Goal: Task Accomplishment & Management: Complete application form

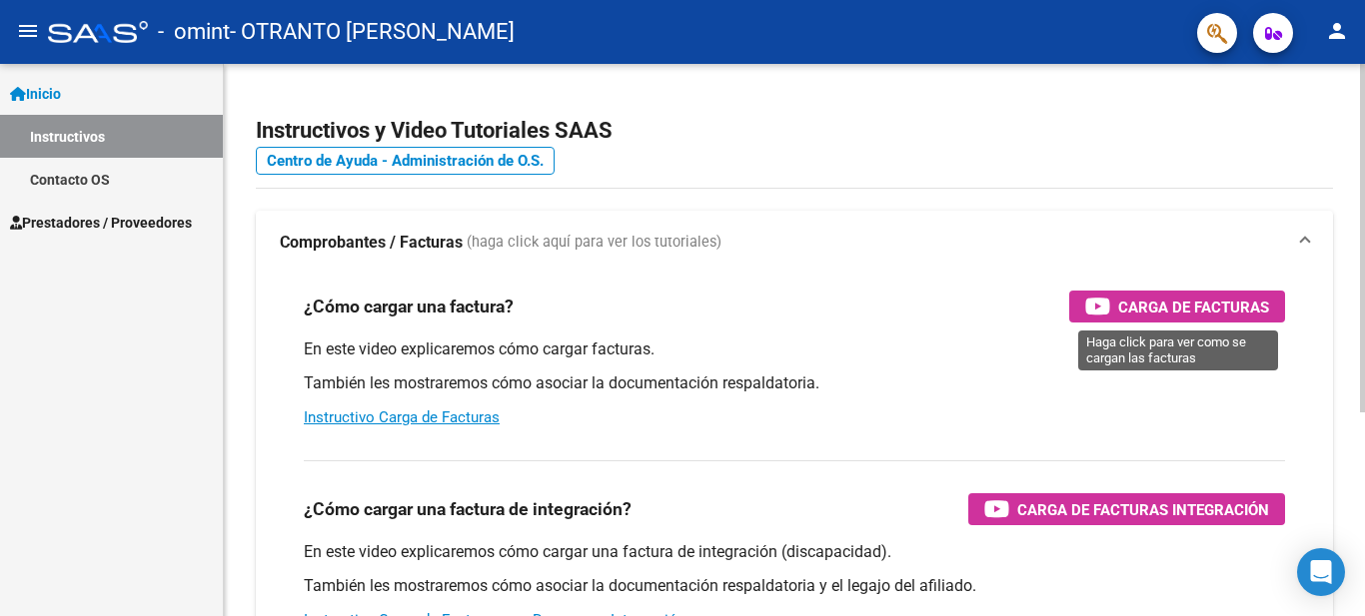
click at [1184, 301] on span "Carga de Facturas" at bounding box center [1193, 307] width 151 height 25
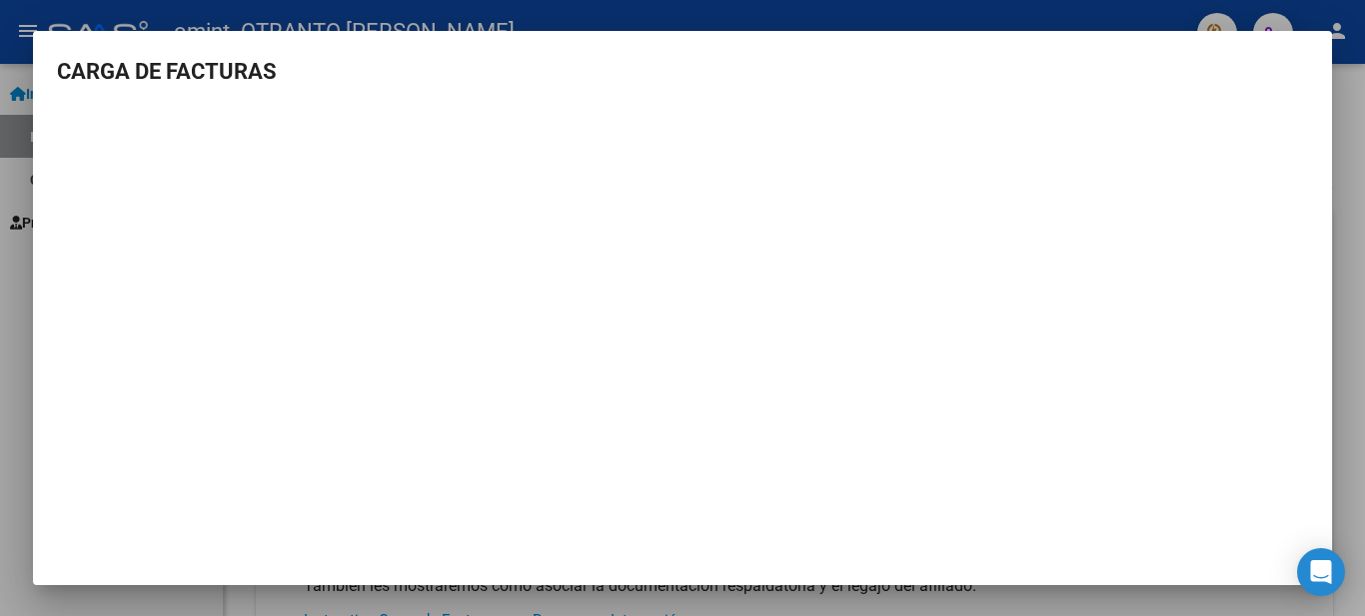
click at [1361, 106] on div at bounding box center [682, 308] width 1365 height 616
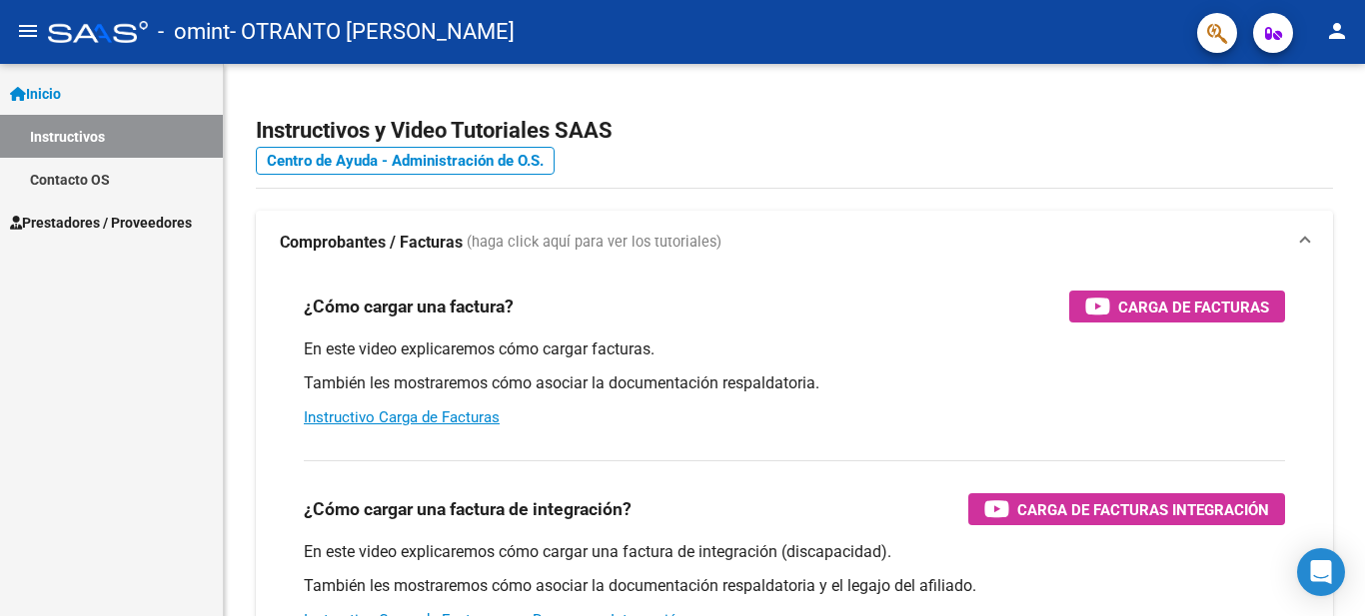
click at [59, 228] on span "Prestadores / Proveedores" at bounding box center [101, 223] width 182 height 22
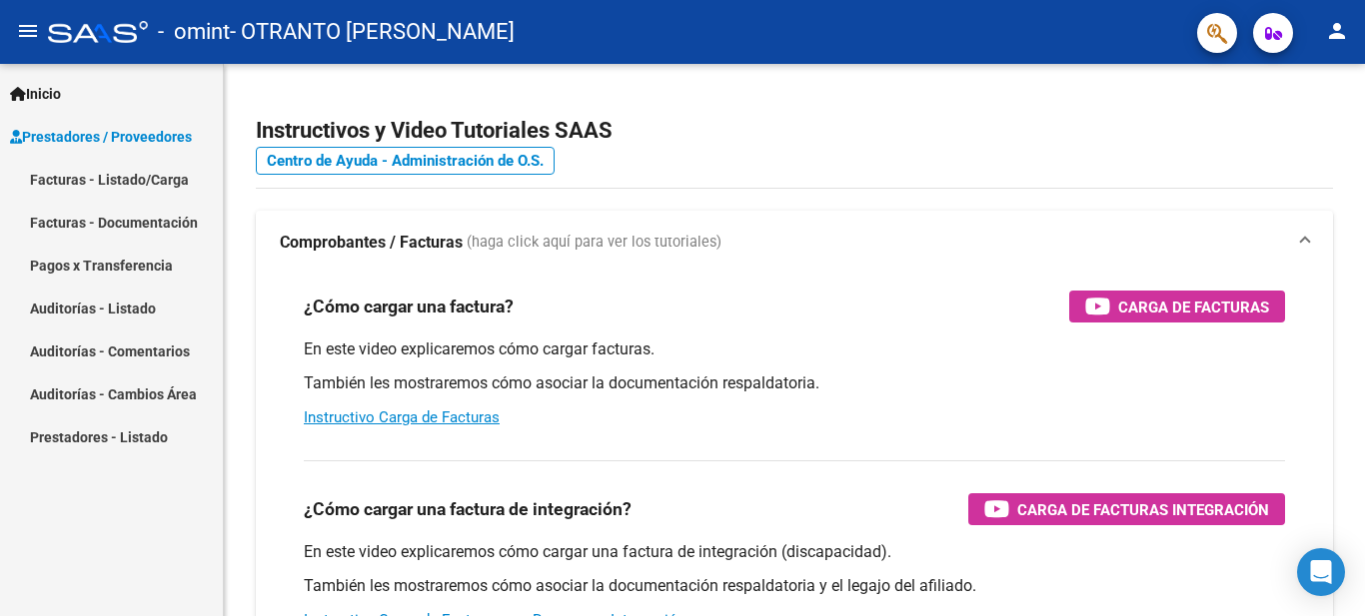
click at [144, 183] on link "Facturas - Listado/Carga" at bounding box center [111, 179] width 223 height 43
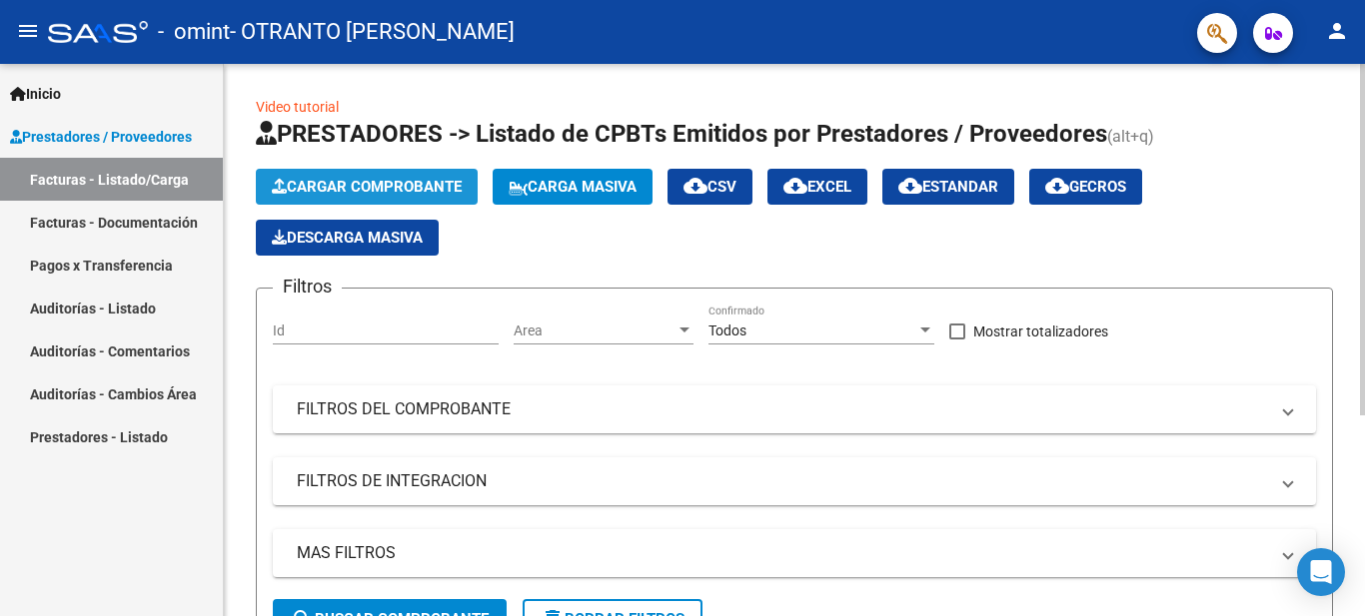
click at [442, 178] on span "Cargar Comprobante" at bounding box center [367, 187] width 190 height 18
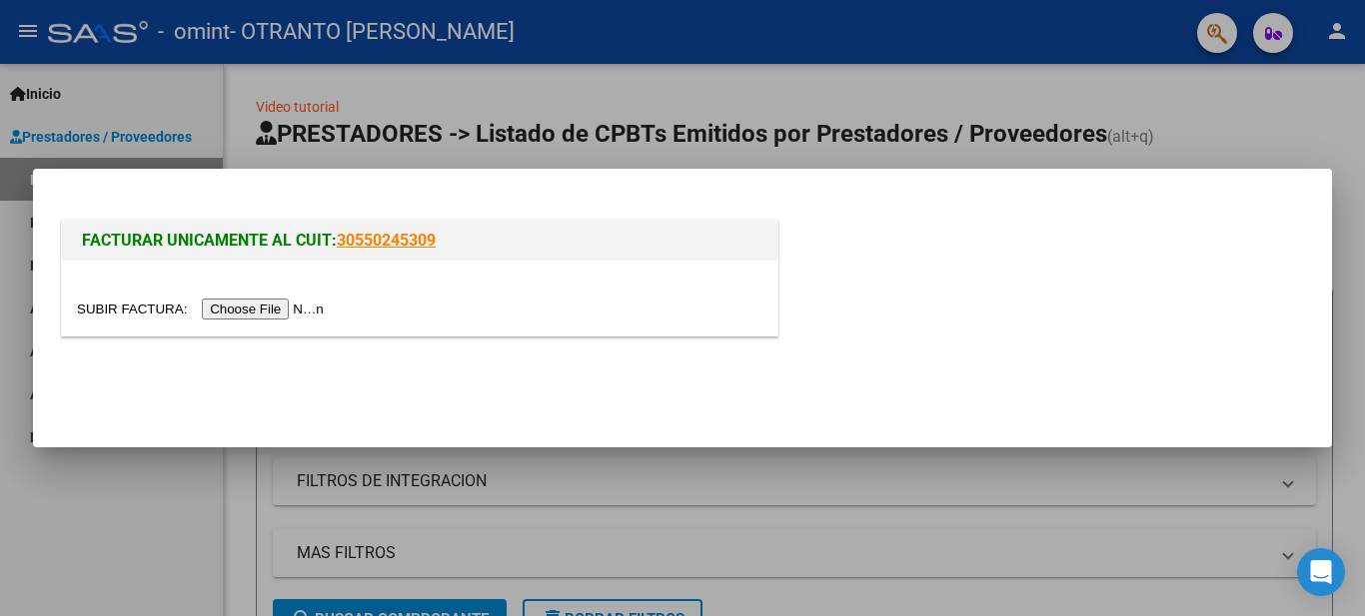
click at [316, 305] on input "file" at bounding box center [203, 309] width 253 height 21
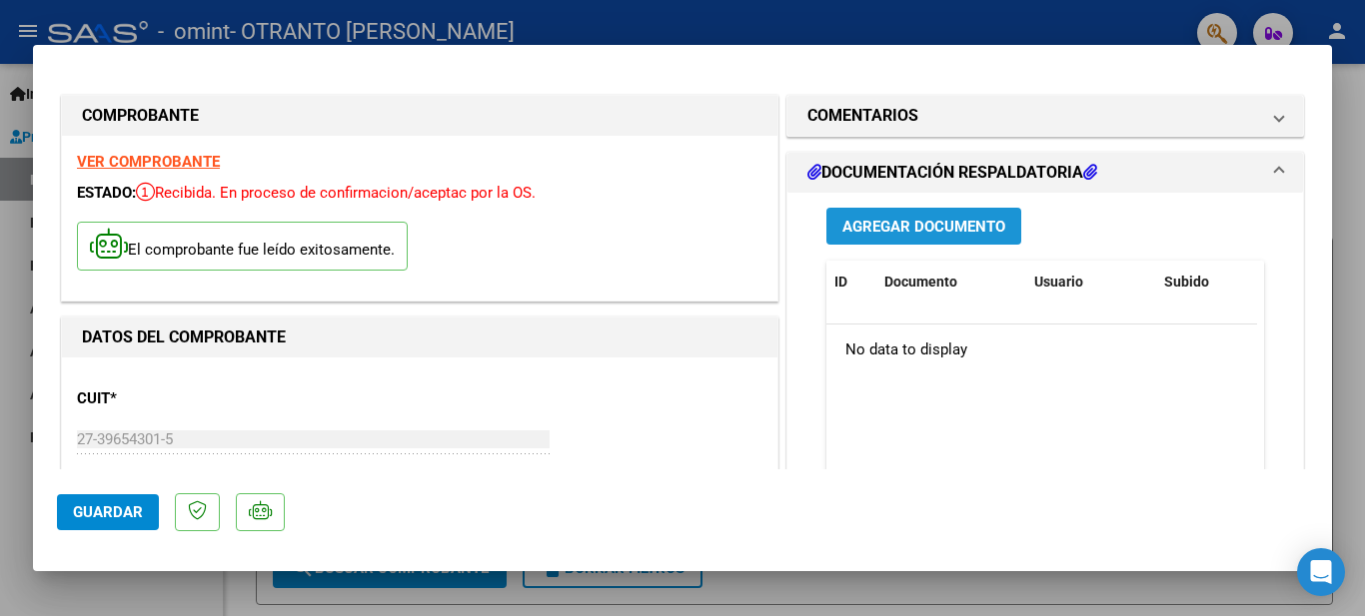
click at [905, 223] on span "Agregar Documento" at bounding box center [923, 227] width 163 height 18
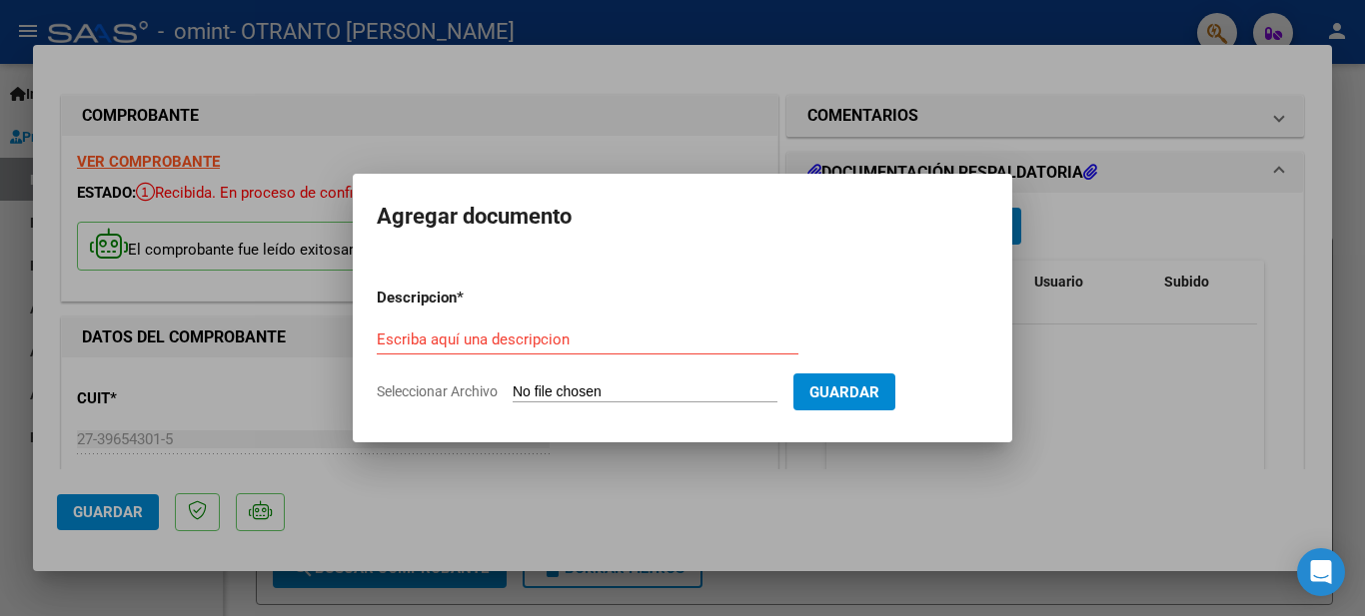
click at [693, 322] on form "Descripcion * Escriba aquí una descripcion Seleccionar Archivo Guardar" at bounding box center [682, 345] width 611 height 146
click at [683, 328] on div "Escriba aquí una descripcion" at bounding box center [588, 340] width 422 height 30
click at [626, 340] on input "Escriba aquí una descripcion" at bounding box center [588, 340] width 422 height 18
click at [624, 387] on input "Seleccionar Archivo" at bounding box center [644, 393] width 265 height 19
click at [482, 343] on input "Escriba aquí una descripcion" at bounding box center [588, 340] width 422 height 18
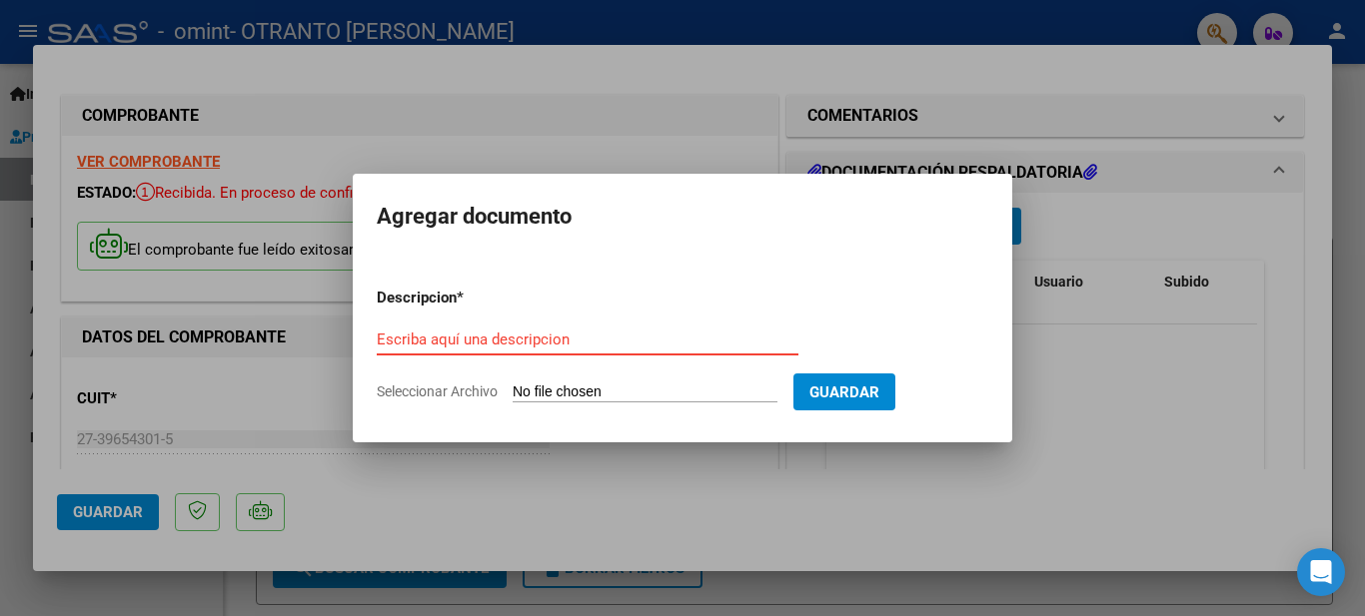
click at [445, 295] on p "Descripcion *" at bounding box center [469, 298] width 184 height 23
click at [537, 414] on form "Descripcion * Escriba aquí una descripcion Seleccionar Archivo Guardar" at bounding box center [682, 345] width 611 height 146
click at [537, 390] on input "Seleccionar Archivo" at bounding box center [644, 393] width 265 height 19
type input "C:\fakepath\planilla septiembre [PERSON_NAME].jpeg"
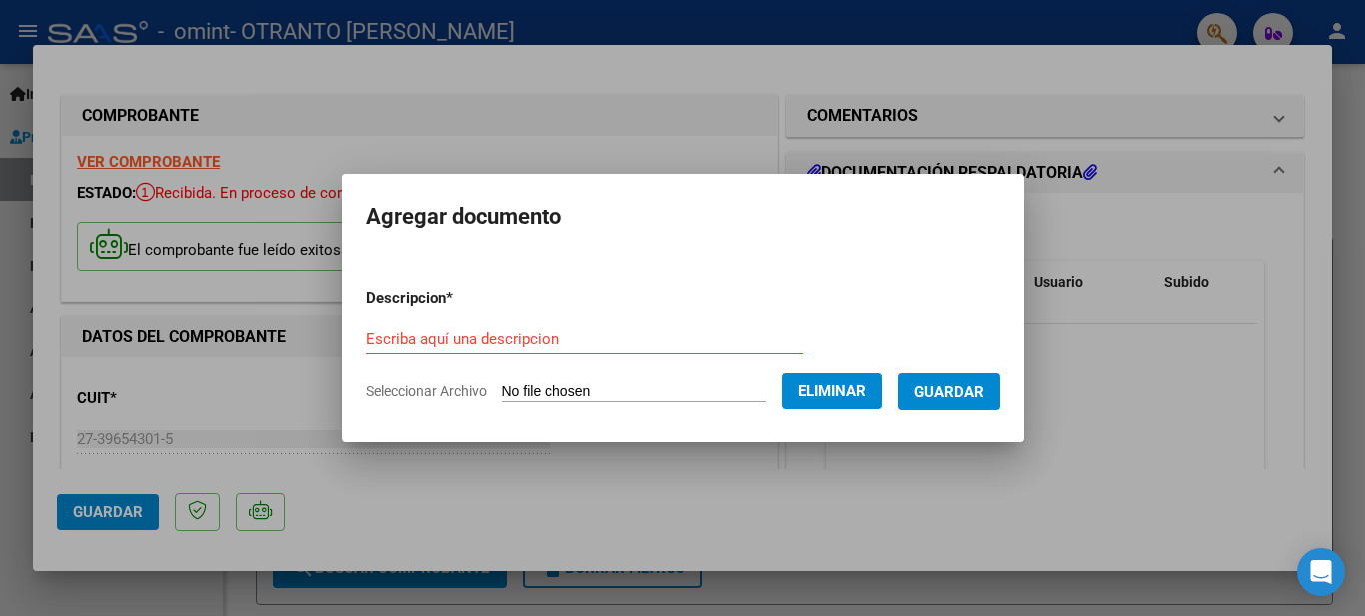
click at [700, 344] on input "Escriba aquí una descripcion" at bounding box center [585, 340] width 438 height 18
type input "Planilla"
click at [1000, 385] on button "Guardar" at bounding box center [949, 392] width 102 height 37
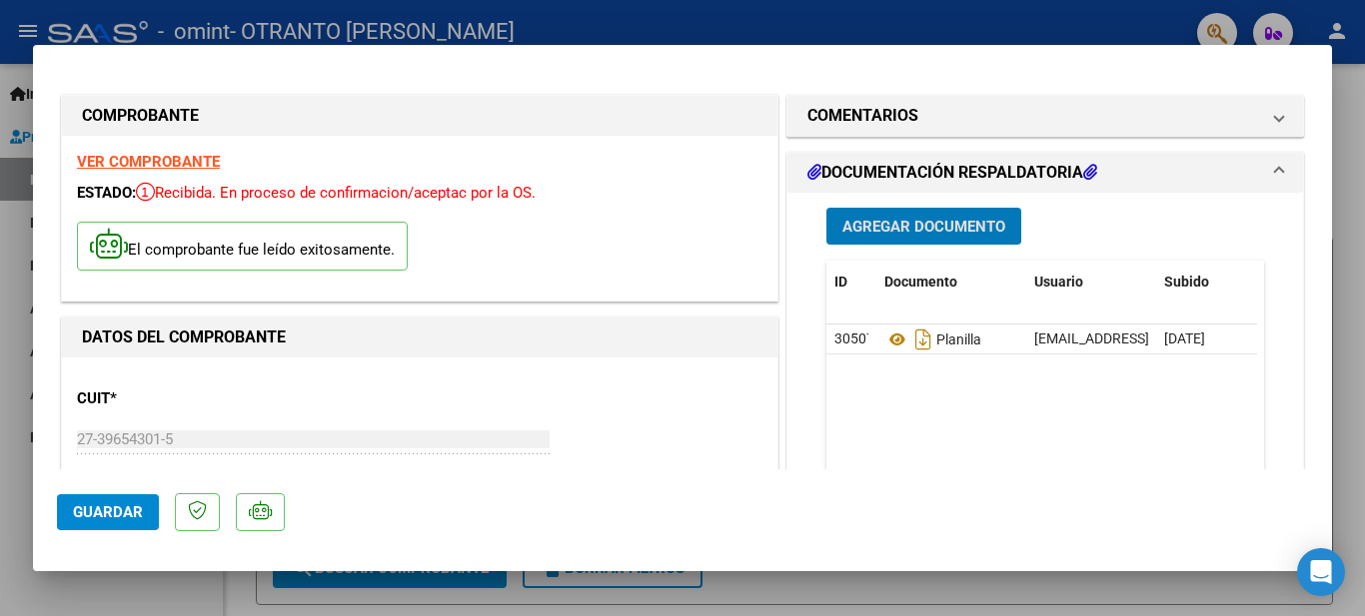
click at [117, 525] on button "Guardar" at bounding box center [108, 512] width 102 height 36
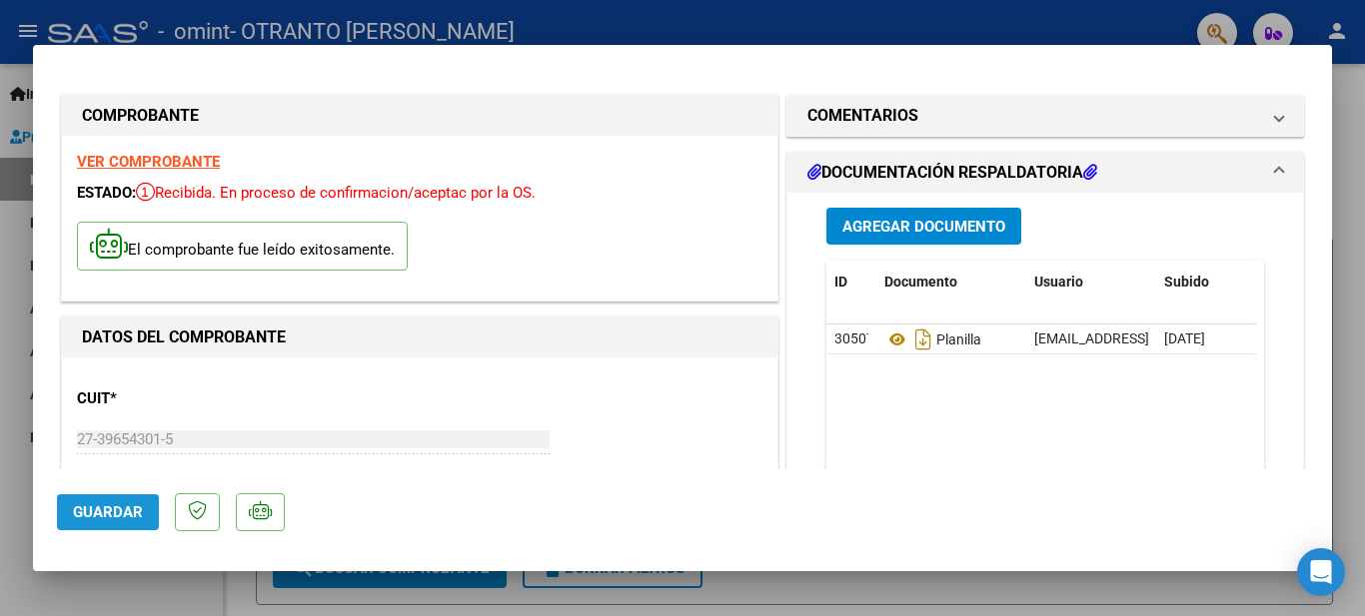
click at [117, 525] on button "Guardar" at bounding box center [108, 512] width 102 height 36
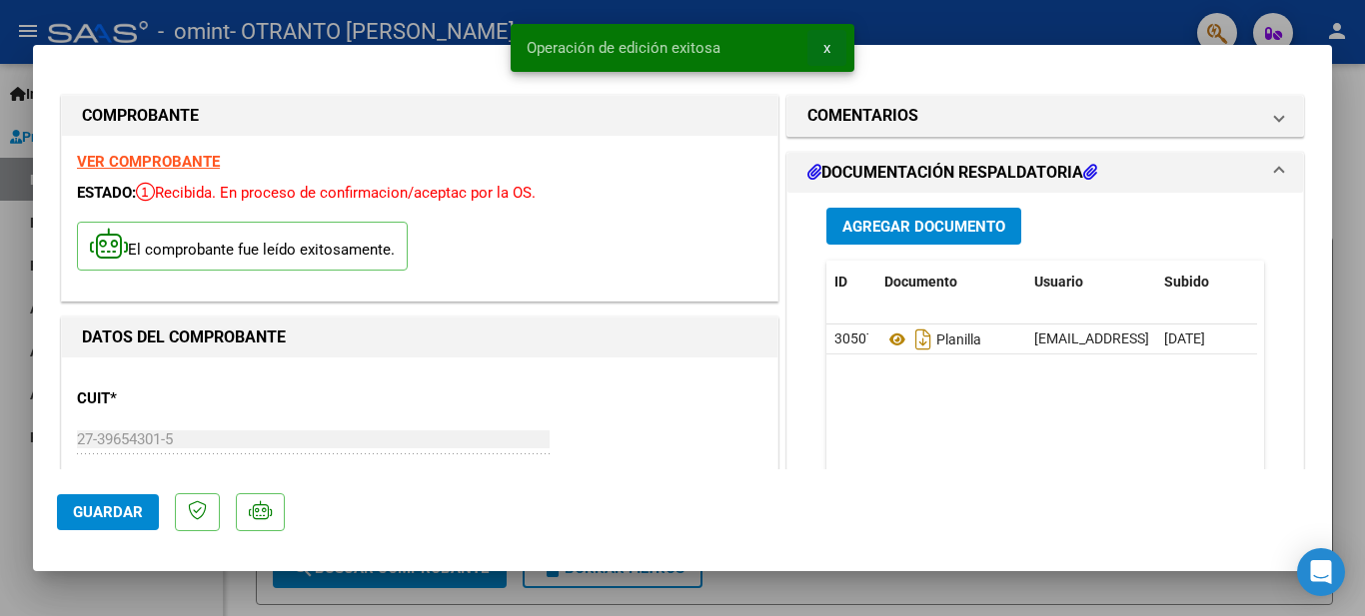
click at [819, 43] on button "x" at bounding box center [826, 48] width 39 height 36
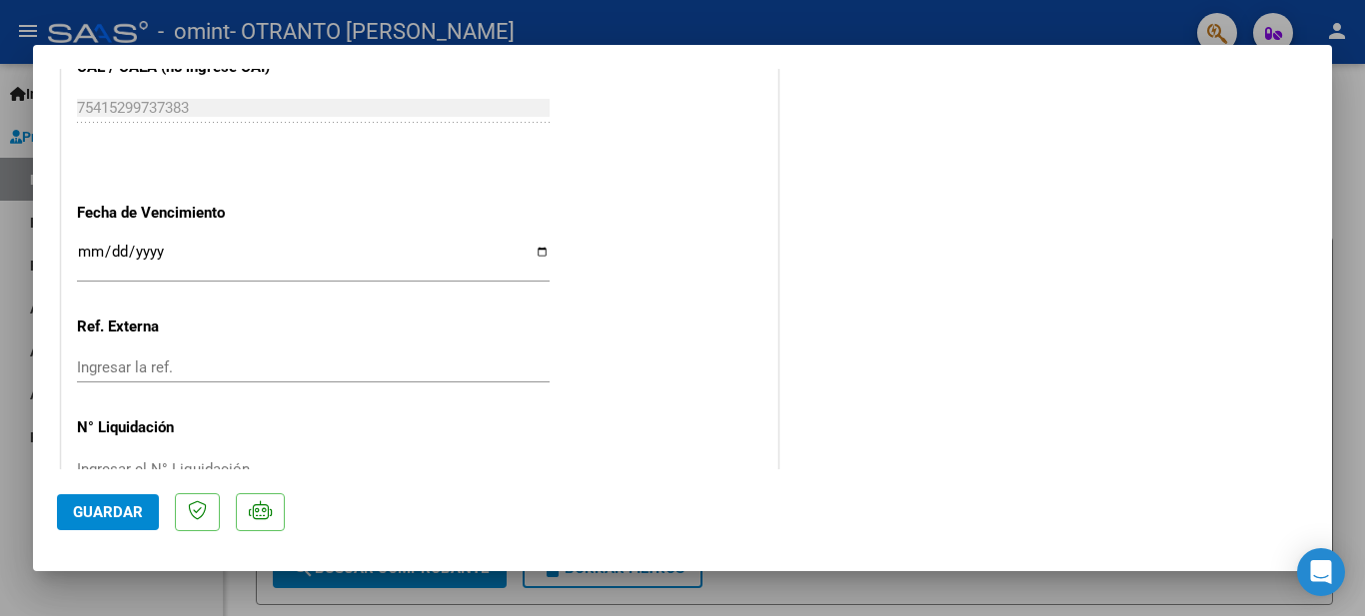
scroll to position [1173, 0]
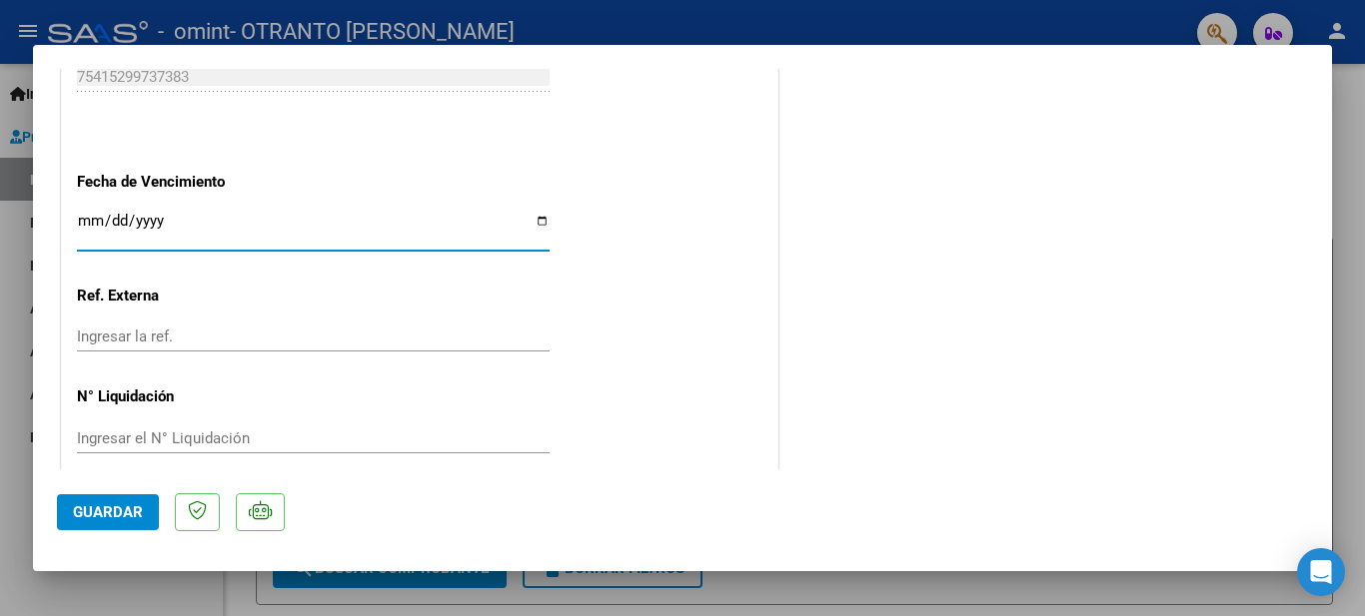
click at [533, 224] on input "Ingresar la fecha" at bounding box center [313, 229] width 472 height 32
click at [118, 231] on input "Ingresar la fecha" at bounding box center [313, 229] width 472 height 32
click at [102, 518] on span "Guardar" at bounding box center [108, 512] width 70 height 18
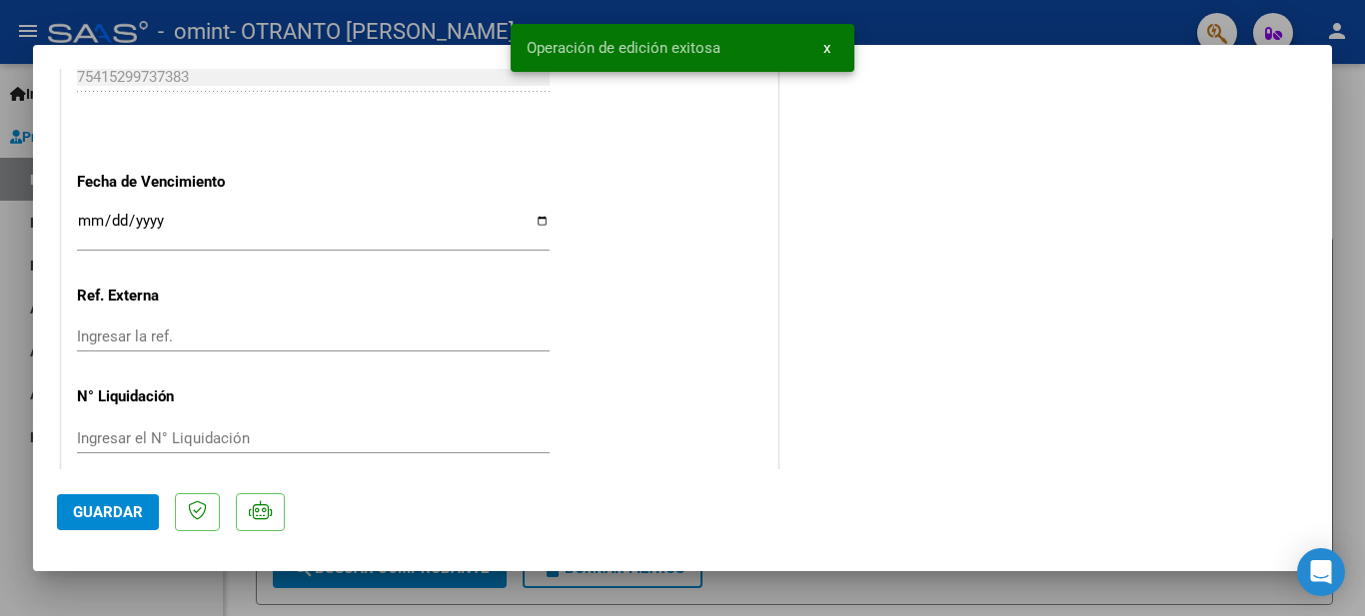
click at [822, 37] on button "x" at bounding box center [826, 48] width 39 height 36
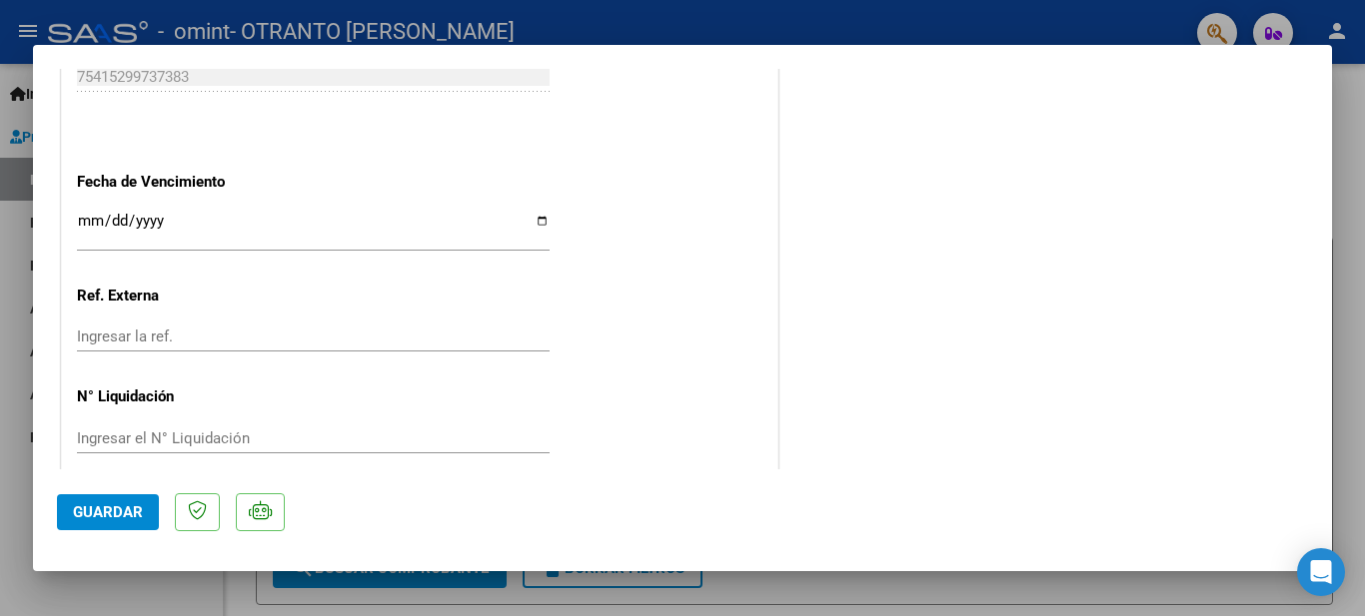
click at [963, 32] on div at bounding box center [682, 308] width 1365 height 616
type input "$ 0,00"
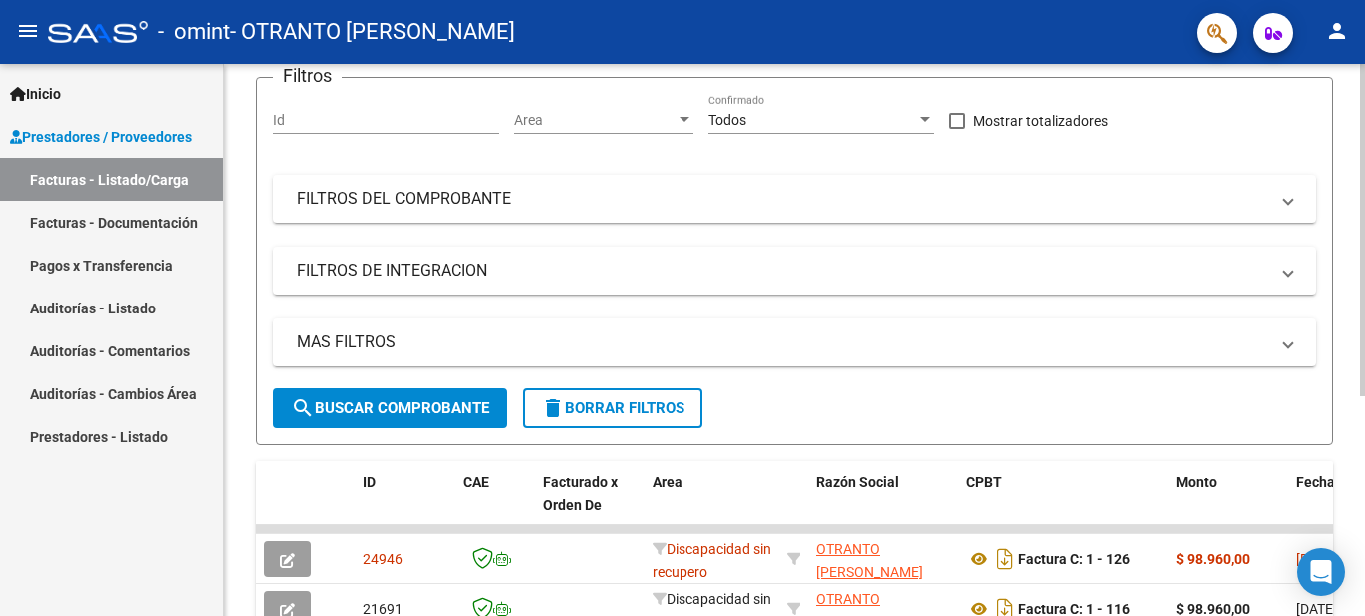
scroll to position [366, 0]
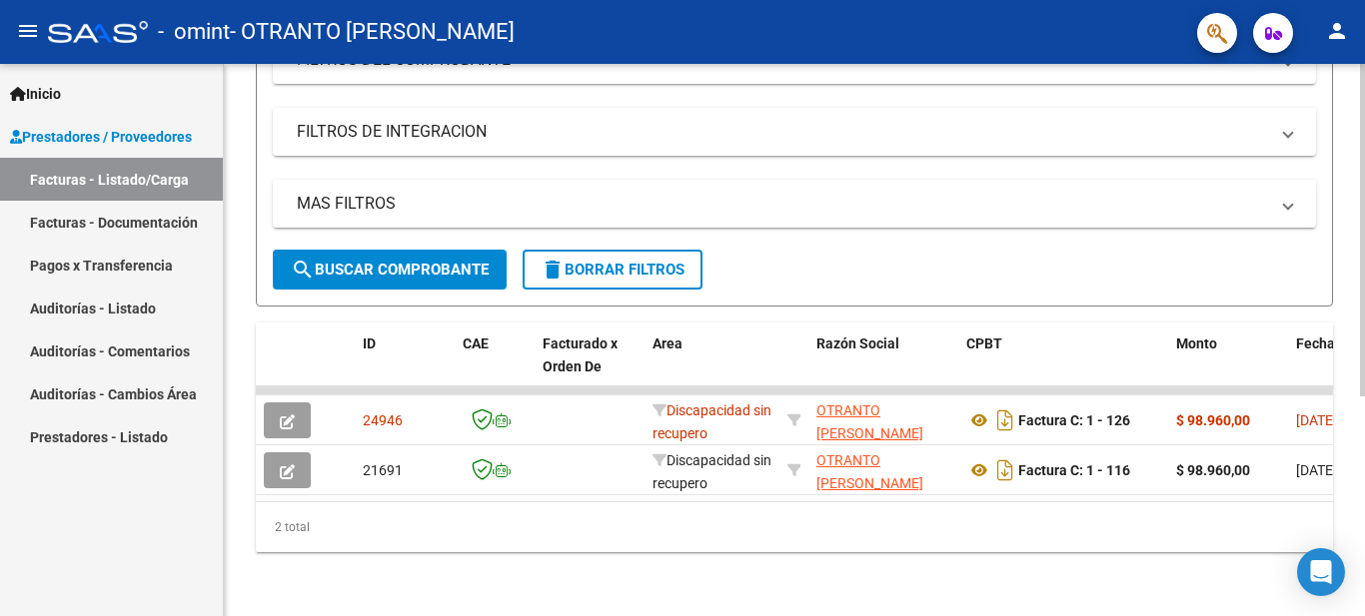
click at [1364, 569] on div at bounding box center [1362, 450] width 5 height 333
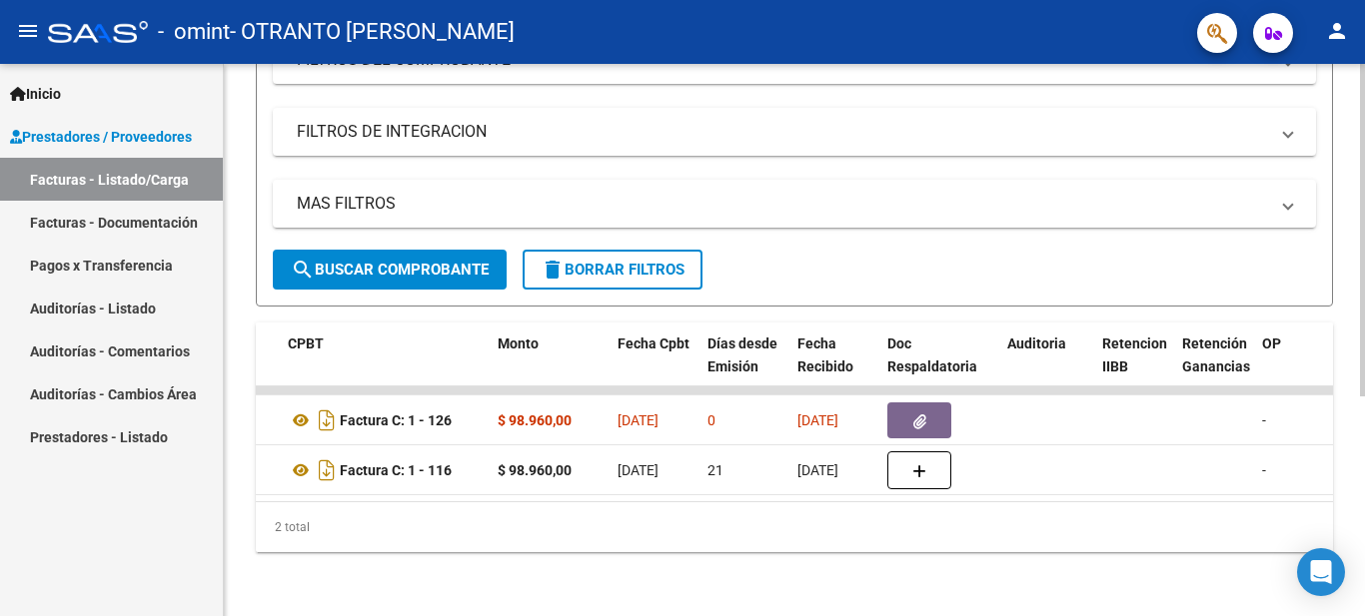
scroll to position [0, 0]
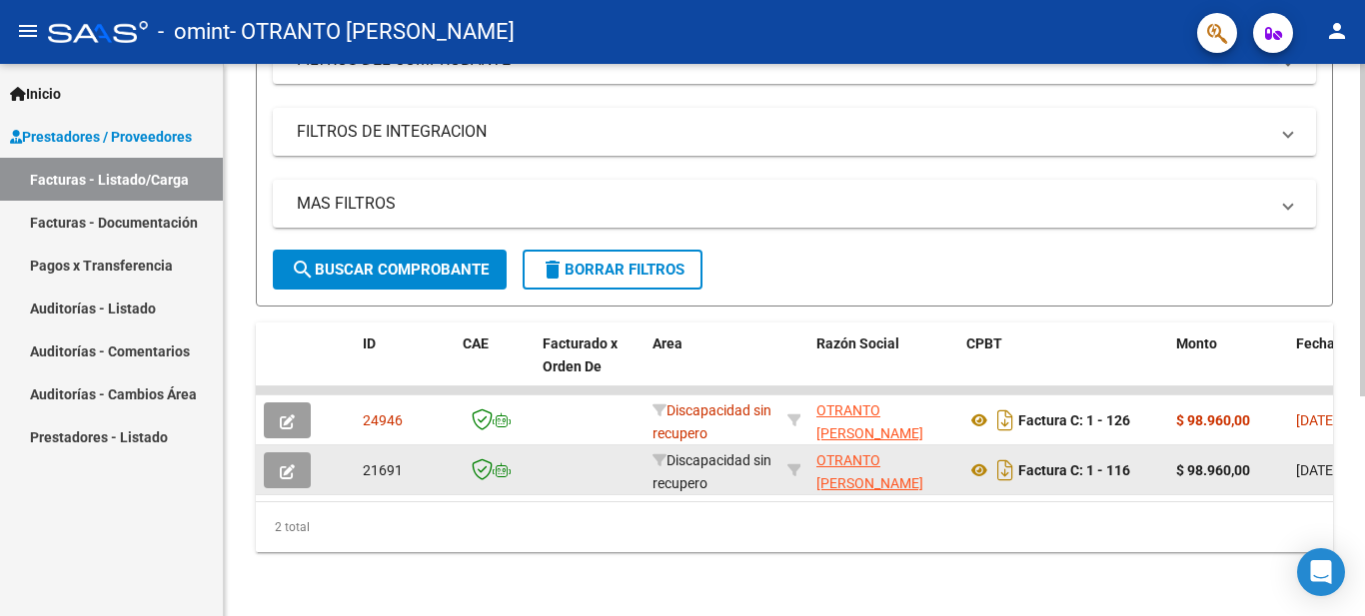
click at [1036, 464] on div "Factura C: 1 - 116" at bounding box center [1063, 471] width 194 height 32
click at [1042, 462] on strong "Factura C: 1 - 116" at bounding box center [1074, 470] width 112 height 16
click at [964, 456] on datatable-body-cell "Factura C: 1 - 116" at bounding box center [1063, 470] width 210 height 49
click at [972, 460] on icon at bounding box center [979, 470] width 26 height 24
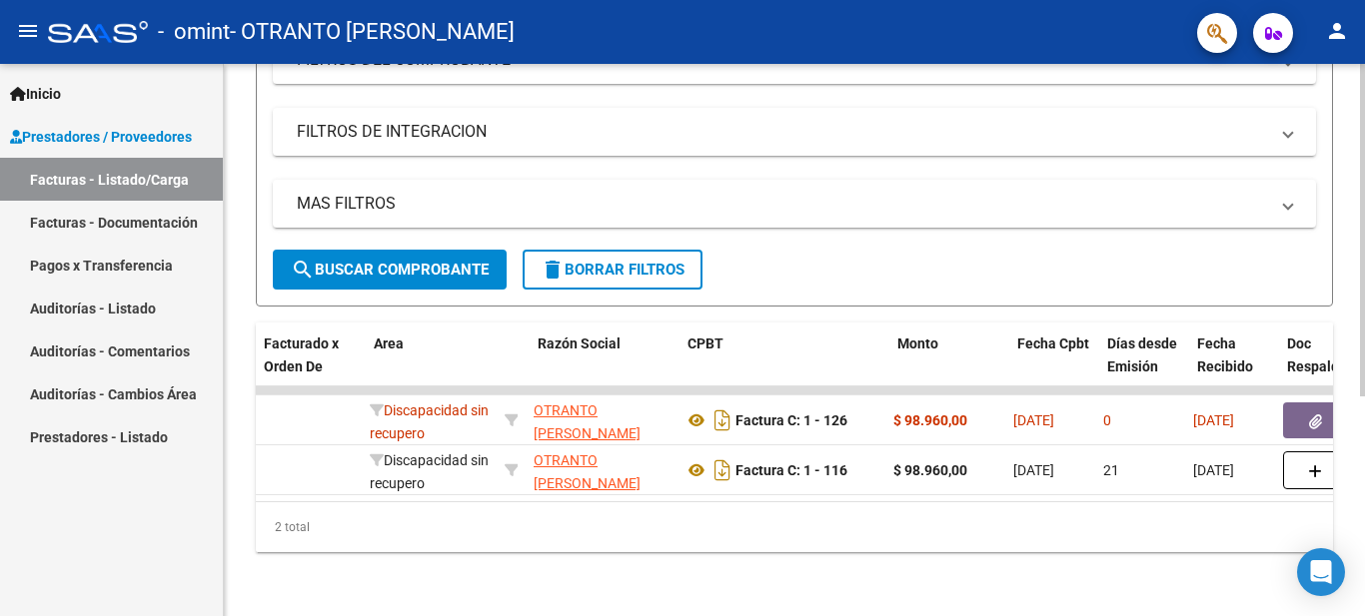
scroll to position [0, 85]
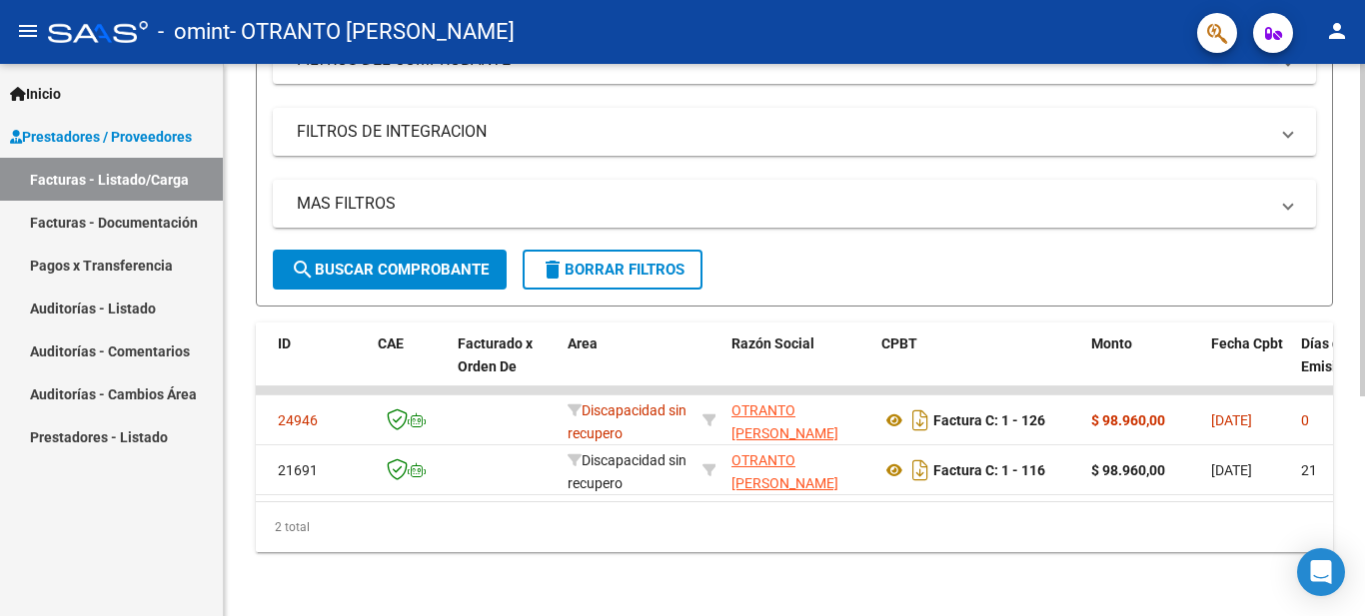
click at [1364, 138] on div at bounding box center [1362, 340] width 5 height 552
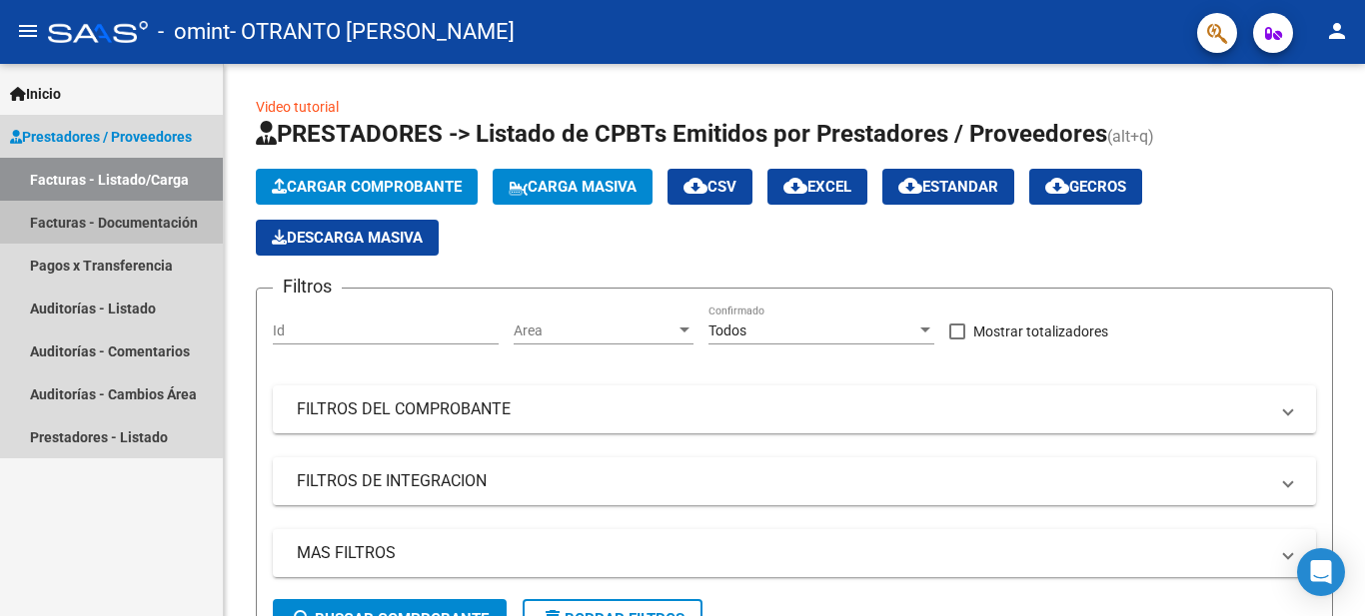
click at [60, 231] on link "Facturas - Documentación" at bounding box center [111, 222] width 223 height 43
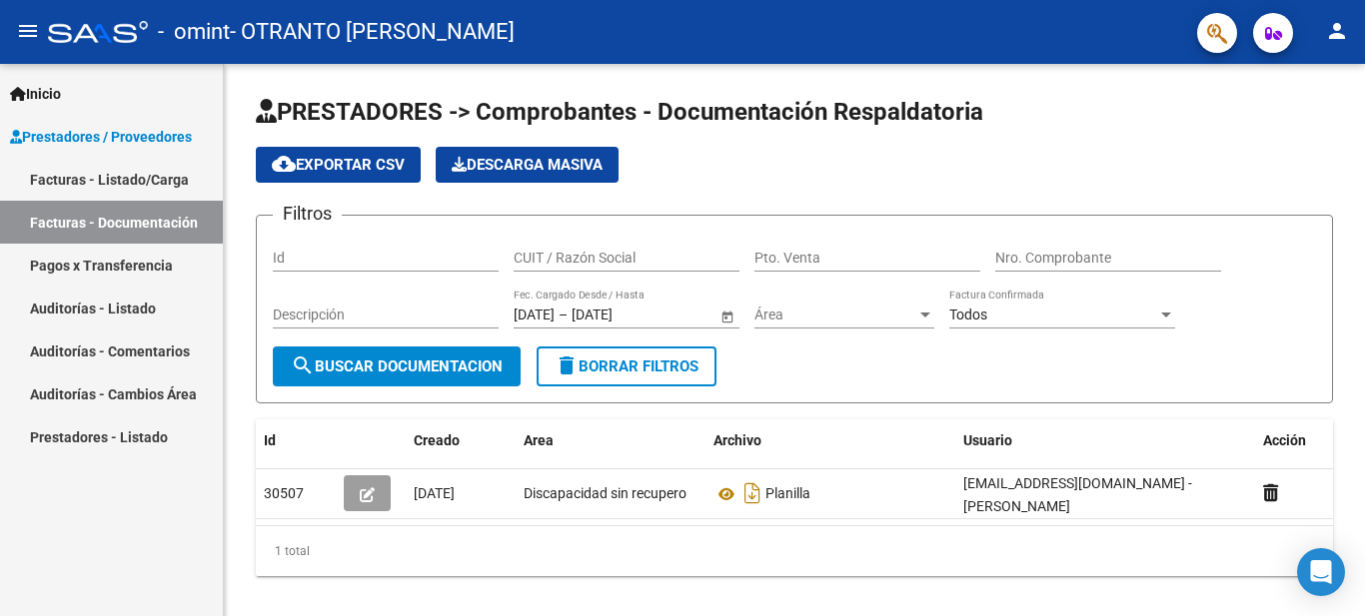
click at [146, 188] on link "Facturas - Listado/Carga" at bounding box center [111, 179] width 223 height 43
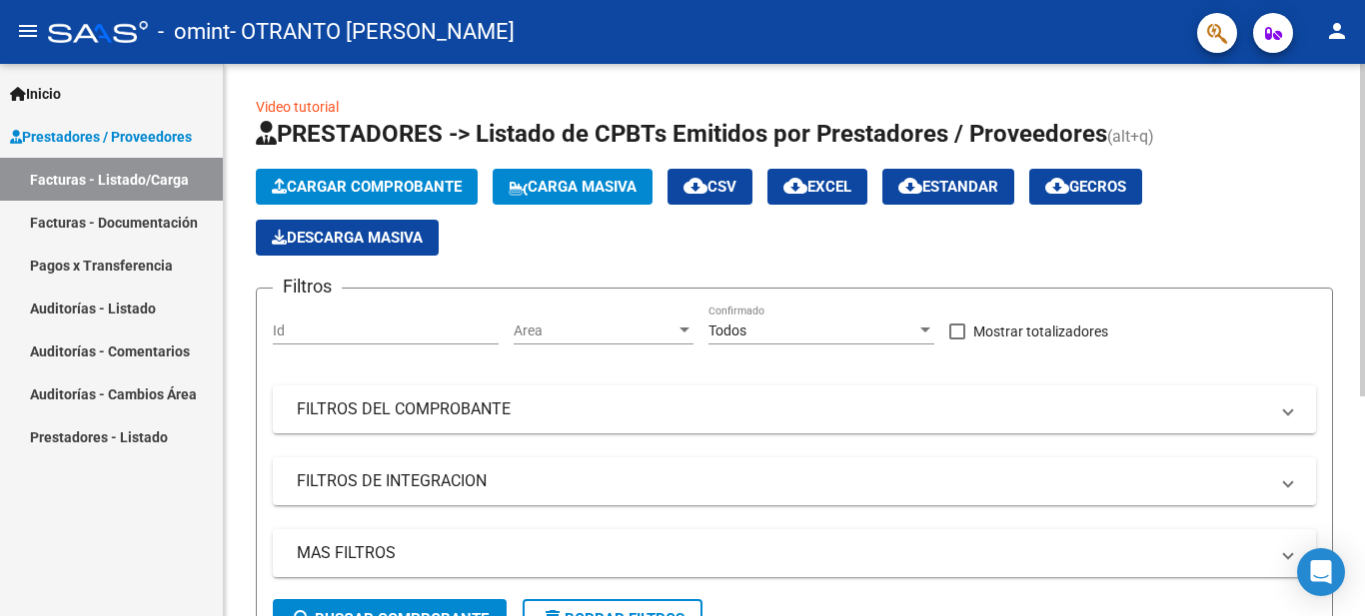
click at [406, 186] on span "Cargar Comprobante" at bounding box center [367, 187] width 190 height 18
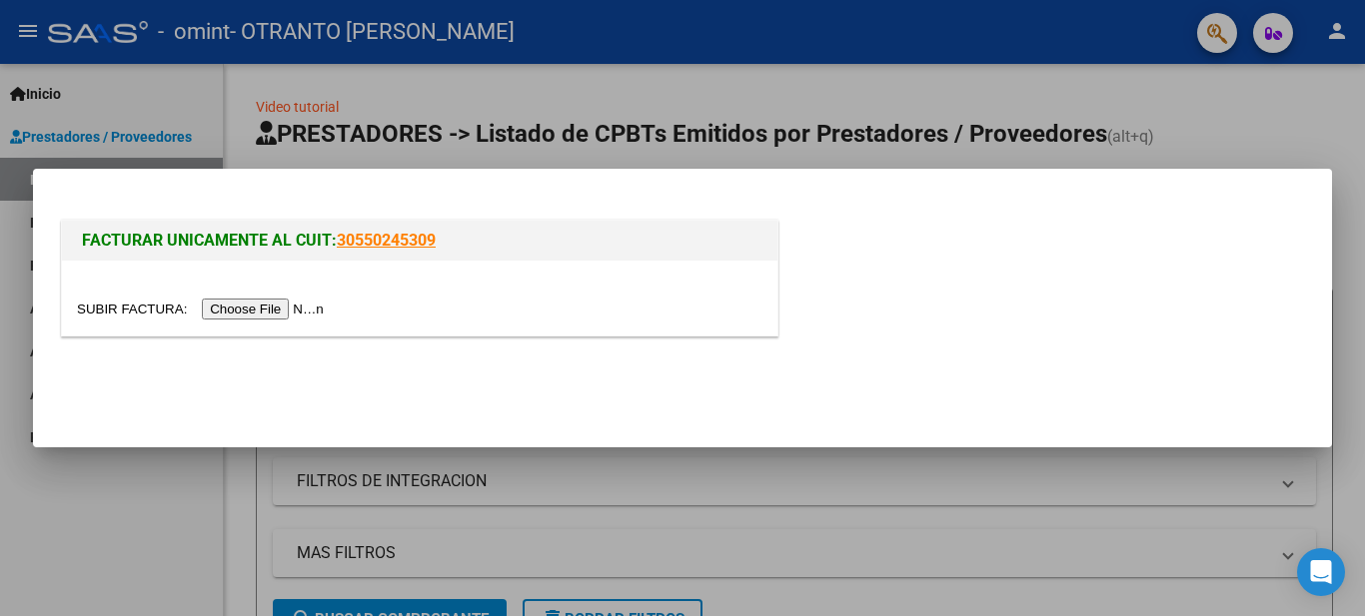
click at [275, 309] on input "file" at bounding box center [203, 309] width 253 height 21
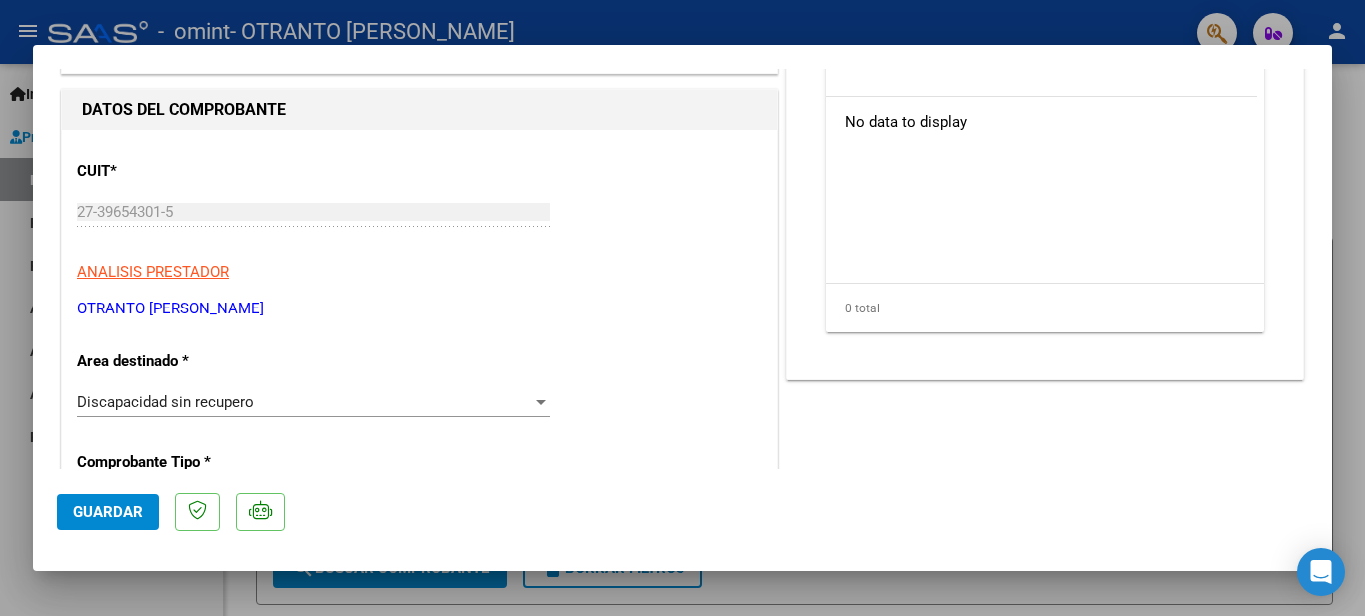
scroll to position [416, 0]
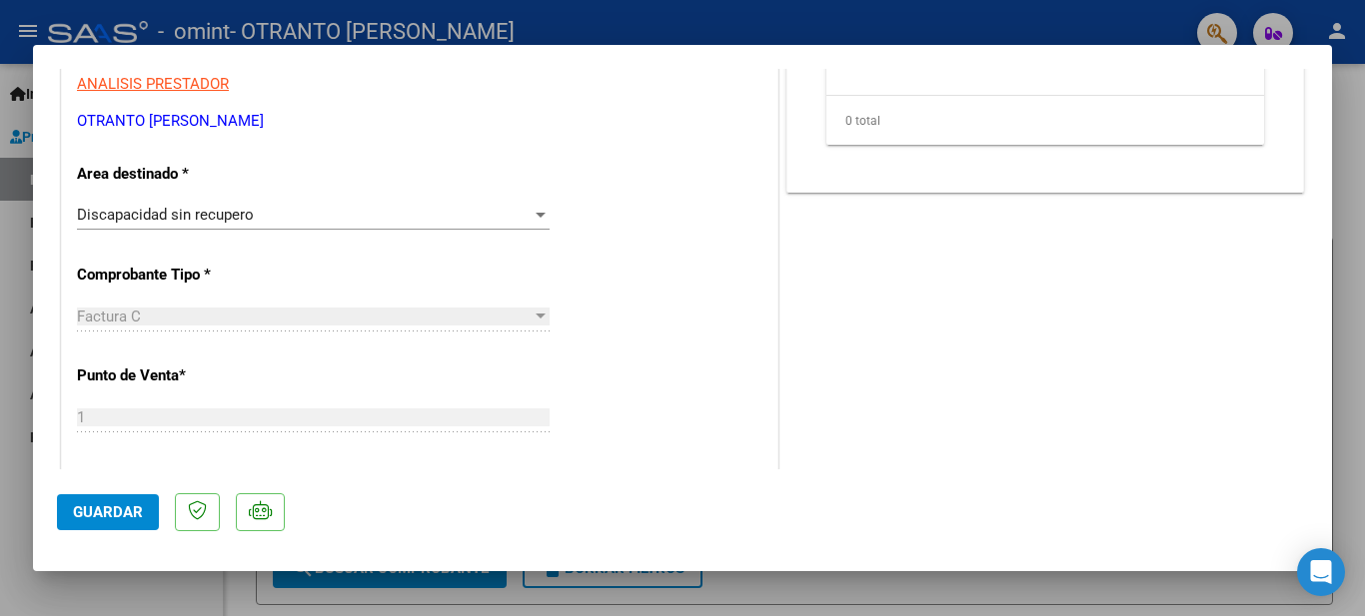
click at [488, 226] on div "Discapacidad sin recupero Seleccionar Area" at bounding box center [313, 215] width 472 height 30
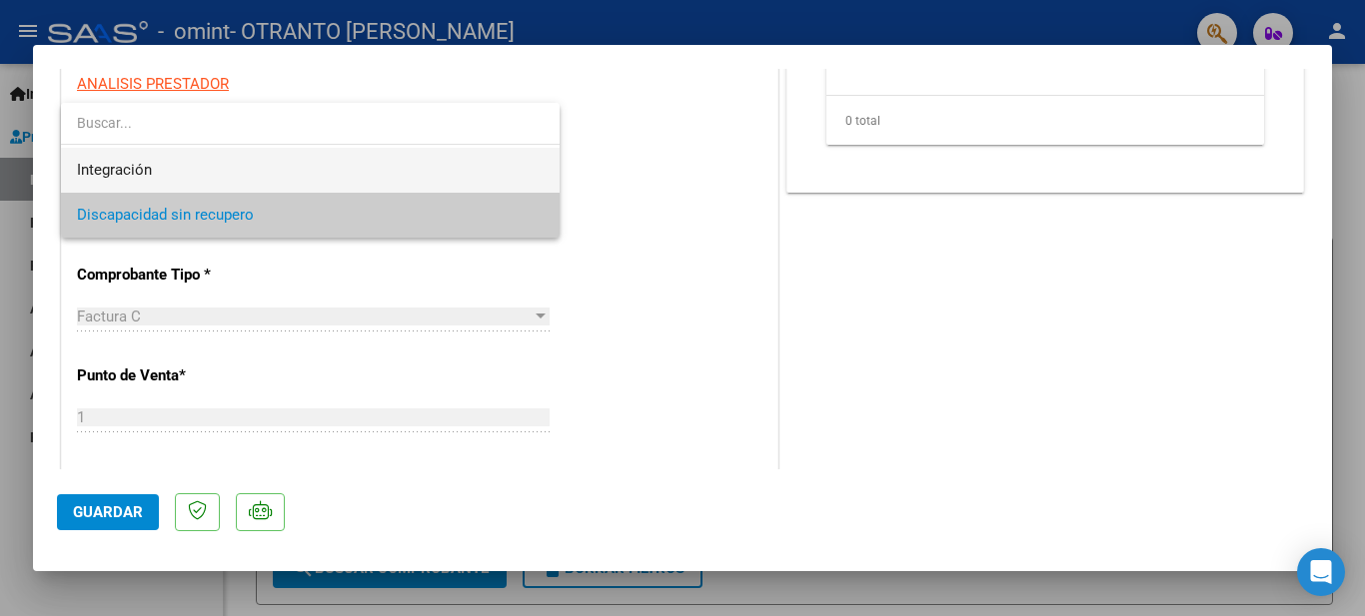
click at [345, 160] on span "Integración" at bounding box center [310, 170] width 466 height 45
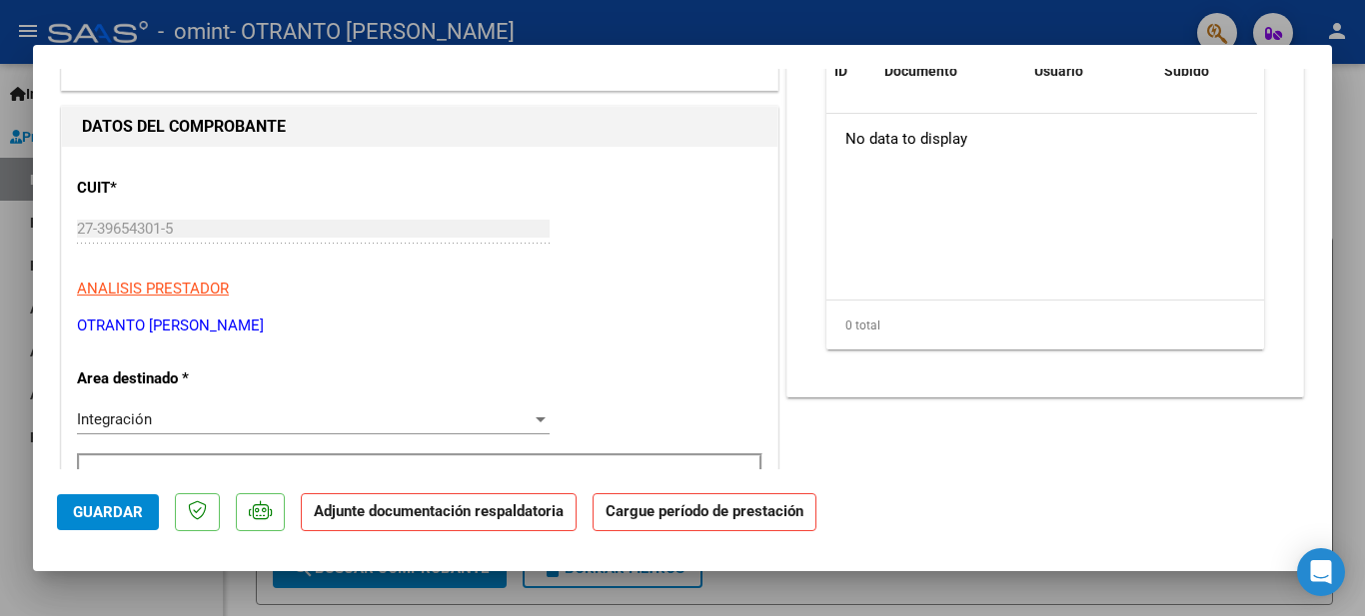
scroll to position [83, 0]
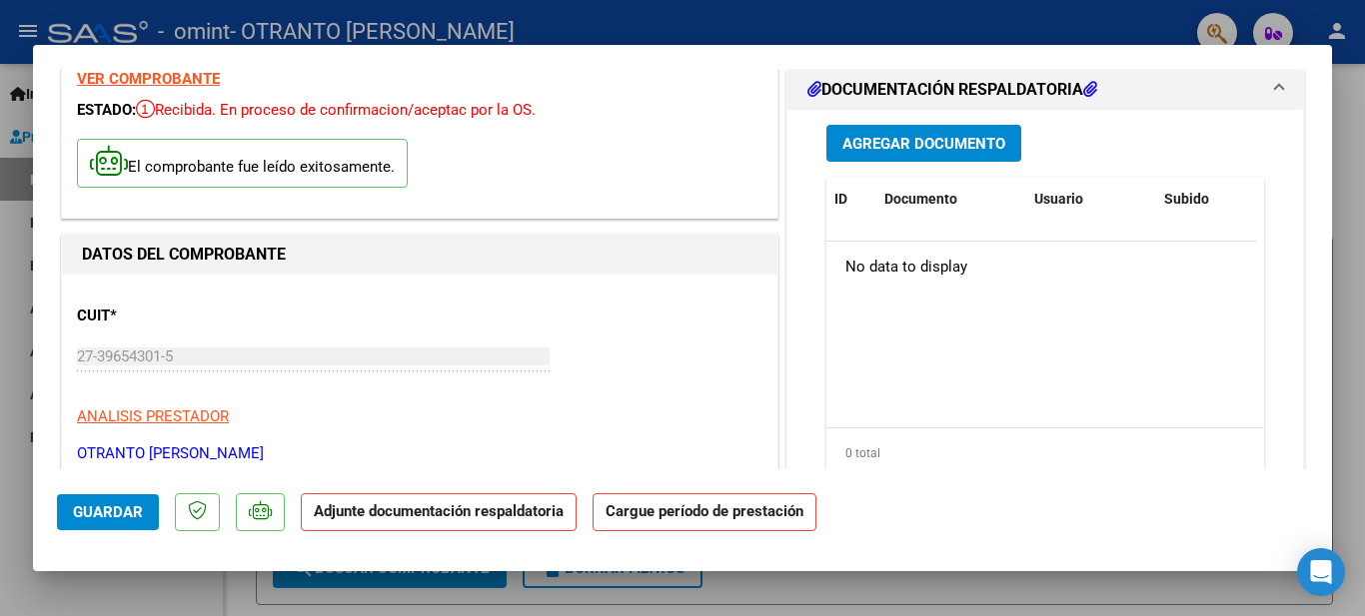
click at [1364, 396] on div at bounding box center [682, 308] width 1365 height 616
type input "$ 0,00"
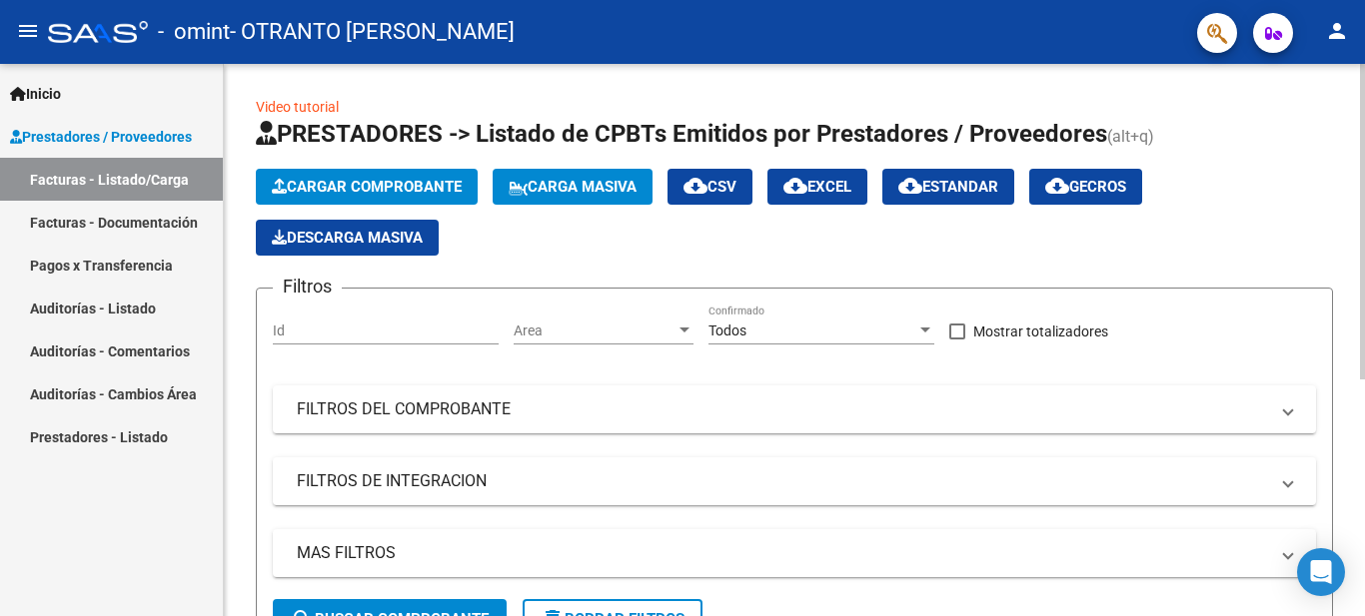
click at [414, 182] on span "Cargar Comprobante" at bounding box center [367, 187] width 190 height 18
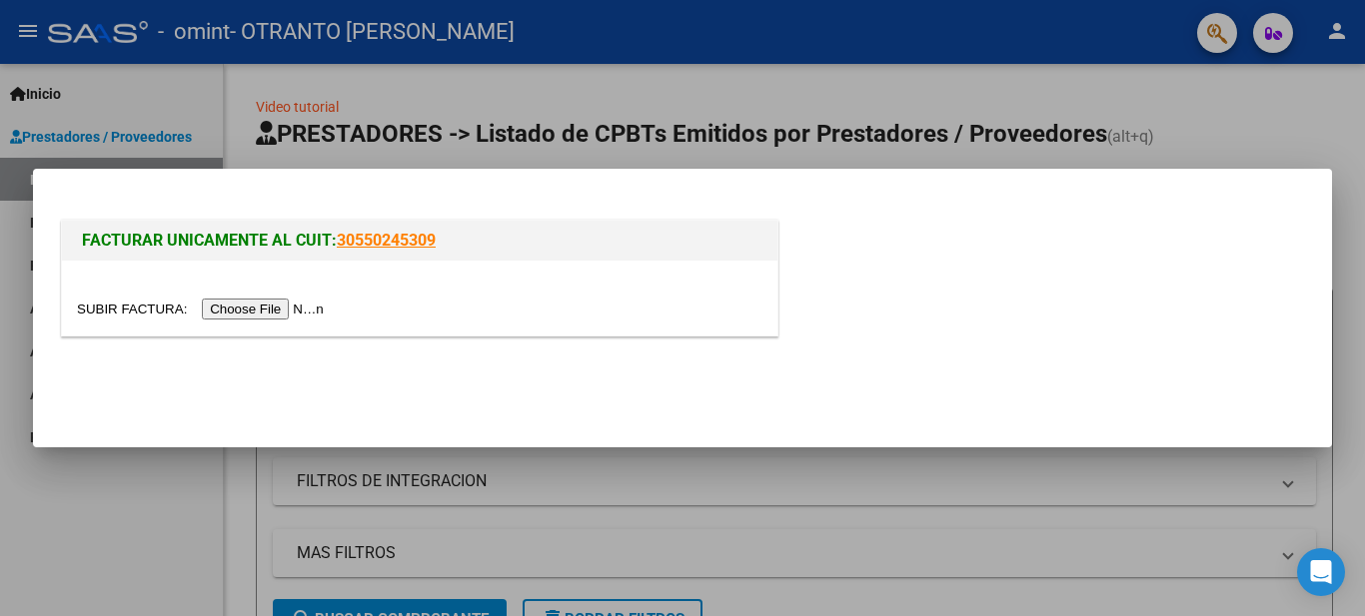
click at [306, 303] on input "file" at bounding box center [203, 309] width 253 height 21
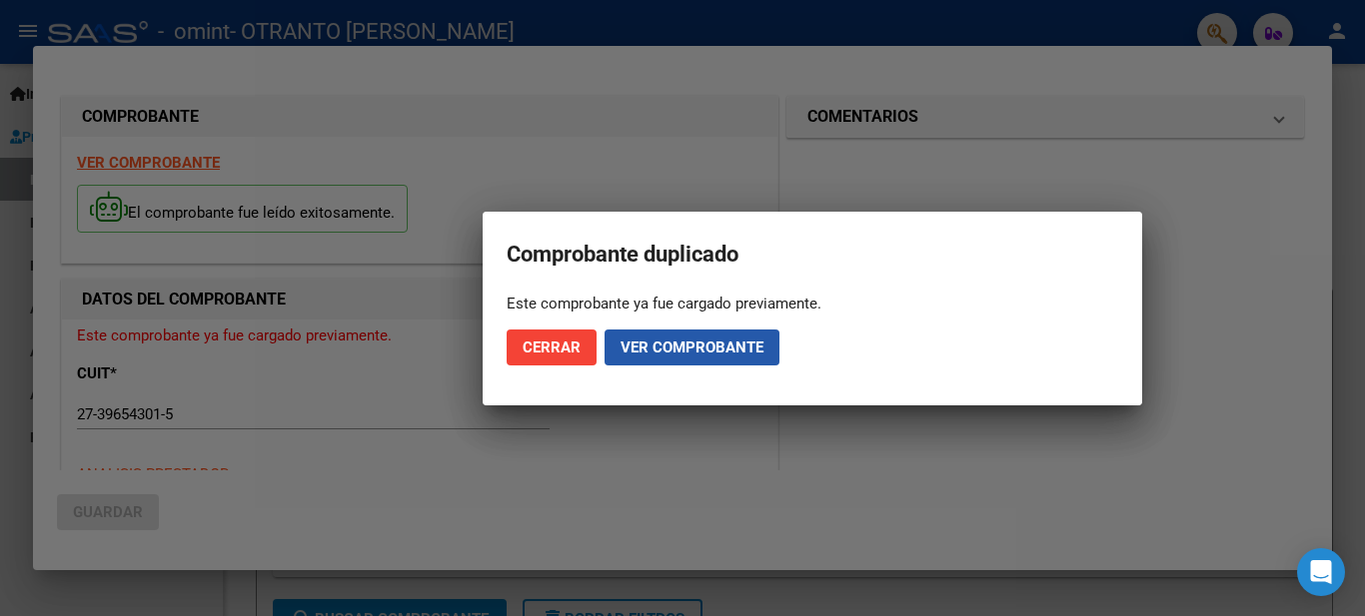
click at [665, 349] on span "Ver comprobante" at bounding box center [691, 348] width 143 height 18
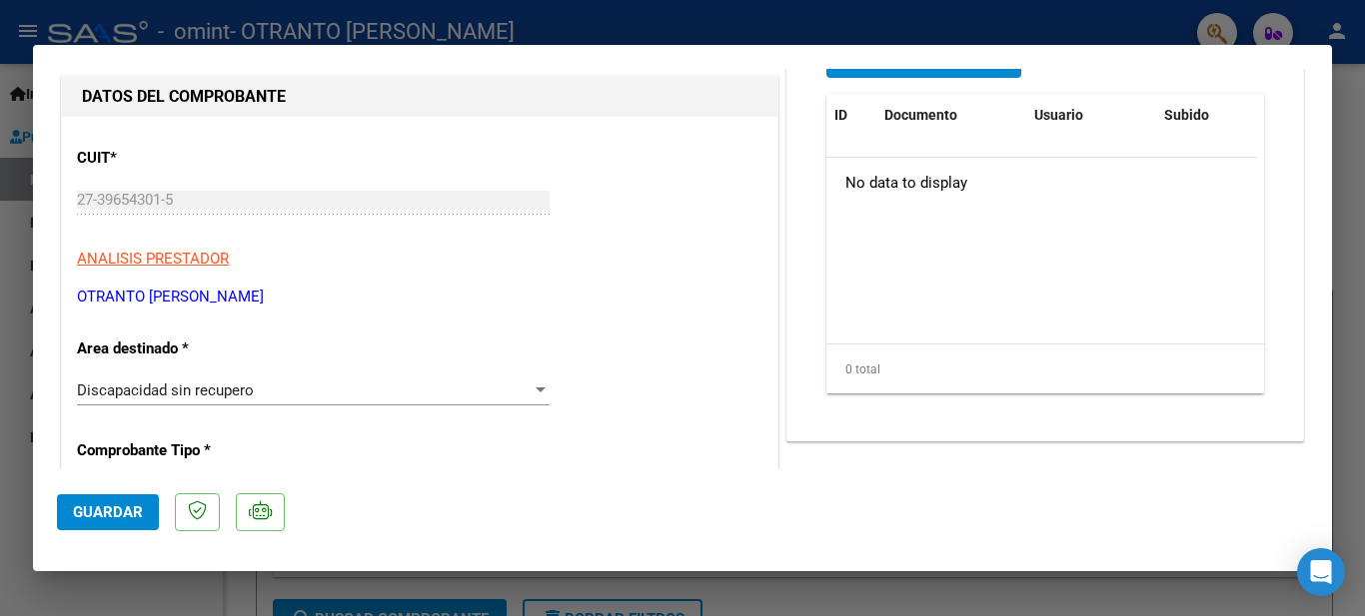
scroll to position [242, 0]
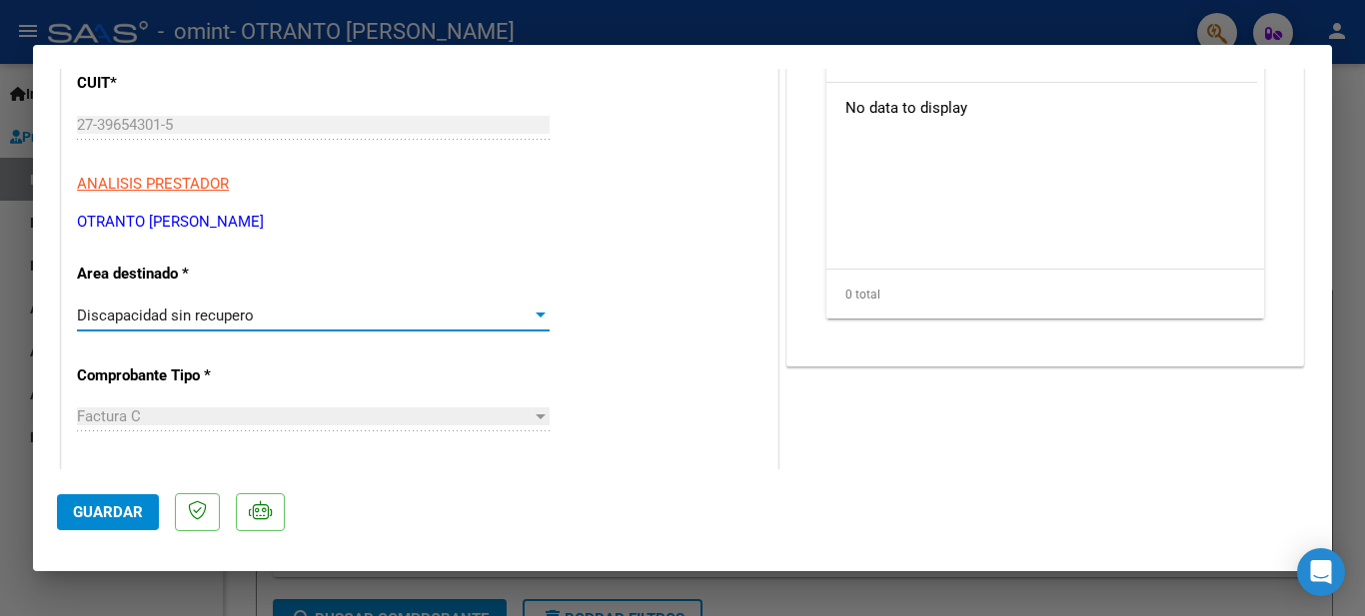
click at [387, 308] on div "Discapacidad sin recupero" at bounding box center [304, 316] width 455 height 18
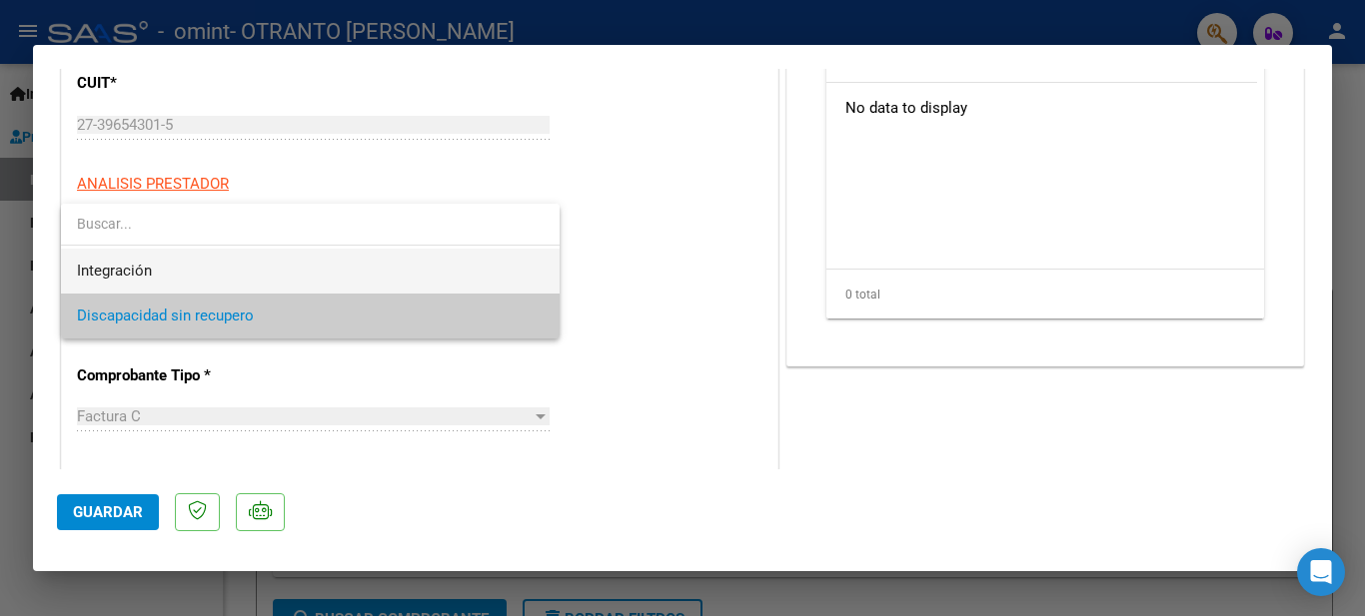
click at [357, 278] on span "Integración" at bounding box center [310, 271] width 466 height 45
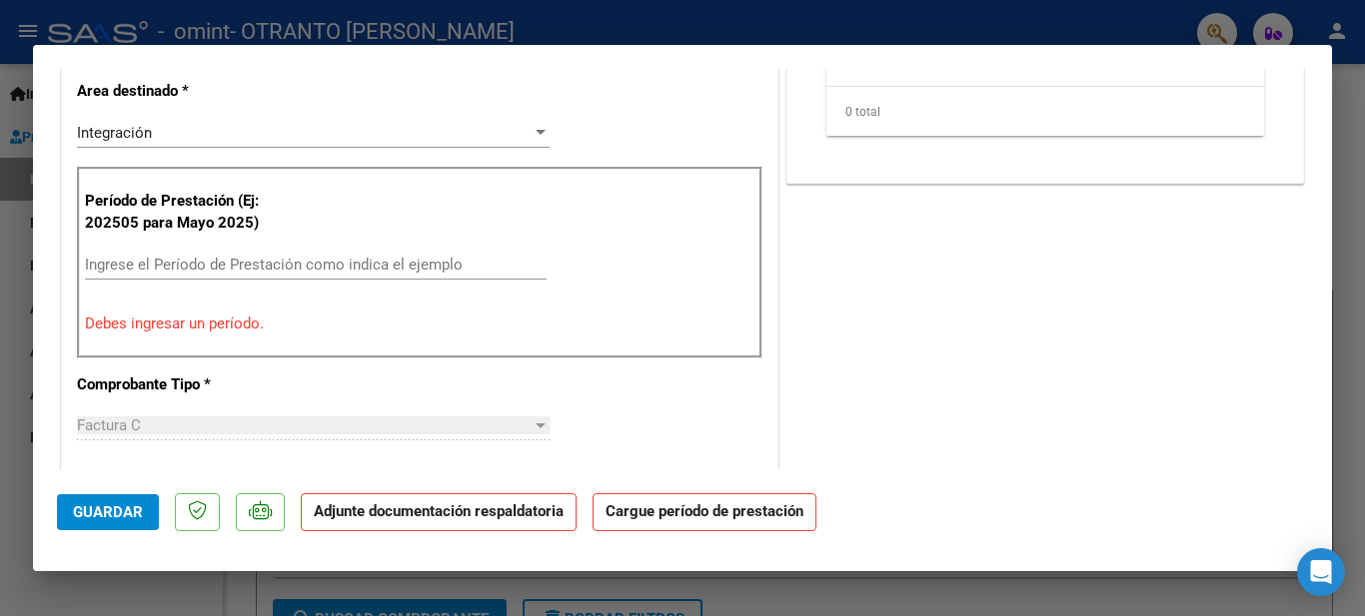
scroll to position [556, 0]
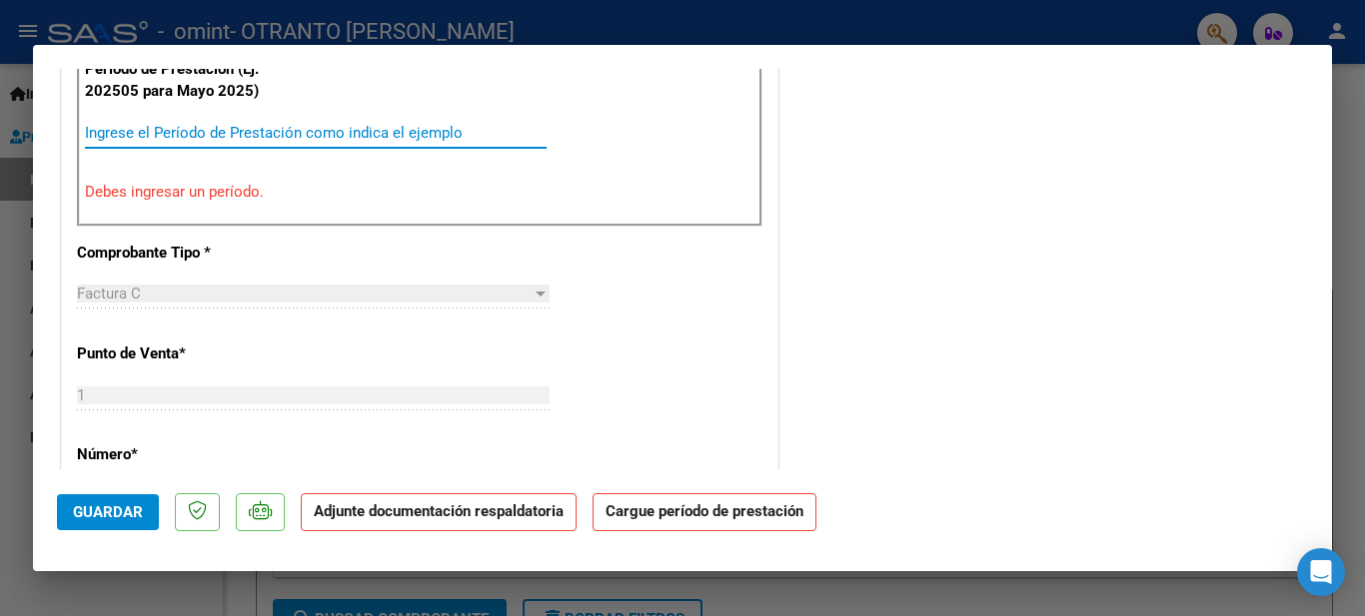
click at [391, 134] on input "Ingrese el Período de Prestación como indica el ejemplo" at bounding box center [315, 133] width 461 height 18
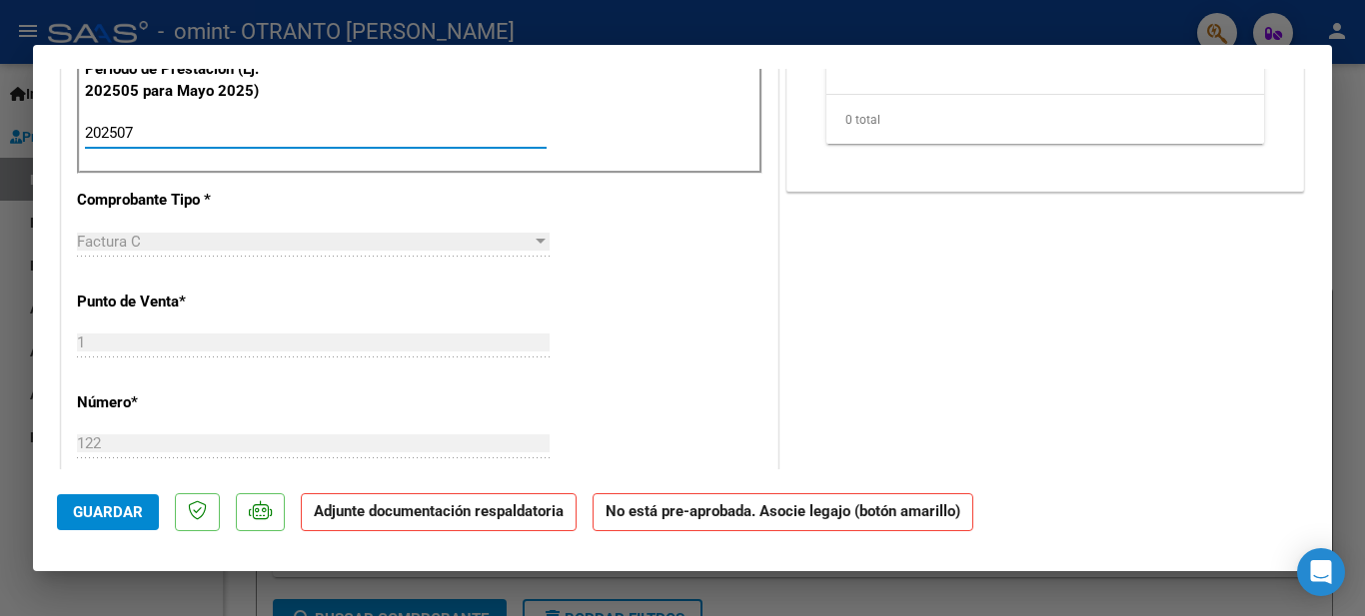
type input "202507"
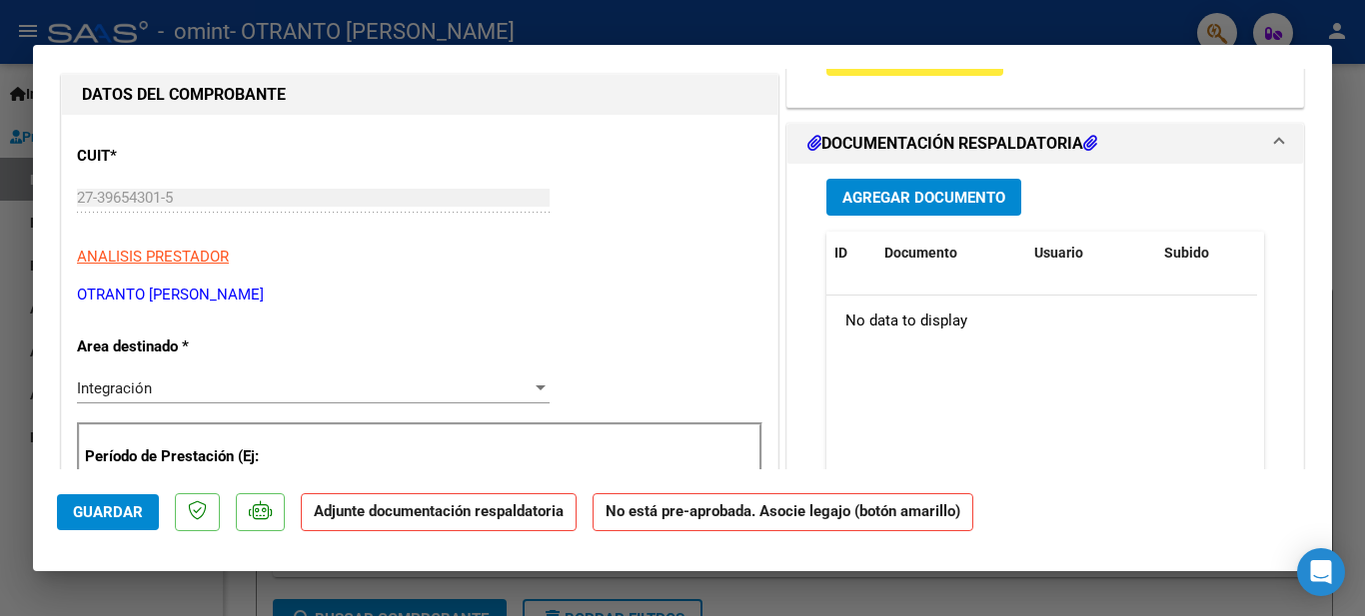
scroll to position [165, 0]
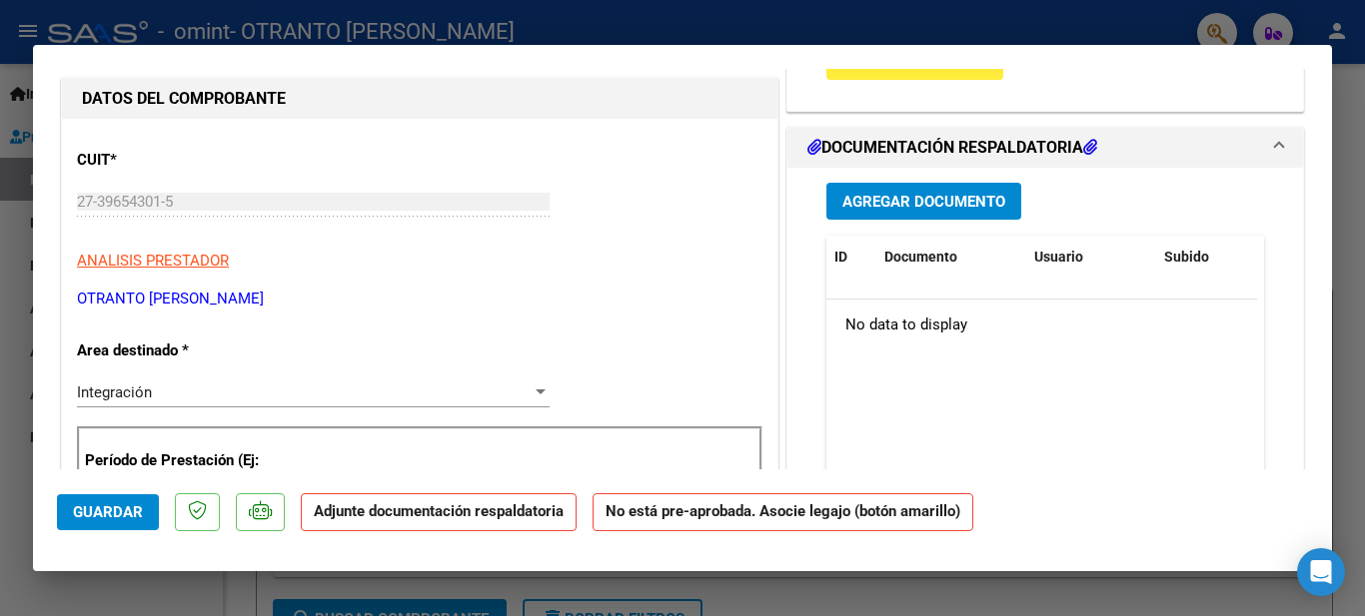
click at [955, 193] on span "Agregar Documento" at bounding box center [923, 202] width 163 height 18
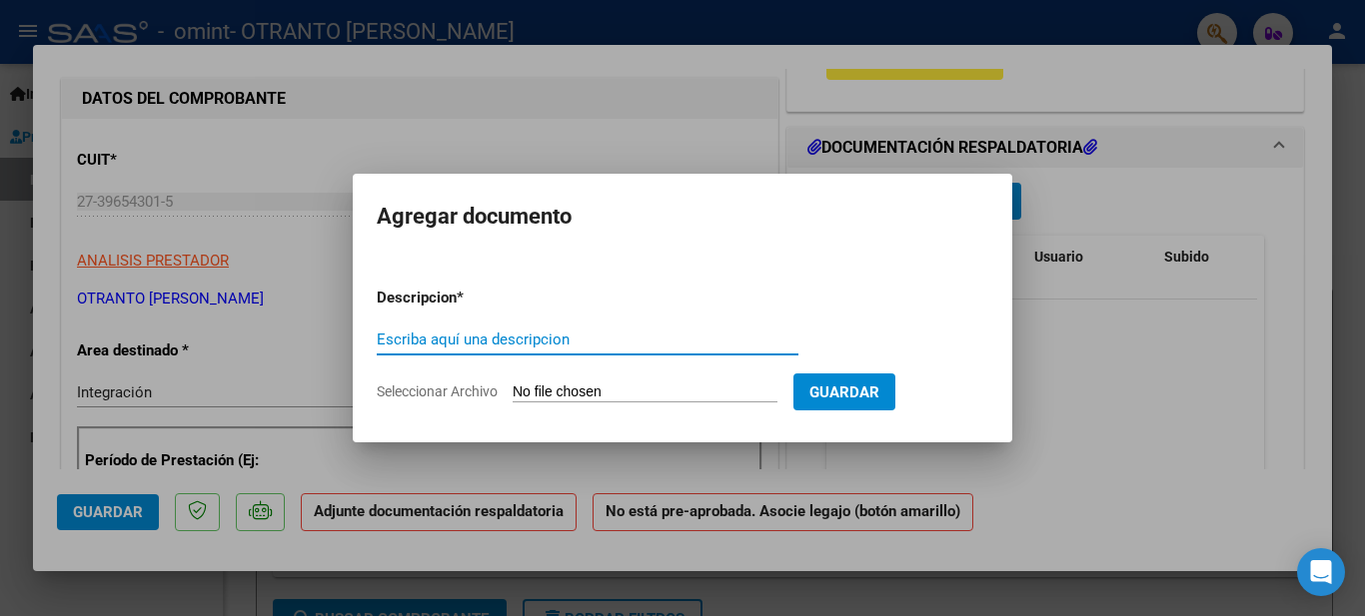
click at [742, 337] on input "Escriba aquí una descripcion" at bounding box center [588, 340] width 422 height 18
click at [594, 399] on input "Seleccionar Archivo" at bounding box center [644, 393] width 265 height 19
type input "C:\fakepath\planilla [PERSON_NAME].jpeg"
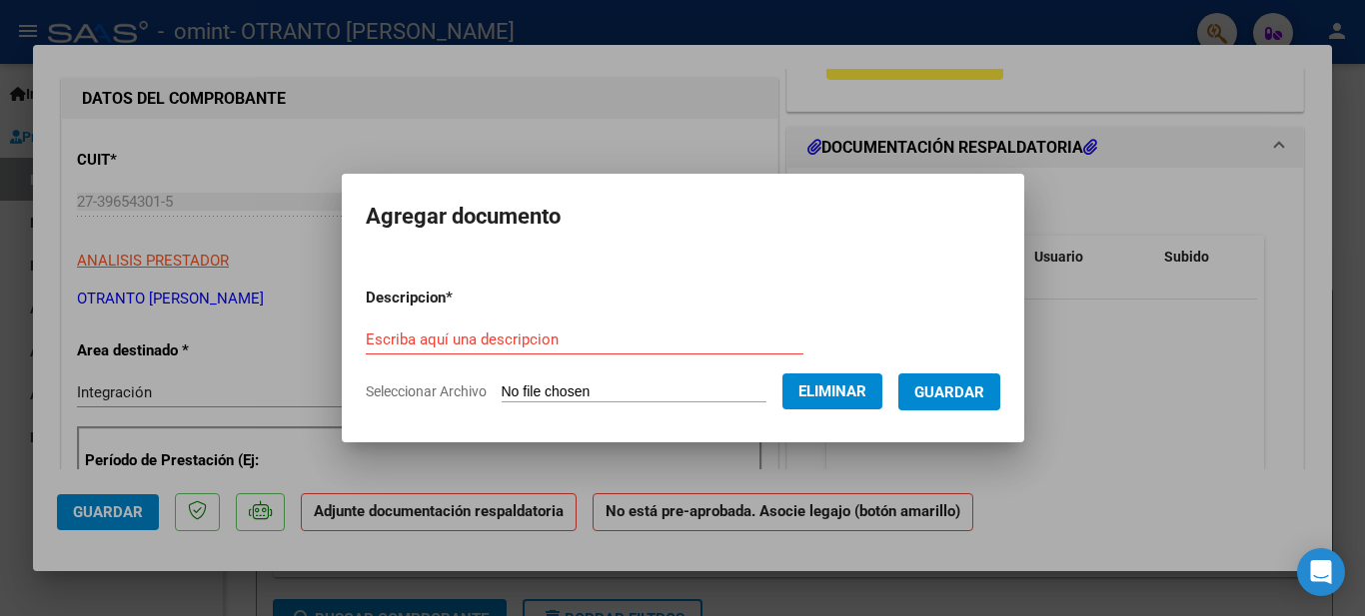
click at [979, 400] on span "Guardar" at bounding box center [949, 393] width 70 height 18
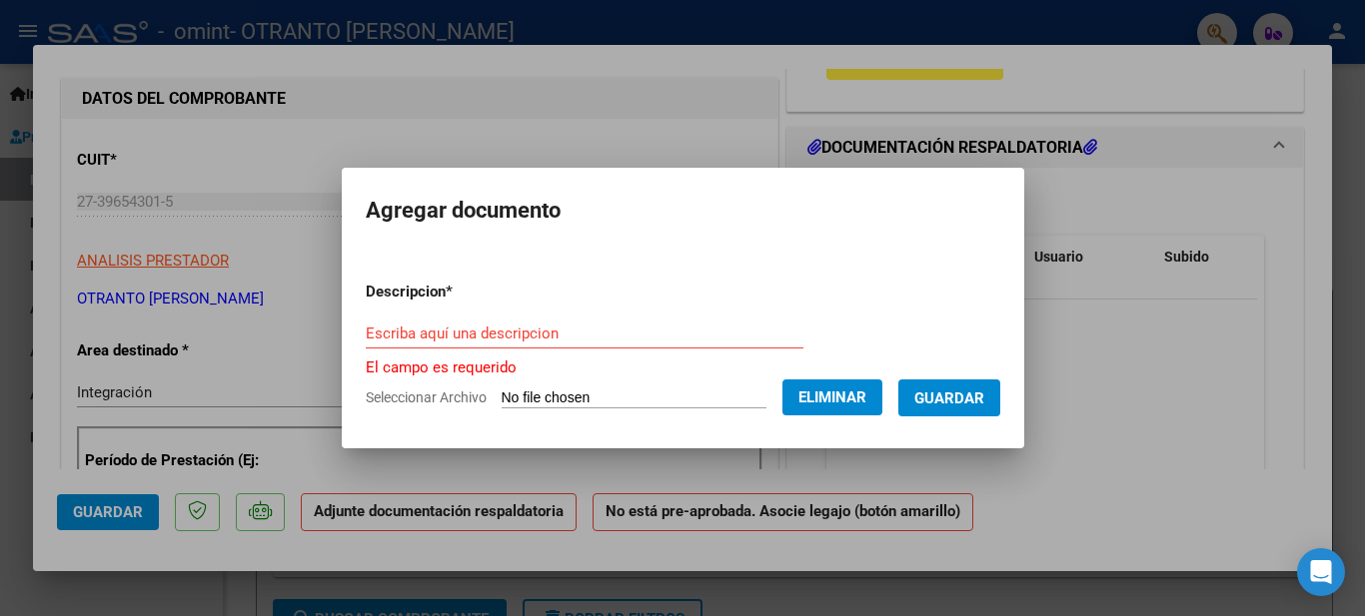
click at [597, 341] on input "Escriba aquí una descripcion" at bounding box center [585, 334] width 438 height 18
type input "O"
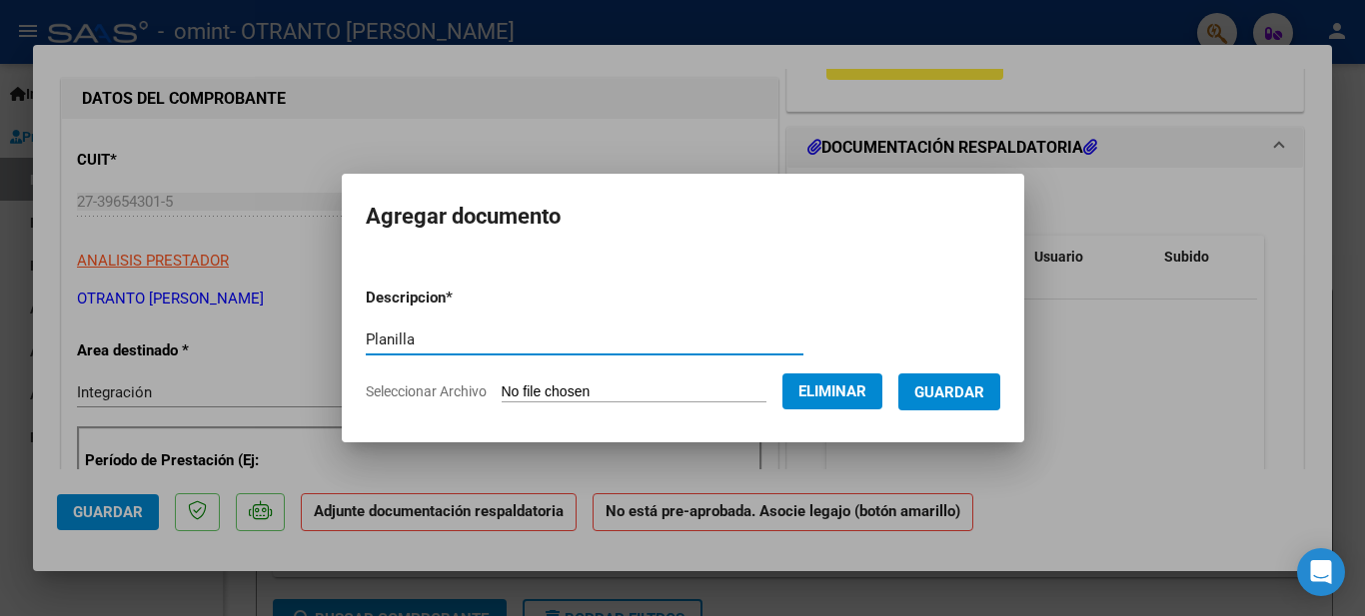
type input "Planilla"
click at [951, 391] on span "Guardar" at bounding box center [949, 393] width 70 height 18
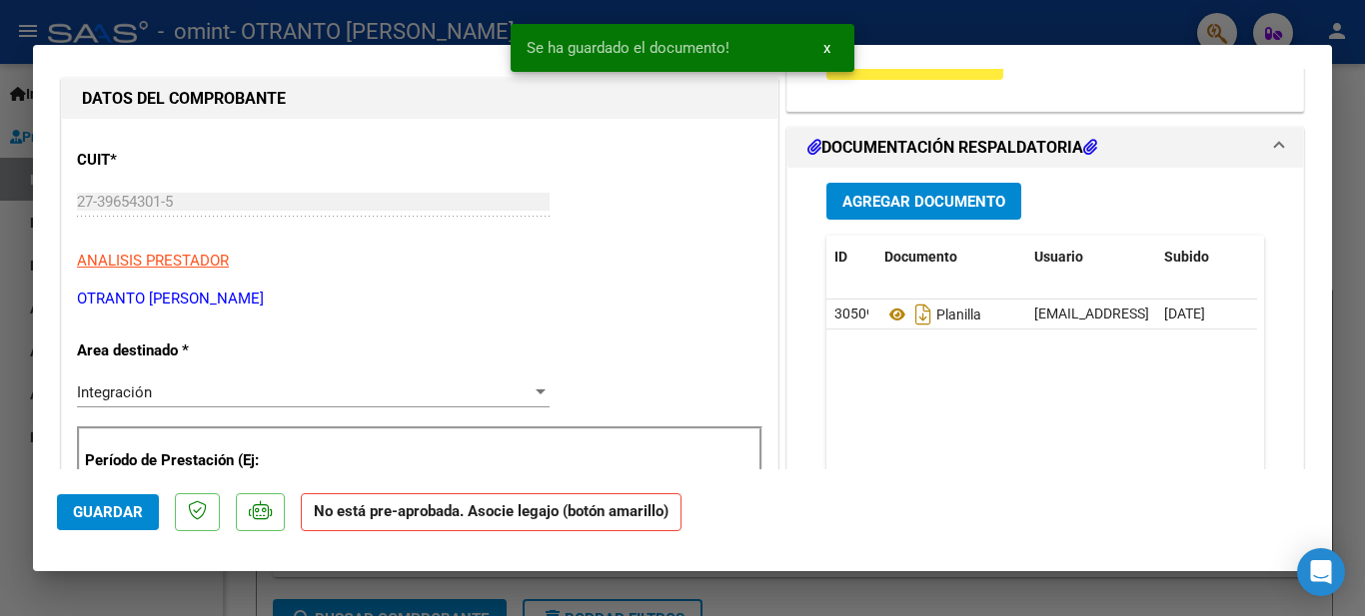
scroll to position [0, 0]
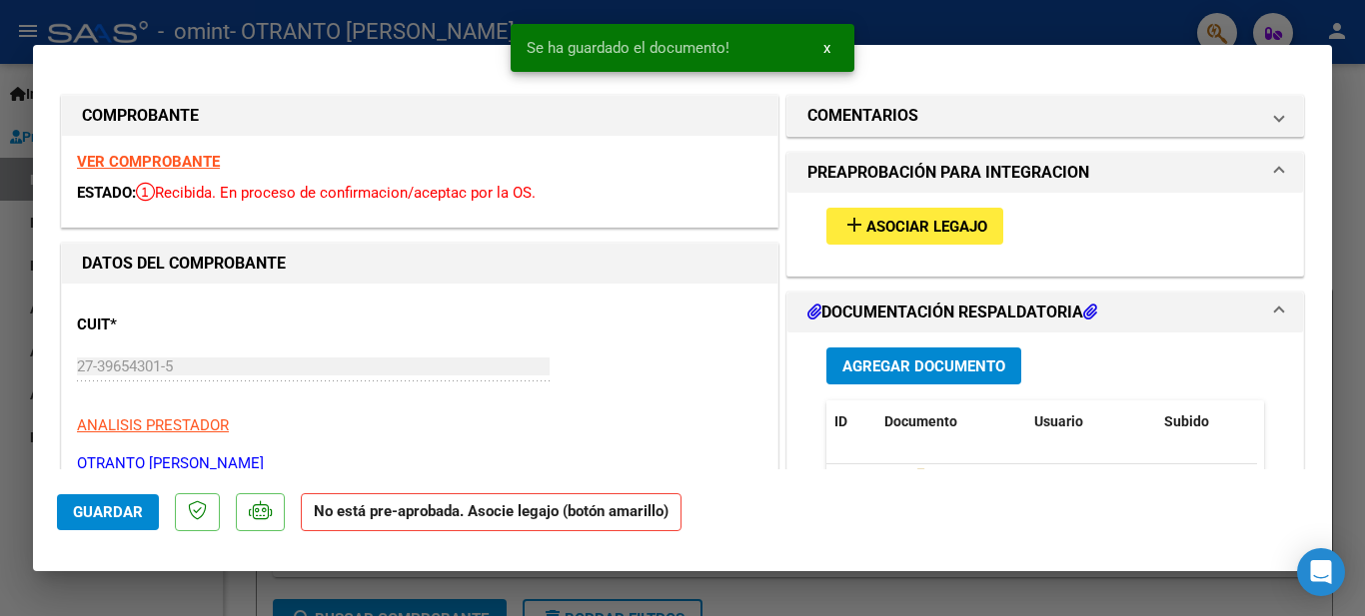
click at [985, 236] on button "add Asociar Legajo" at bounding box center [914, 226] width 177 height 37
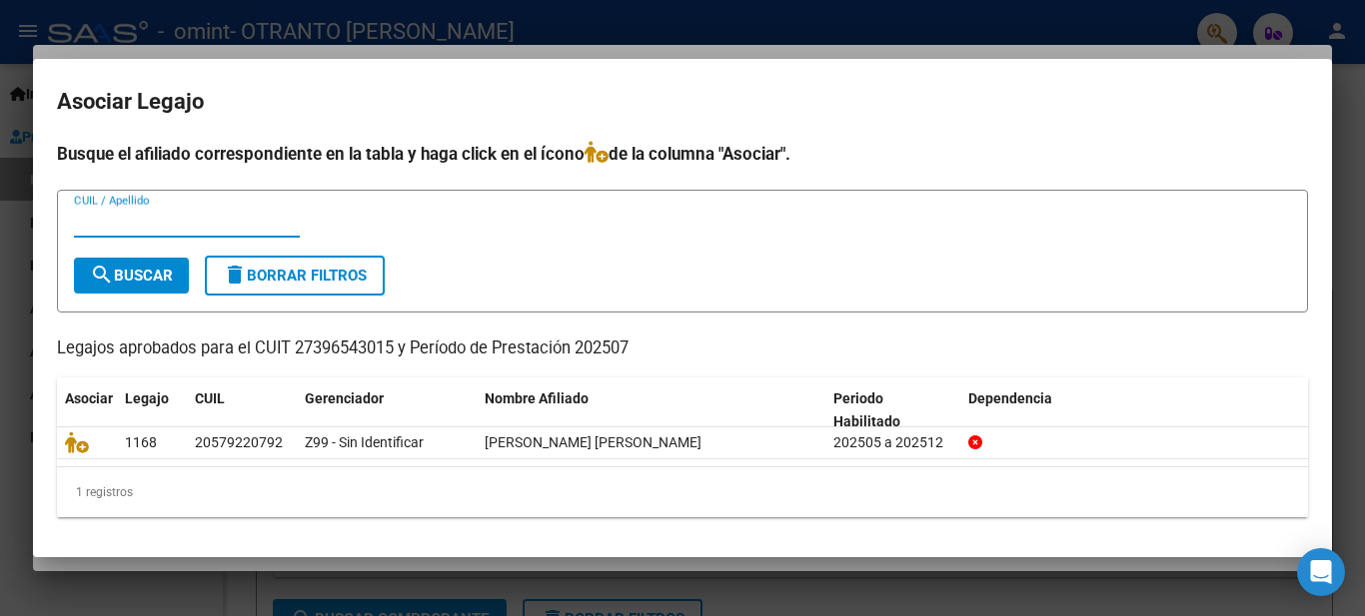
click at [241, 215] on input "CUIL / Apellido" at bounding box center [187, 222] width 226 height 18
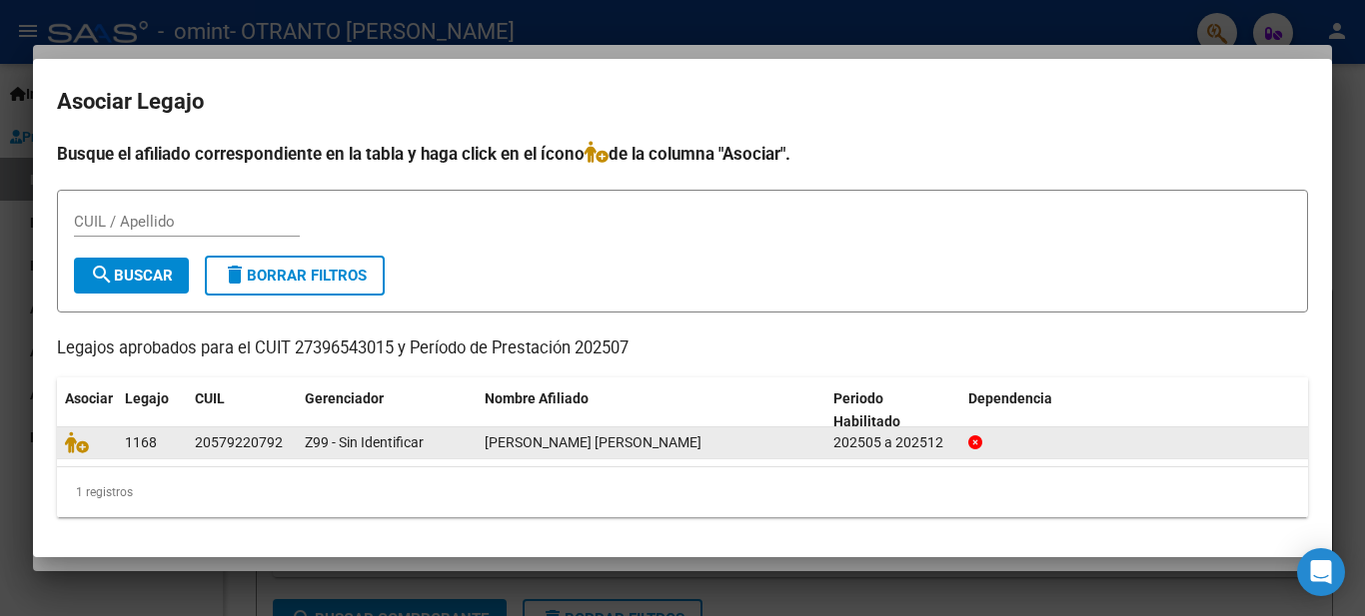
click at [665, 437] on span "[PERSON_NAME] [PERSON_NAME]" at bounding box center [592, 443] width 217 height 16
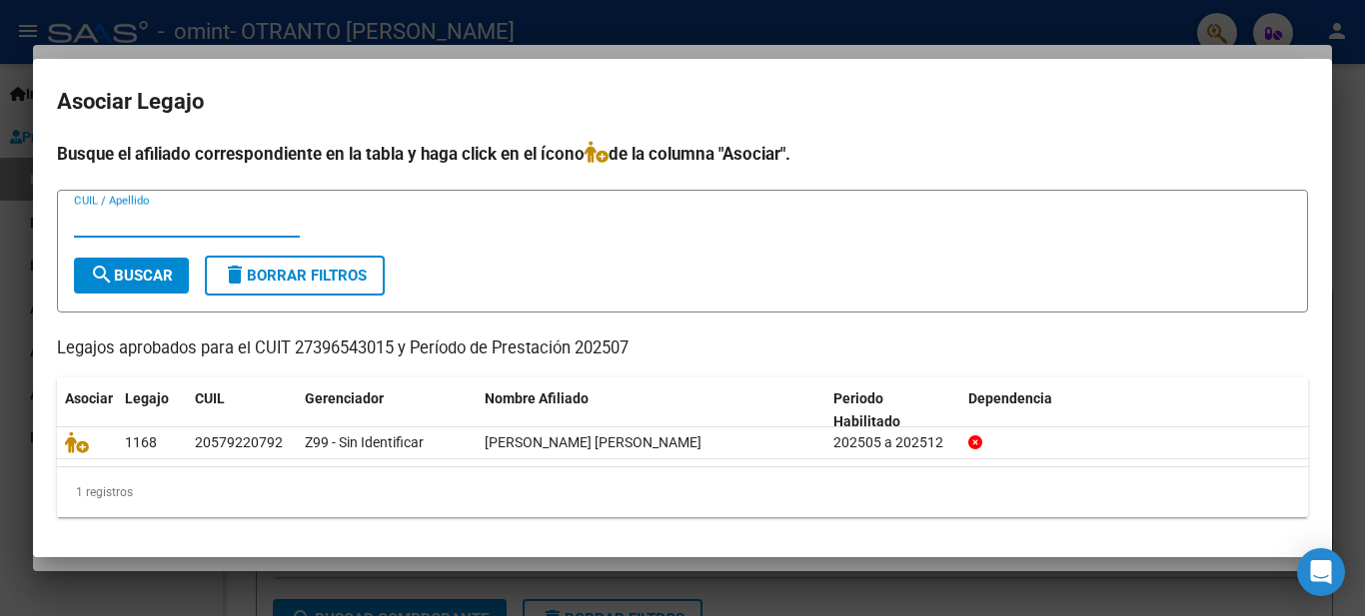
click at [263, 224] on input "CUIL / Apellido" at bounding box center [187, 222] width 226 height 18
type input "s"
type input "2"
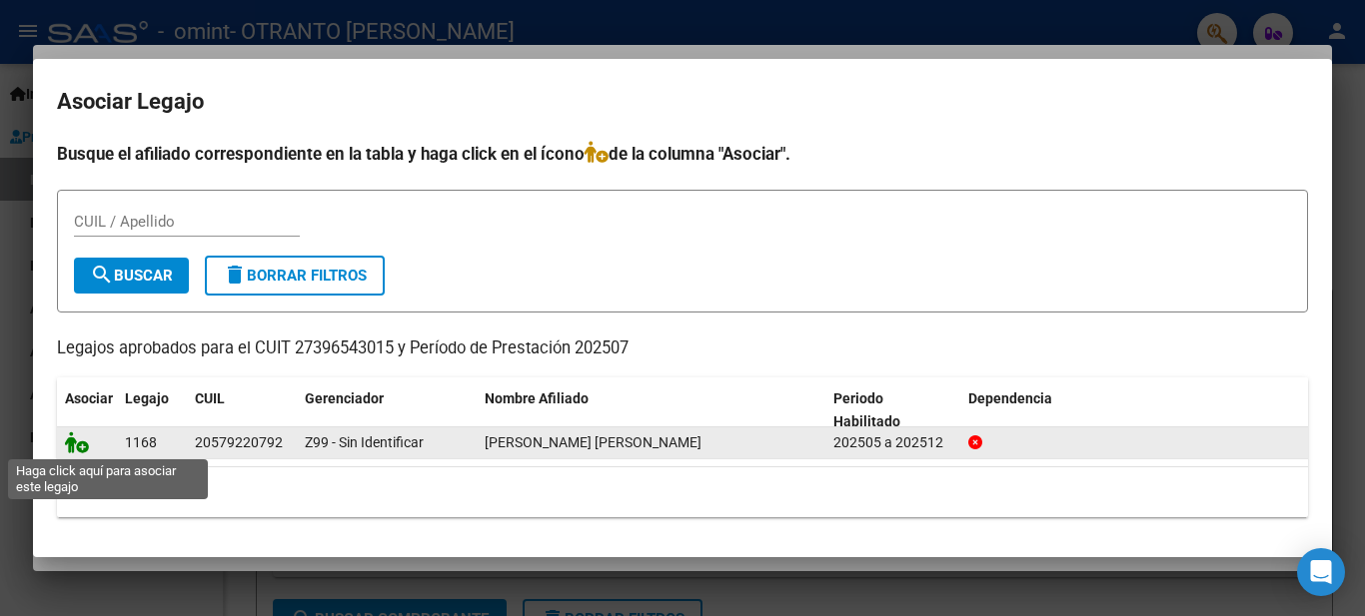
click at [71, 448] on icon at bounding box center [77, 443] width 24 height 22
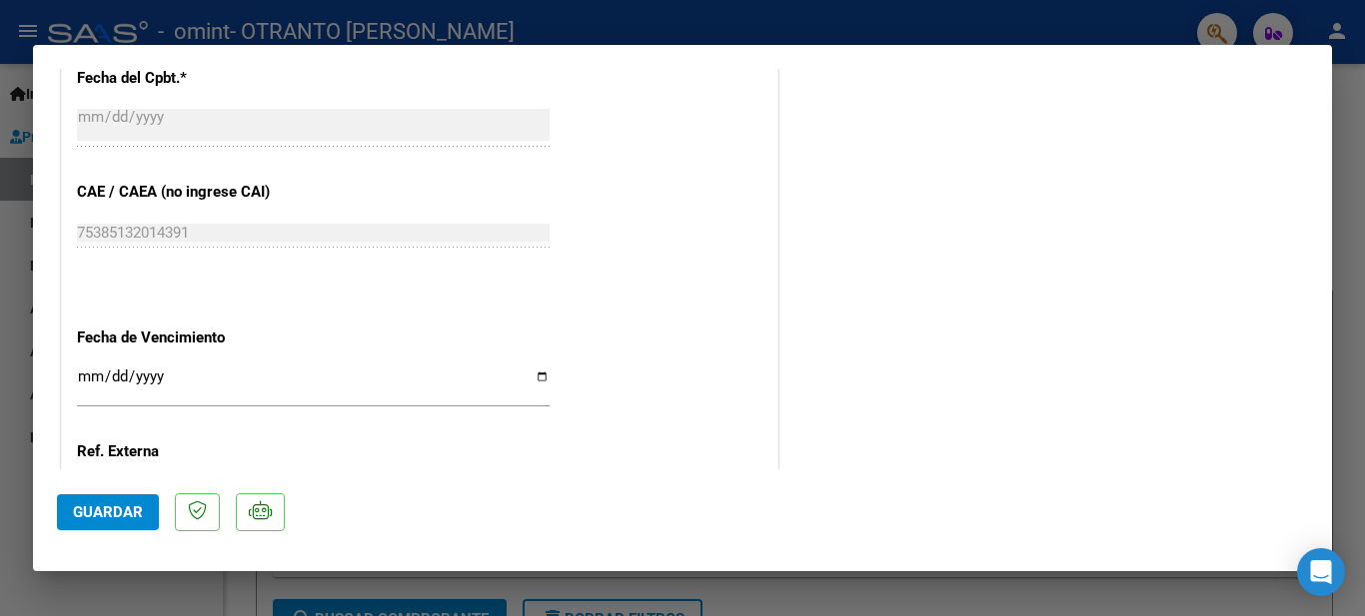
scroll to position [1314, 0]
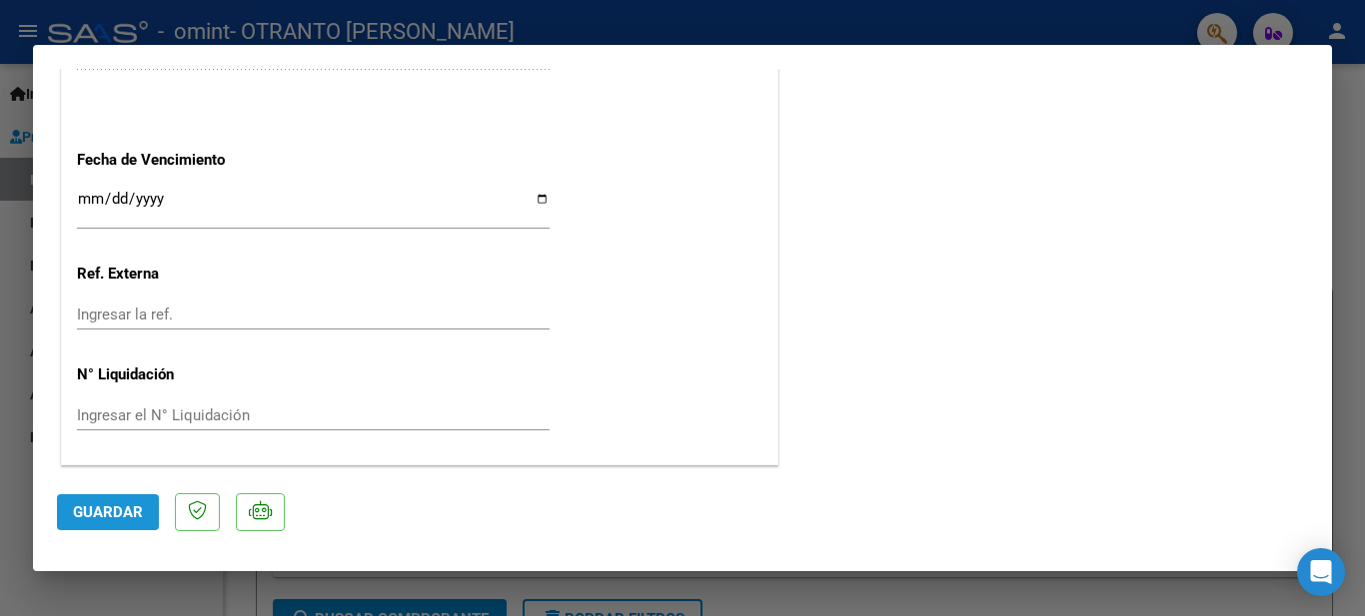
click at [100, 504] on span "Guardar" at bounding box center [108, 512] width 70 height 18
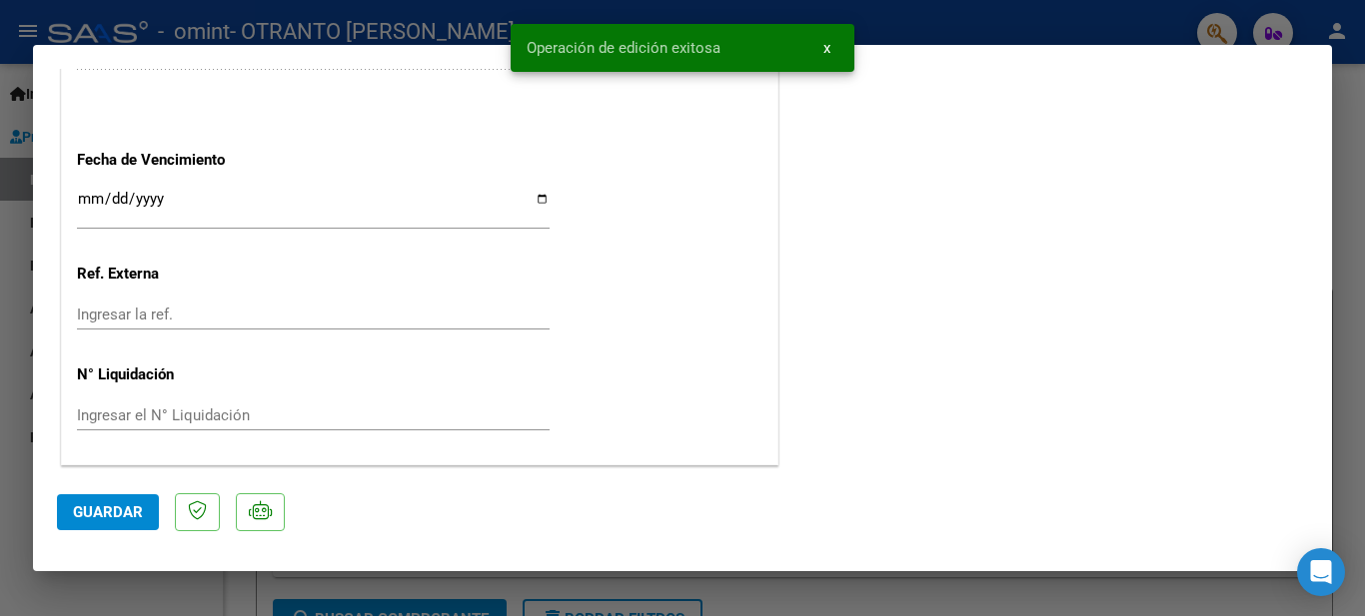
click at [821, 44] on button "x" at bounding box center [826, 48] width 39 height 36
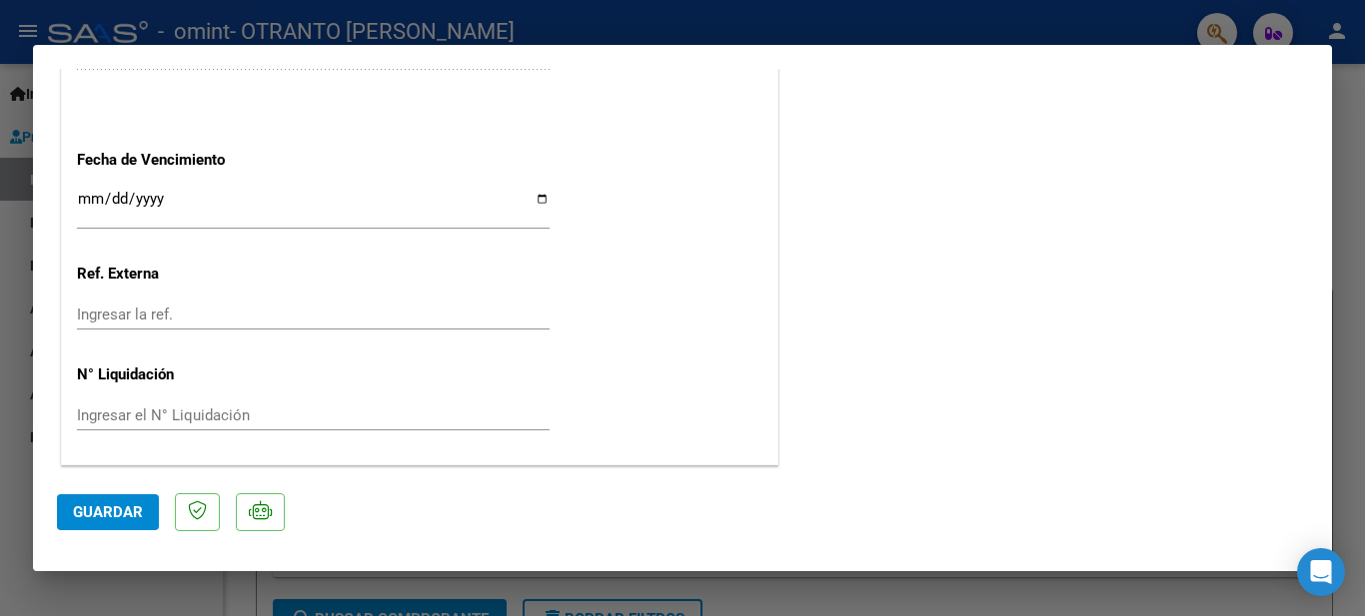
click at [1348, 158] on div at bounding box center [682, 308] width 1365 height 616
type input "$ 0,00"
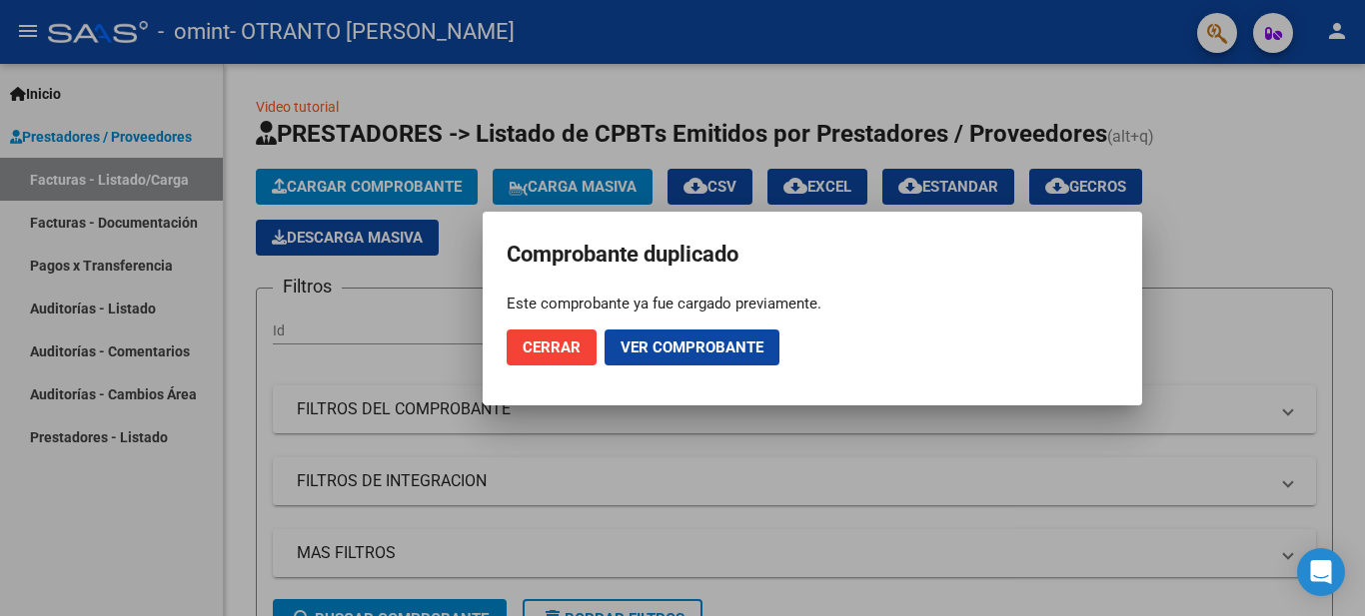
click at [579, 355] on span "Cerrar" at bounding box center [551, 348] width 58 height 18
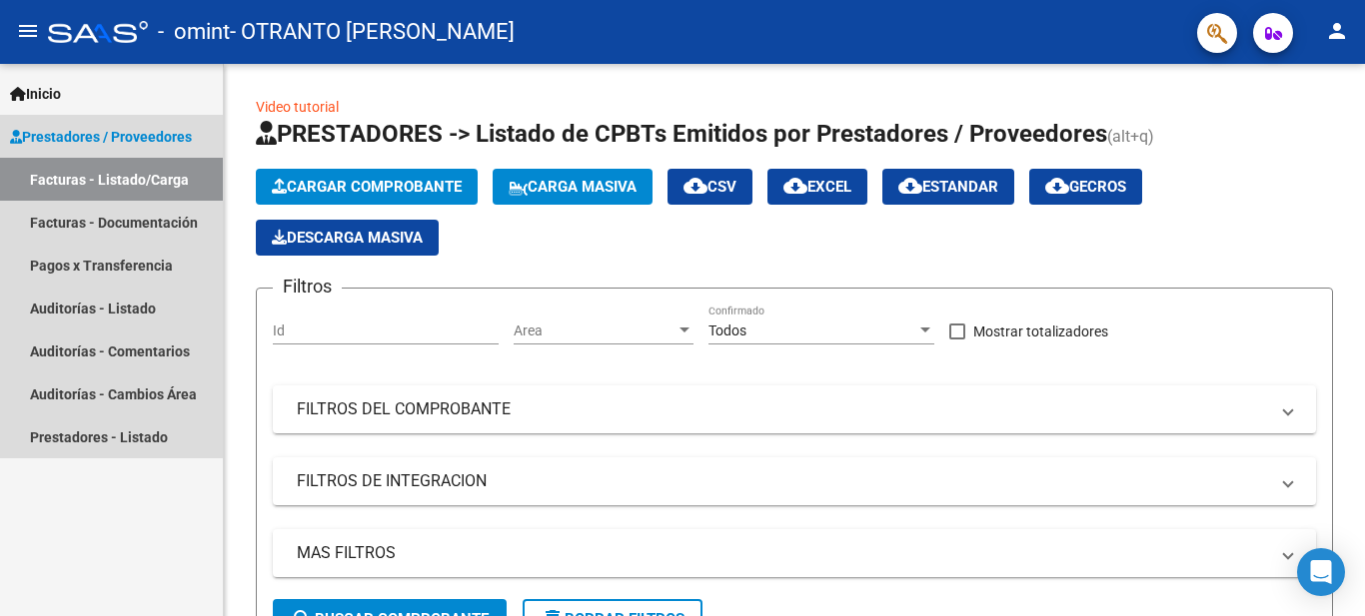
click at [102, 180] on link "Facturas - Listado/Carga" at bounding box center [111, 179] width 223 height 43
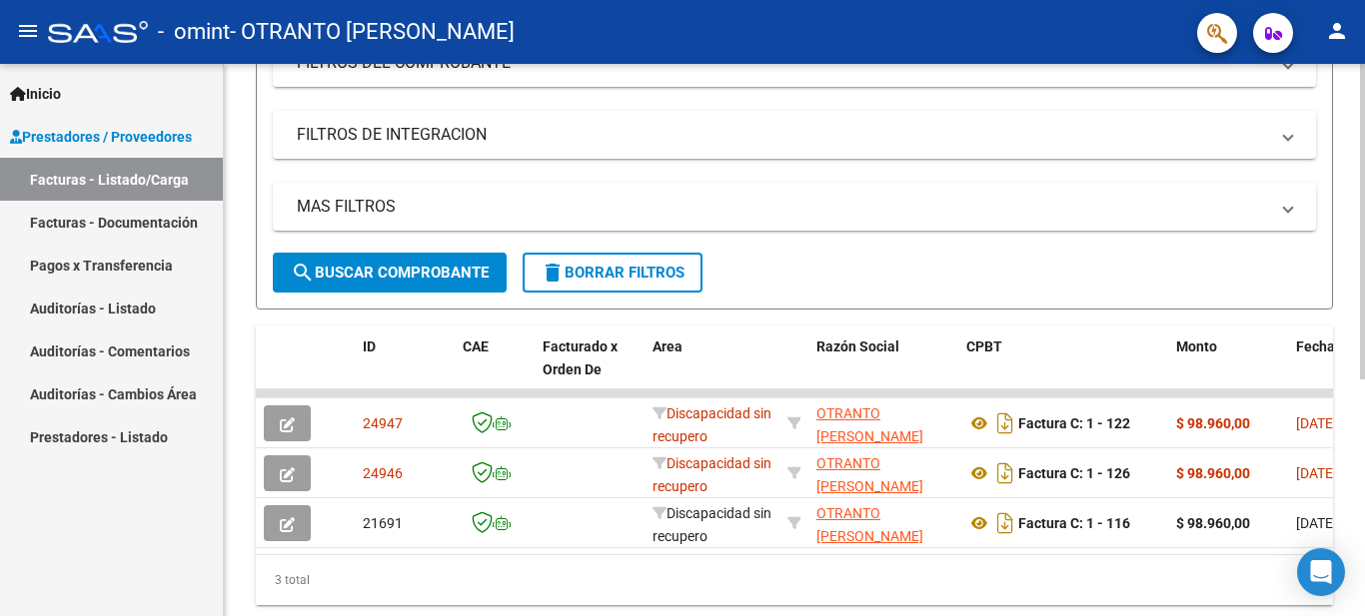
scroll to position [394, 0]
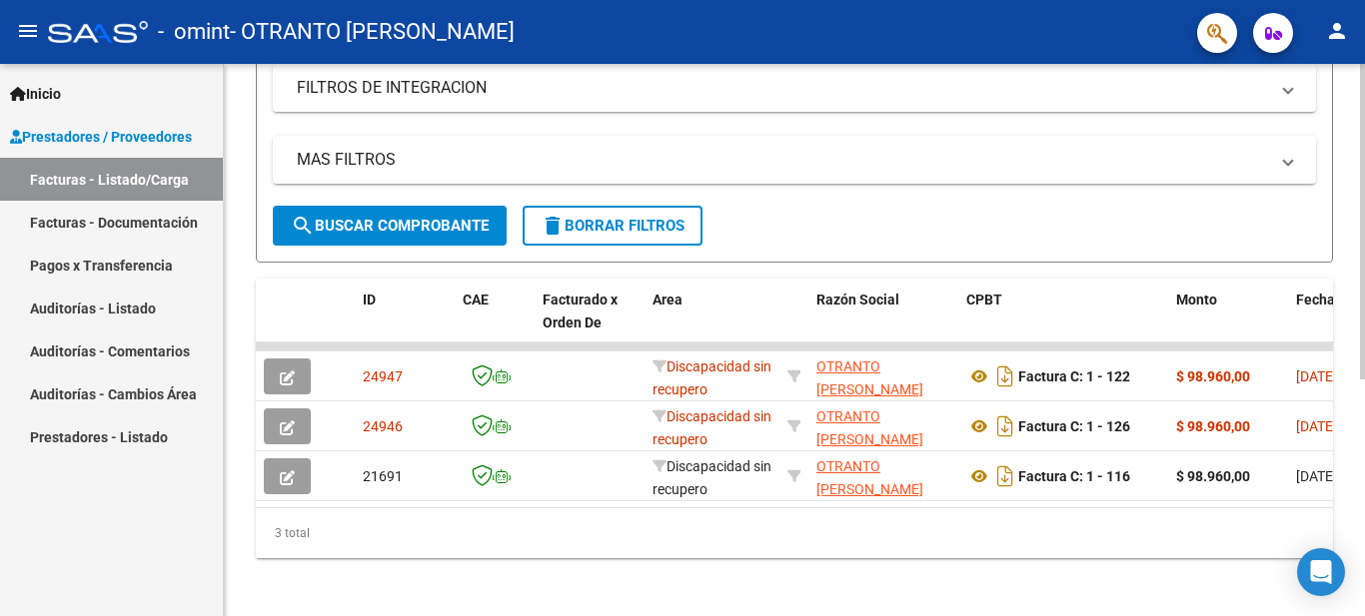
click at [1360, 514] on div at bounding box center [1362, 456] width 5 height 316
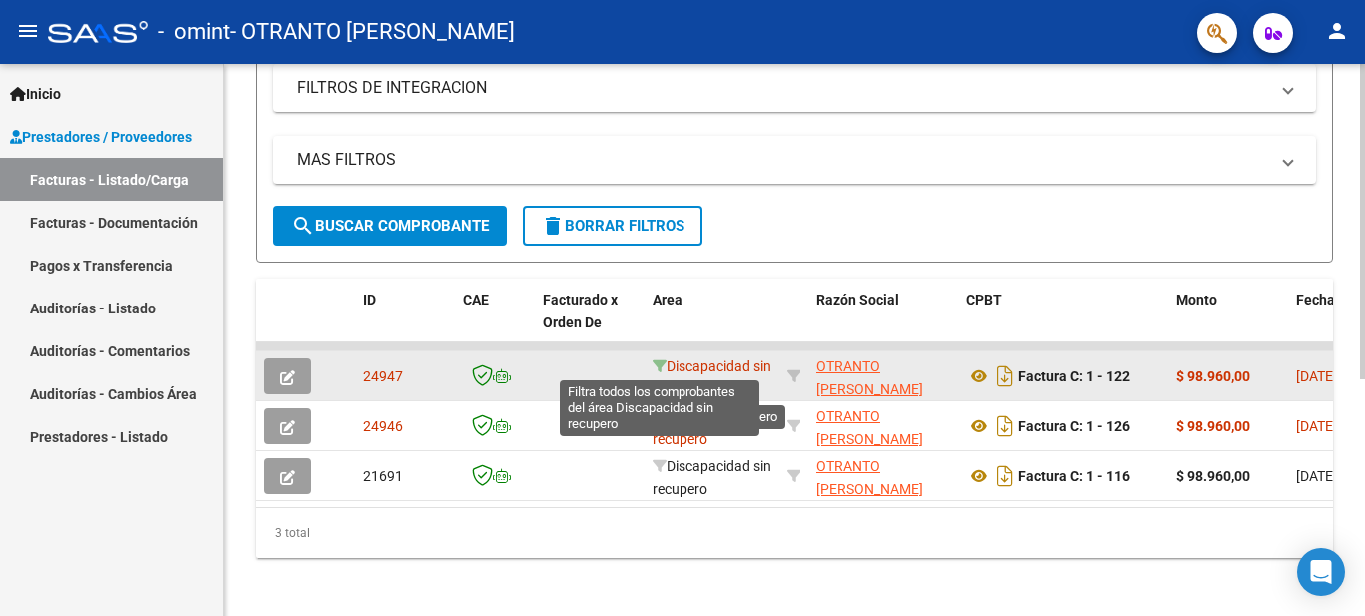
click at [664, 364] on icon at bounding box center [659, 367] width 14 height 14
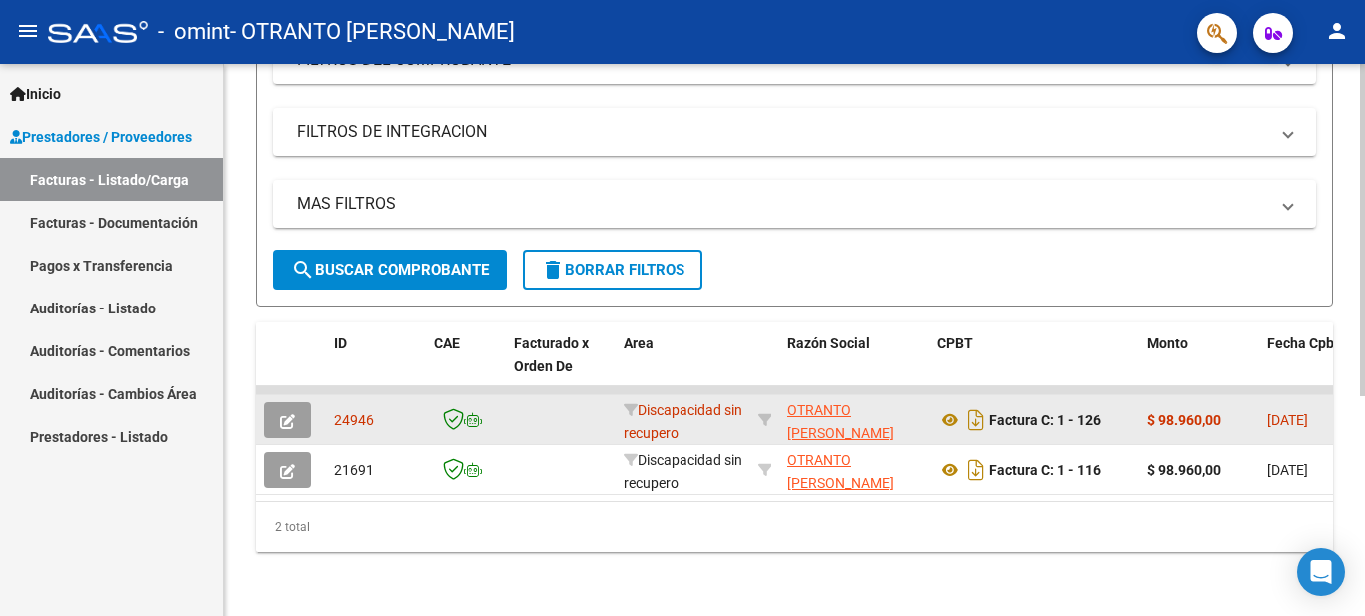
scroll to position [366, 0]
click at [639, 403] on span "Discapacidad sin recupero" at bounding box center [682, 422] width 119 height 39
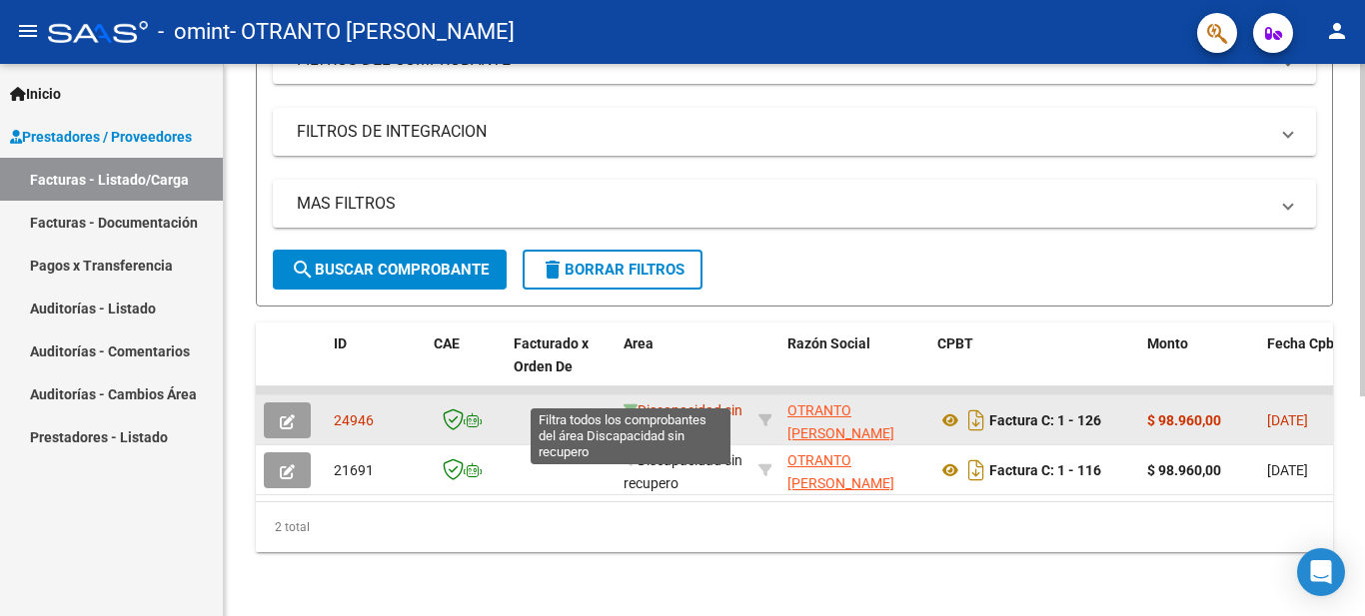
click at [629, 404] on icon at bounding box center [630, 411] width 14 height 14
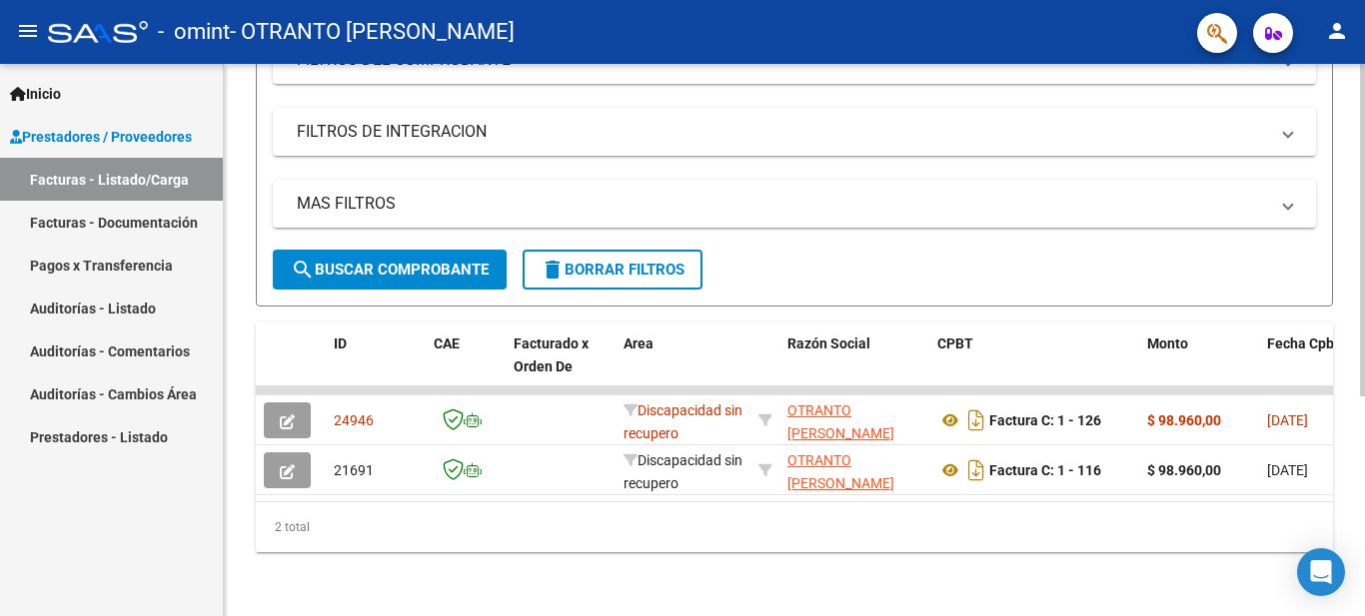
scroll to position [0, 0]
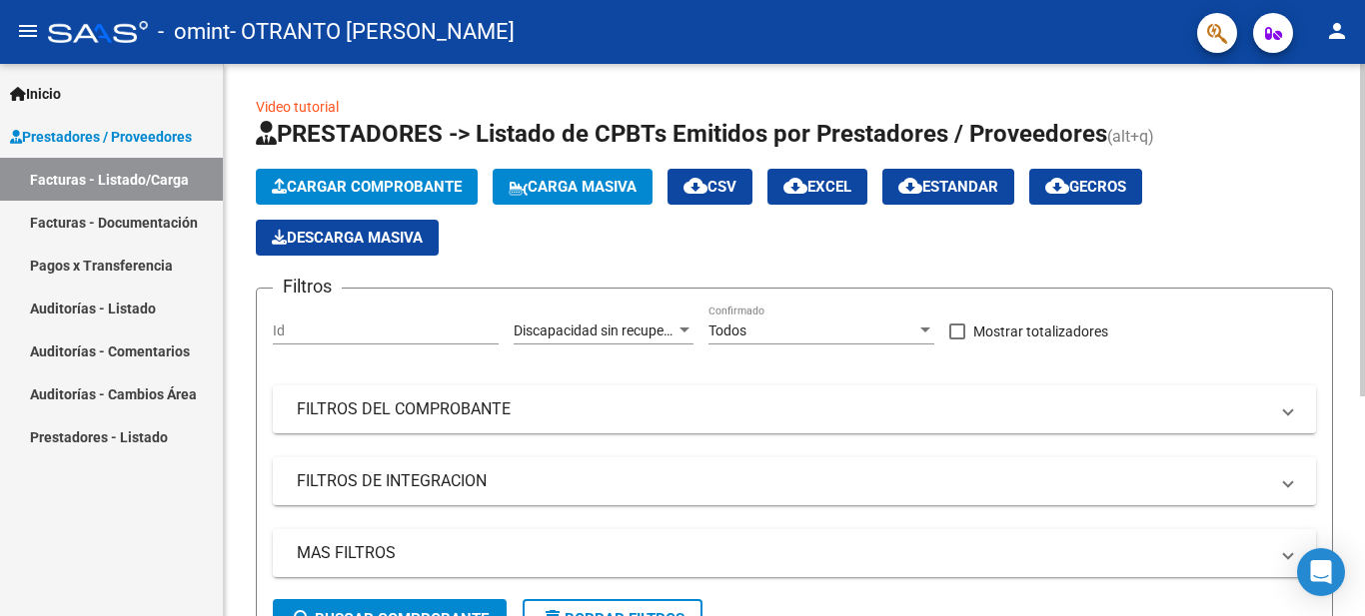
click at [1364, 134] on div at bounding box center [1362, 340] width 5 height 552
click at [379, 187] on span "Cargar Comprobante" at bounding box center [367, 187] width 190 height 18
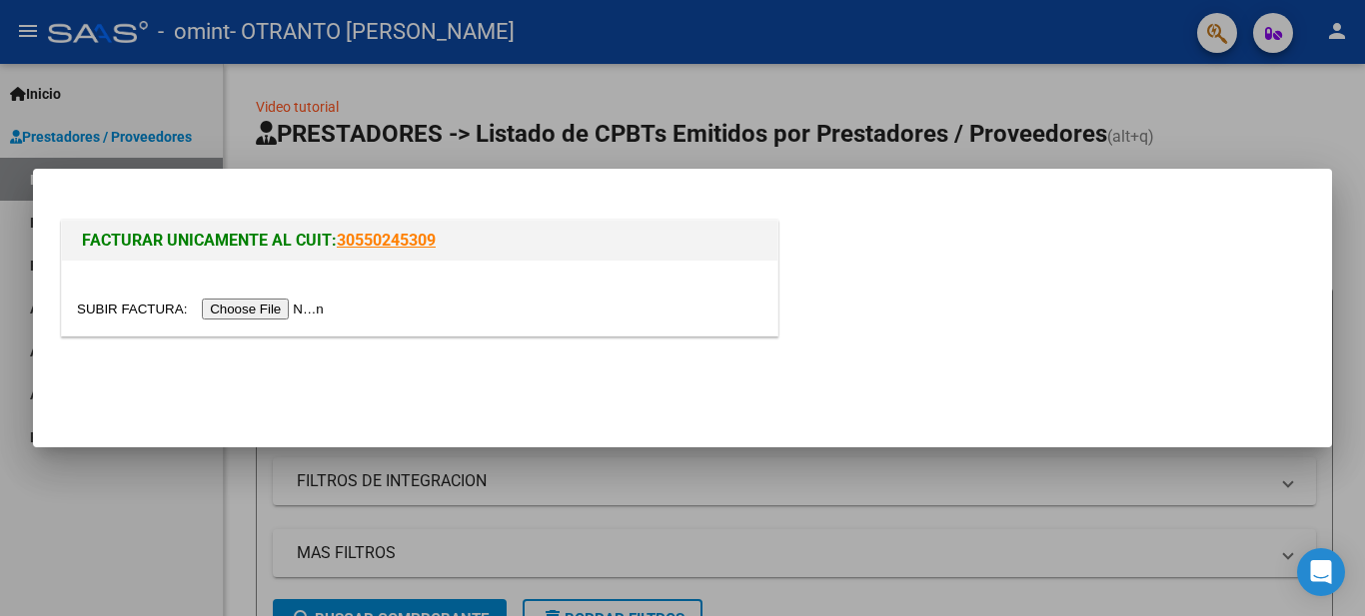
click at [300, 302] on input "file" at bounding box center [203, 309] width 253 height 21
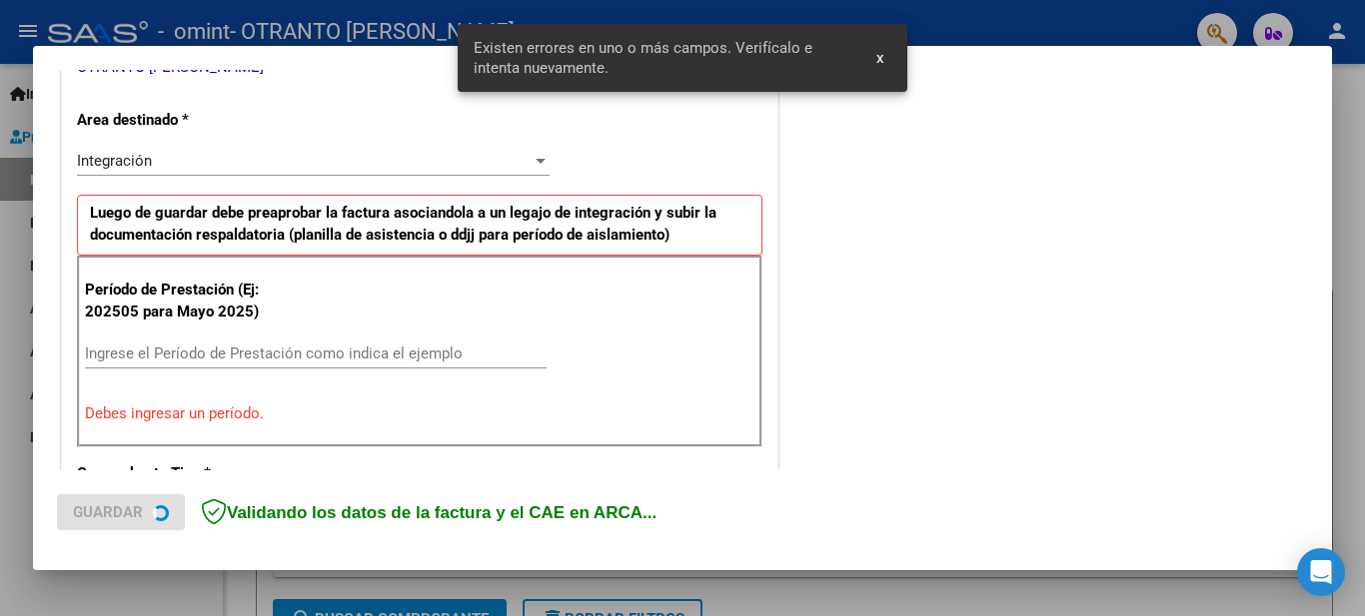
scroll to position [457, 0]
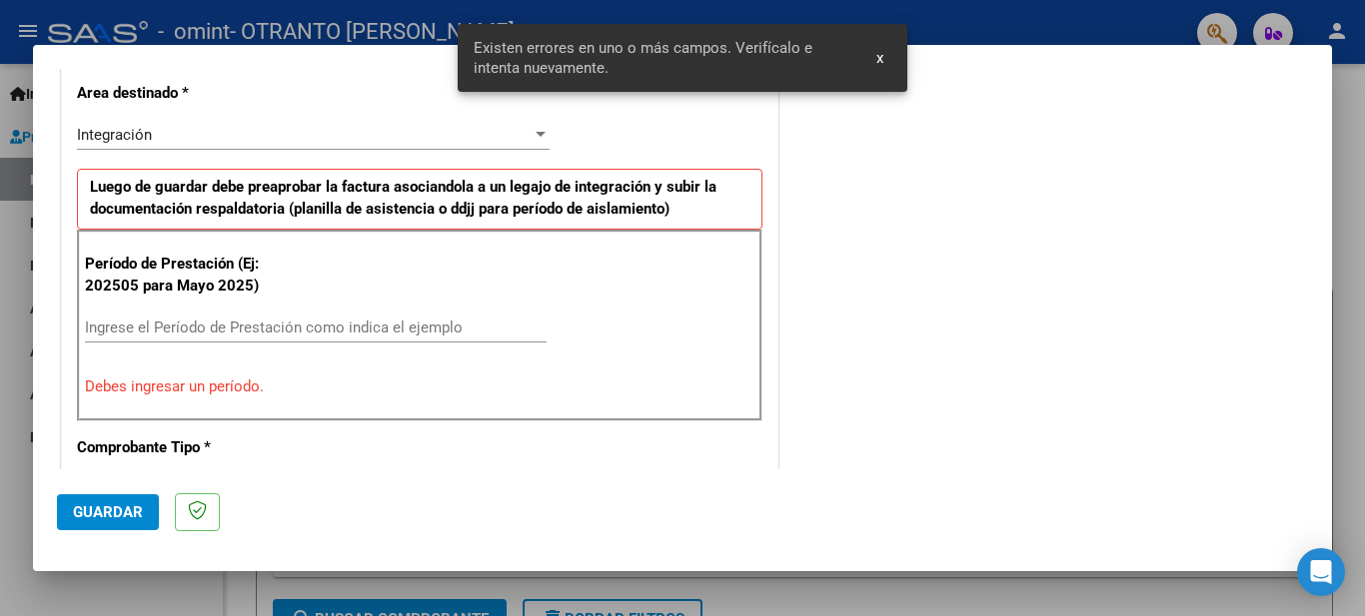
click at [260, 137] on div "Integración" at bounding box center [304, 135] width 455 height 18
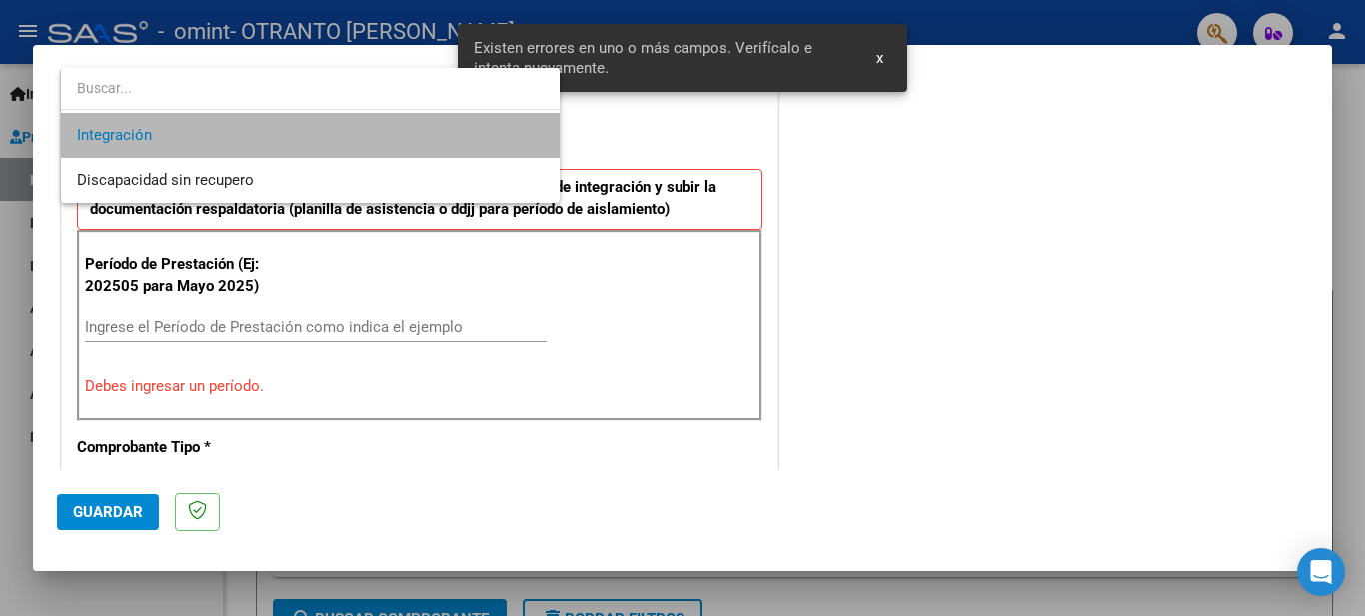
click at [260, 137] on span "Integración" at bounding box center [310, 135] width 466 height 45
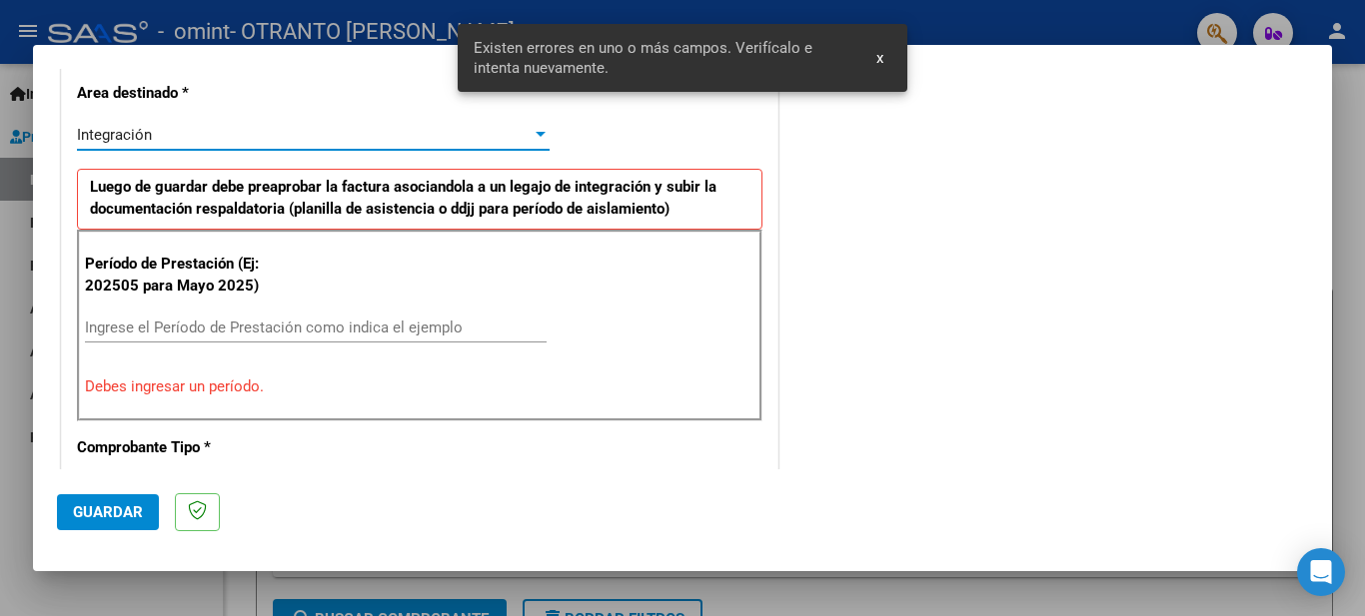
click at [284, 335] on input "Ingrese el Período de Prestación como indica el ejemplo" at bounding box center [315, 328] width 461 height 18
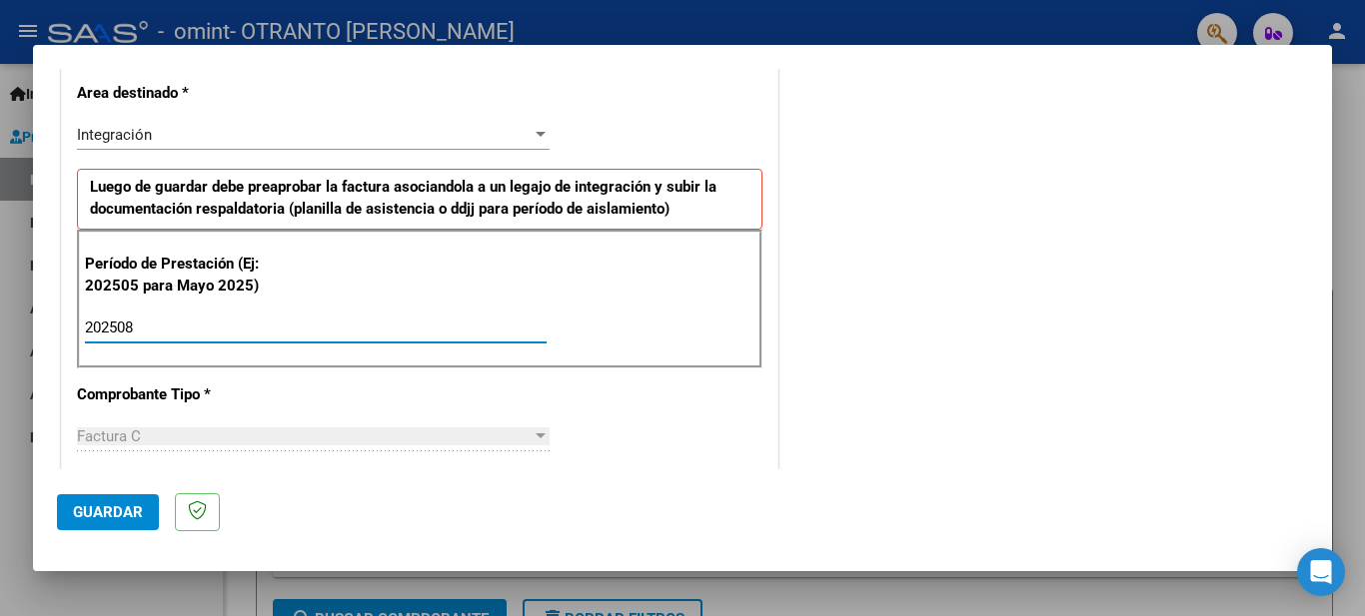
type input "202508"
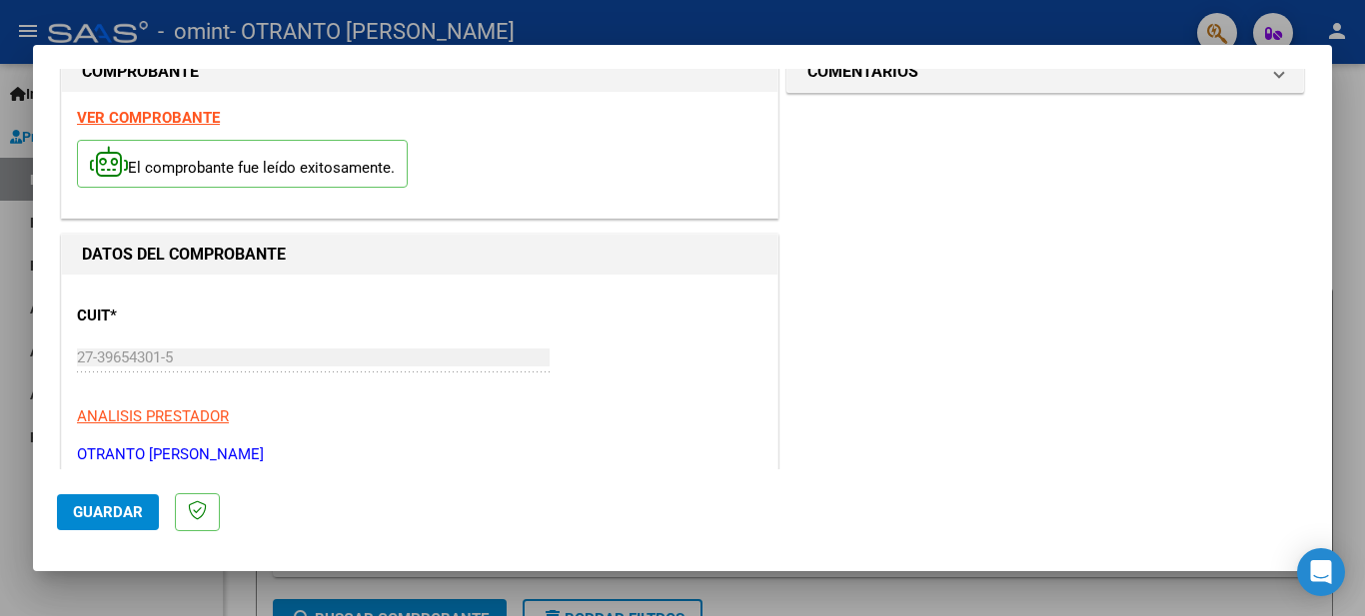
scroll to position [362, 0]
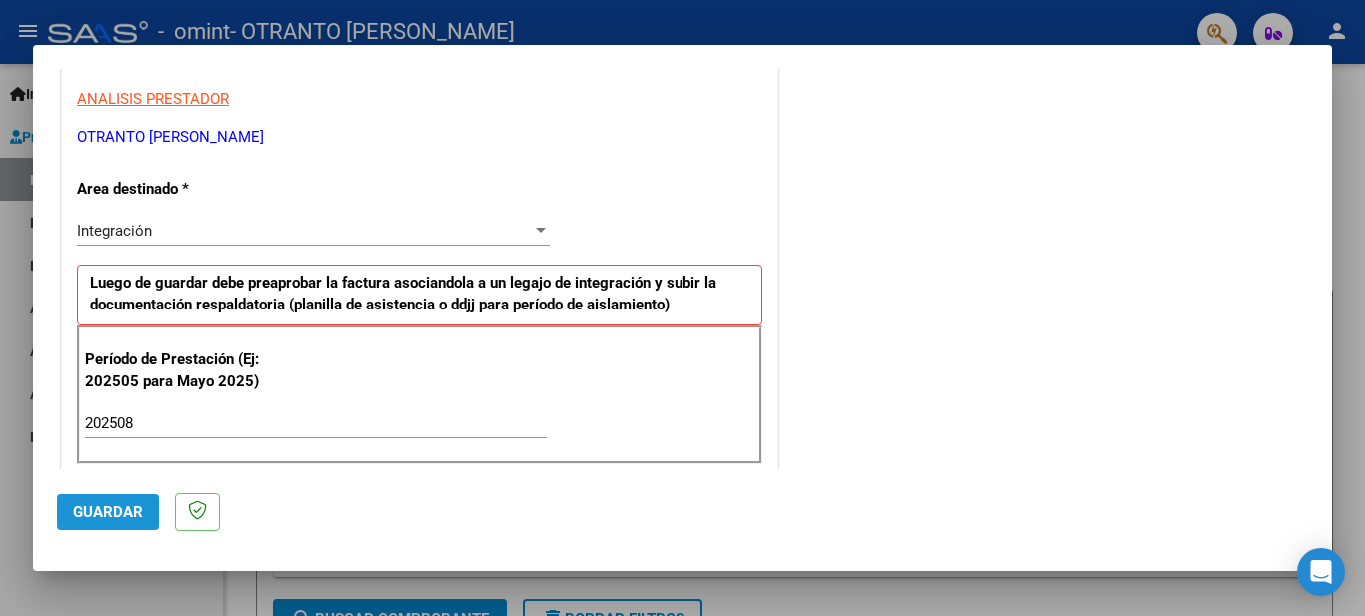
click at [123, 504] on span "Guardar" at bounding box center [108, 512] width 70 height 18
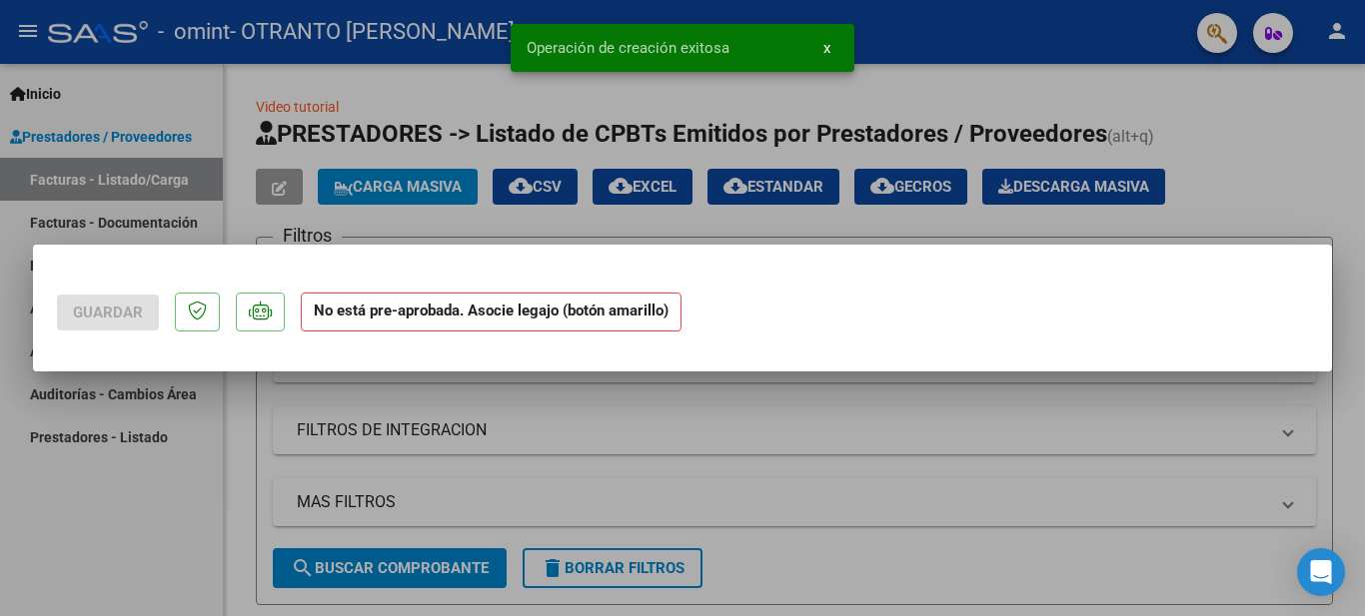
scroll to position [0, 0]
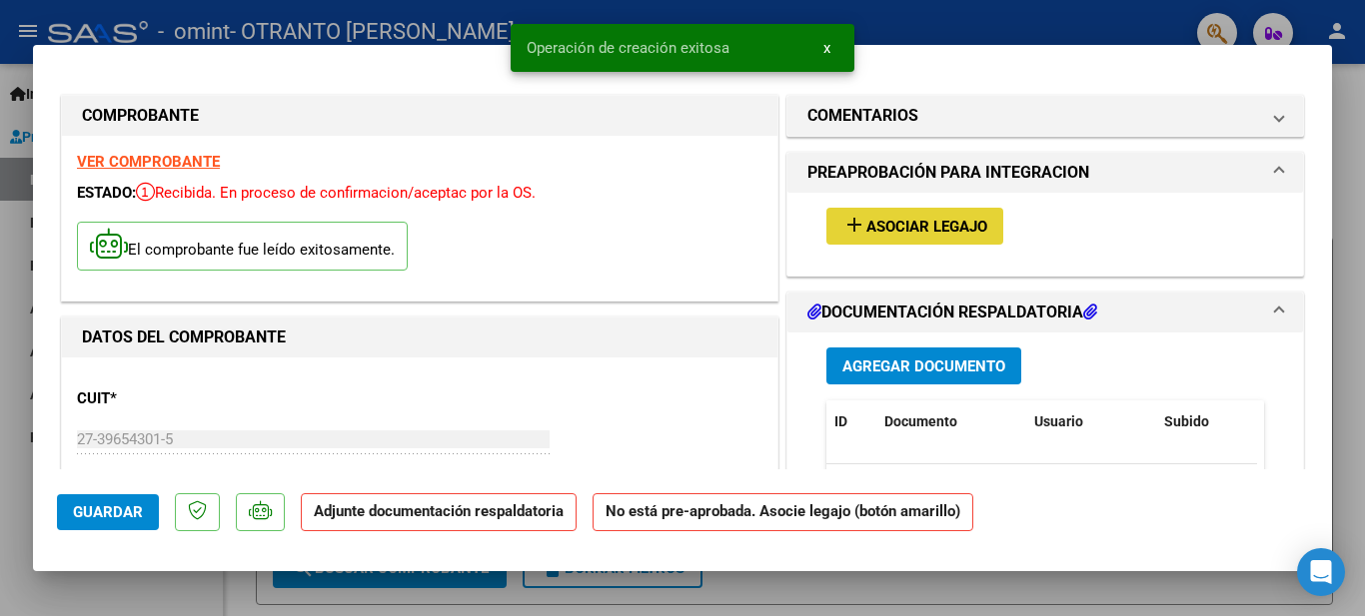
click at [948, 231] on span "Asociar Legajo" at bounding box center [926, 227] width 121 height 18
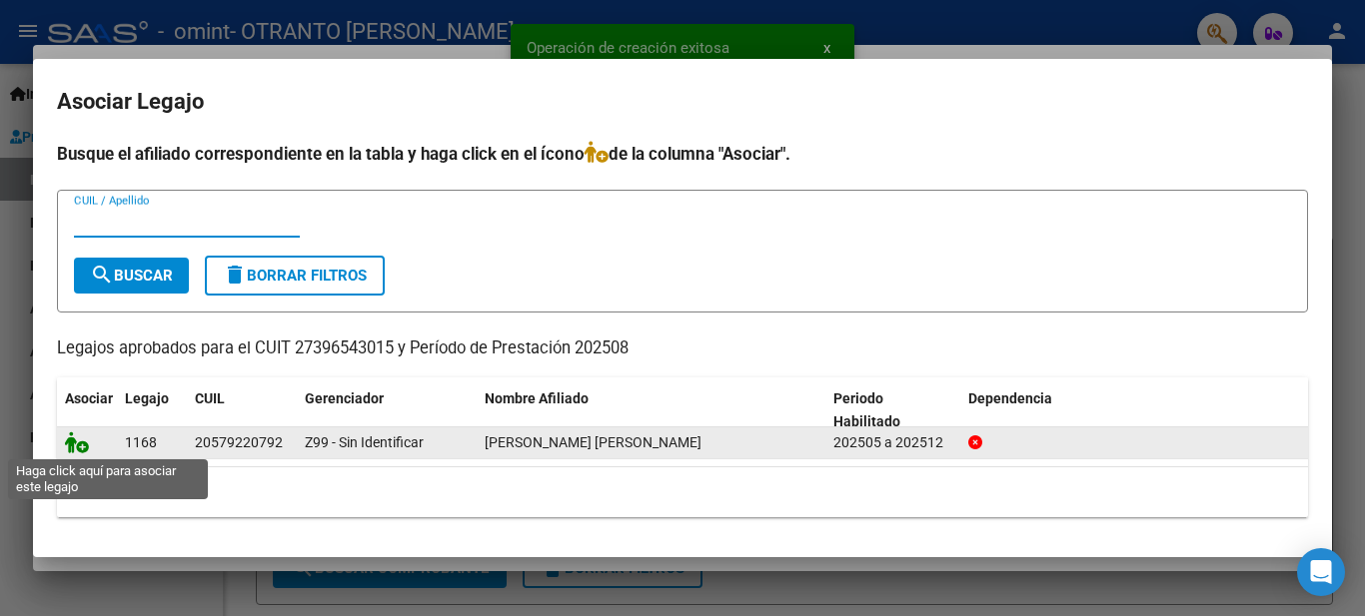
click at [73, 444] on icon at bounding box center [77, 443] width 24 height 22
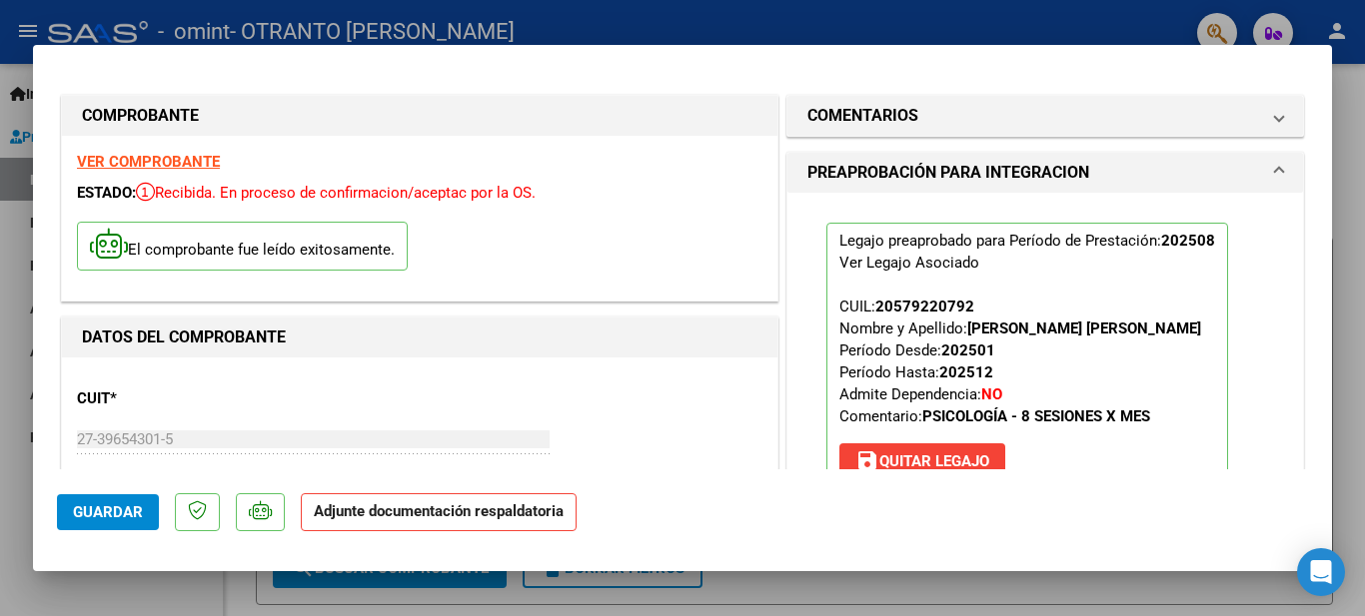
drag, startPoint x: 1332, startPoint y: 141, endPoint x: 1323, endPoint y: 202, distance: 61.6
click at [1324, 203] on div "COMPROBANTE VER COMPROBANTE ESTADO: Recibida. En proceso de confirmacion/acepta…" at bounding box center [682, 308] width 1365 height 616
click at [1306, 188] on mat-dialog-content "COMPROBANTE VER COMPROBANTE ESTADO: Recibida. En proceso de confirmacion/acepta…" at bounding box center [682, 269] width 1299 height 401
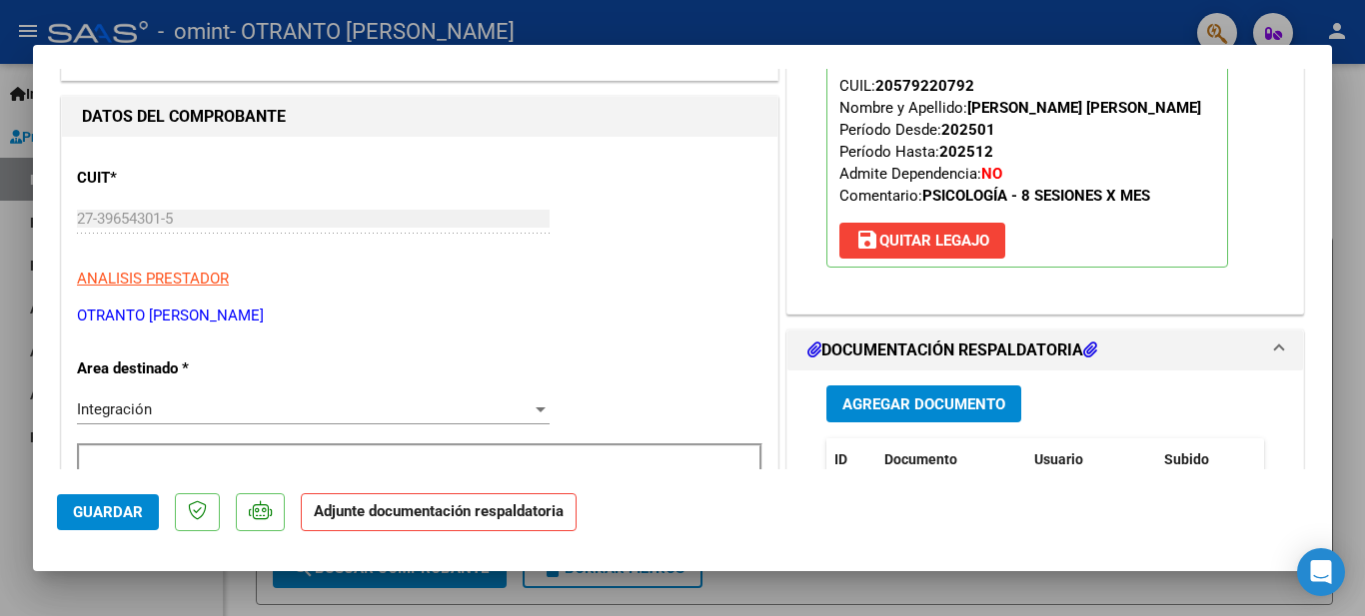
scroll to position [334, 0]
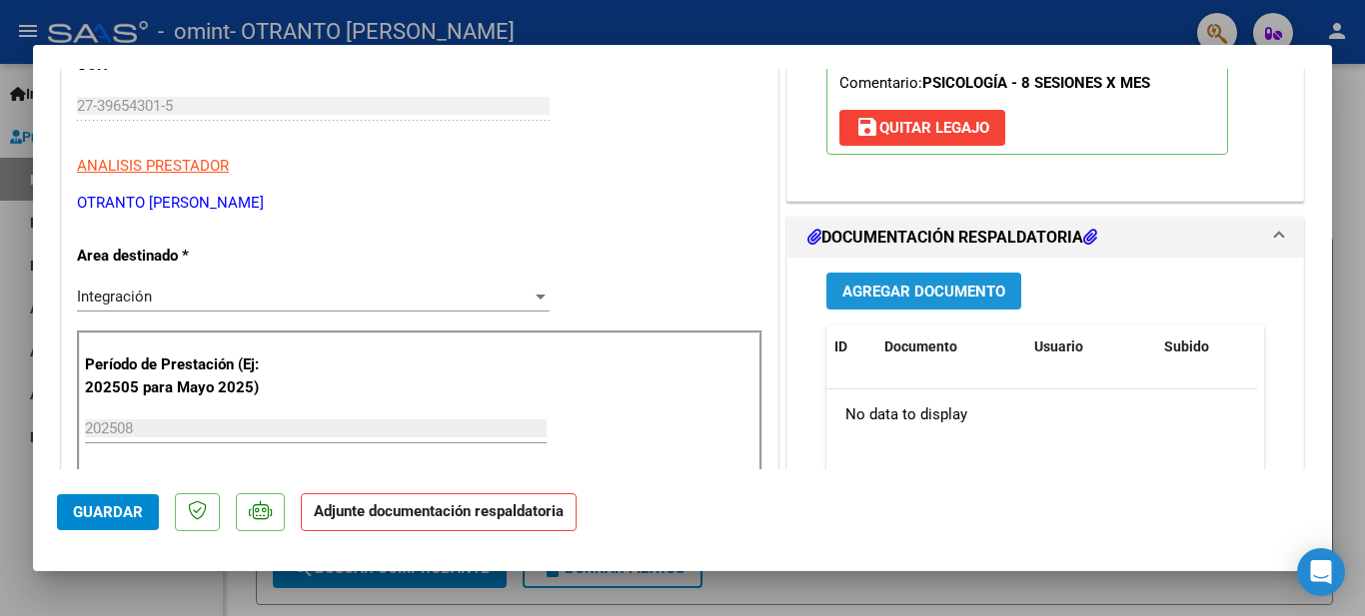
click at [919, 292] on span "Agregar Documento" at bounding box center [923, 292] width 163 height 18
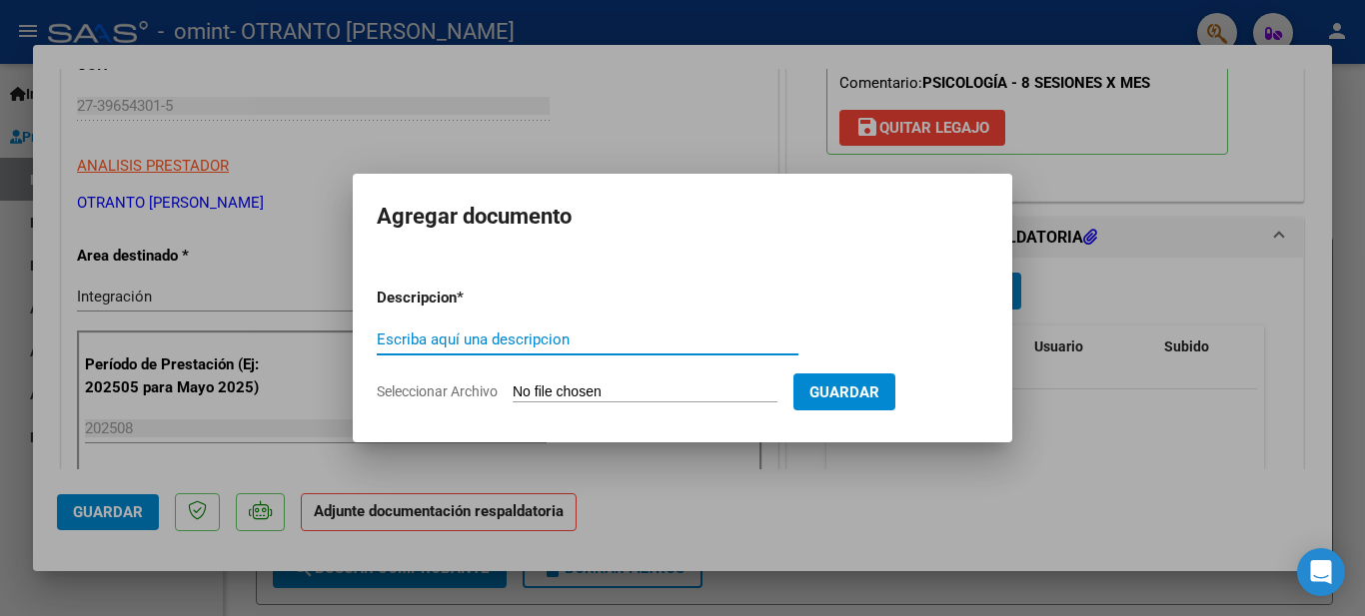
click at [555, 412] on form "Descripcion * Escriba aquí una descripcion Seleccionar Archivo Guardar" at bounding box center [682, 345] width 611 height 146
click at [563, 391] on input "Seleccionar Archivo" at bounding box center [644, 393] width 265 height 19
type input "C:\fakepath\planilla agosto [PERSON_NAME].jpeg"
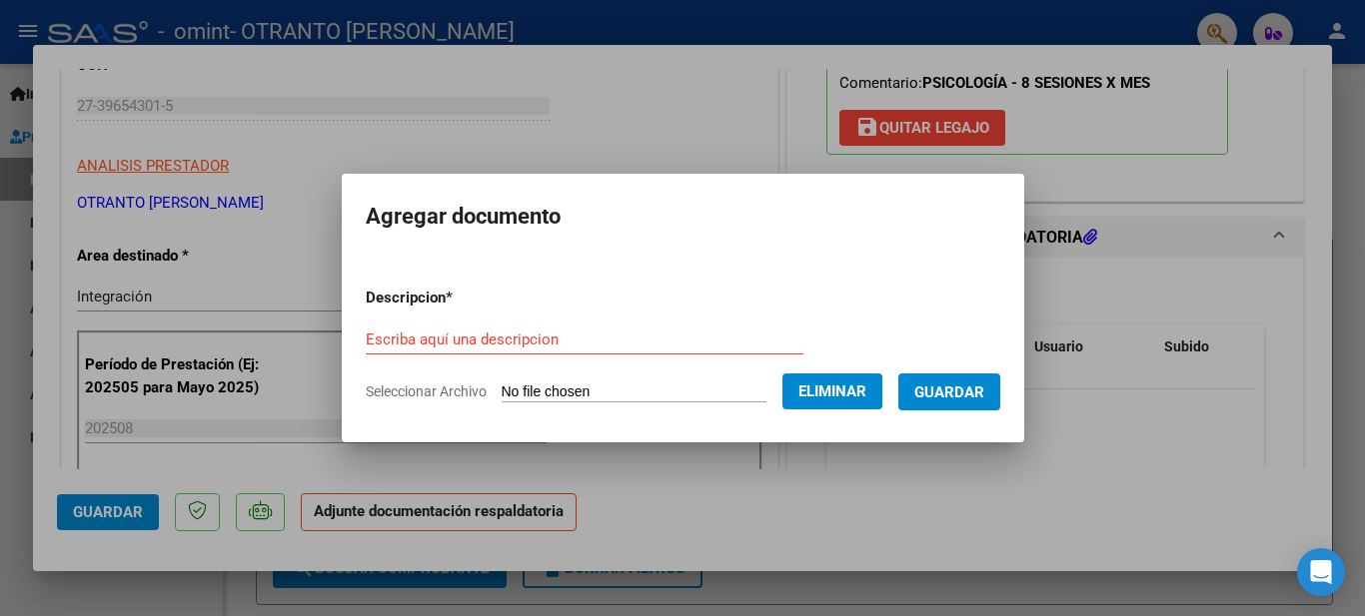
click at [669, 325] on div "Escriba aquí una descripcion" at bounding box center [585, 340] width 438 height 30
type input "planilla"
click at [939, 408] on button "Guardar" at bounding box center [949, 392] width 102 height 37
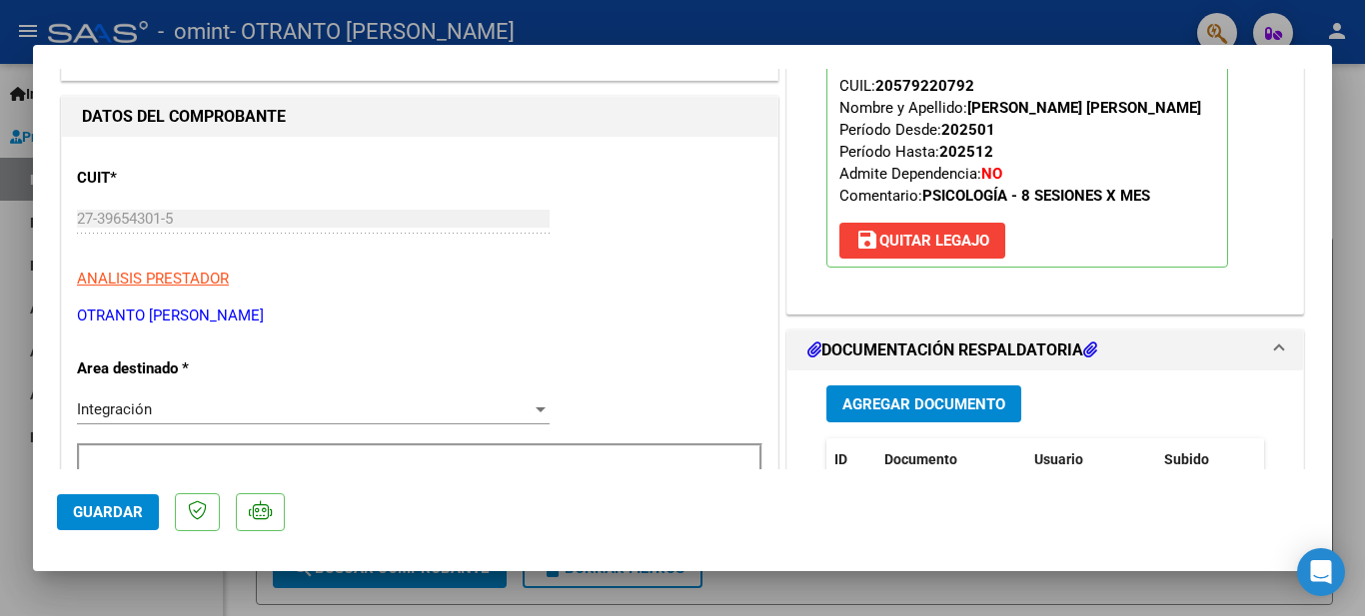
scroll to position [368, 0]
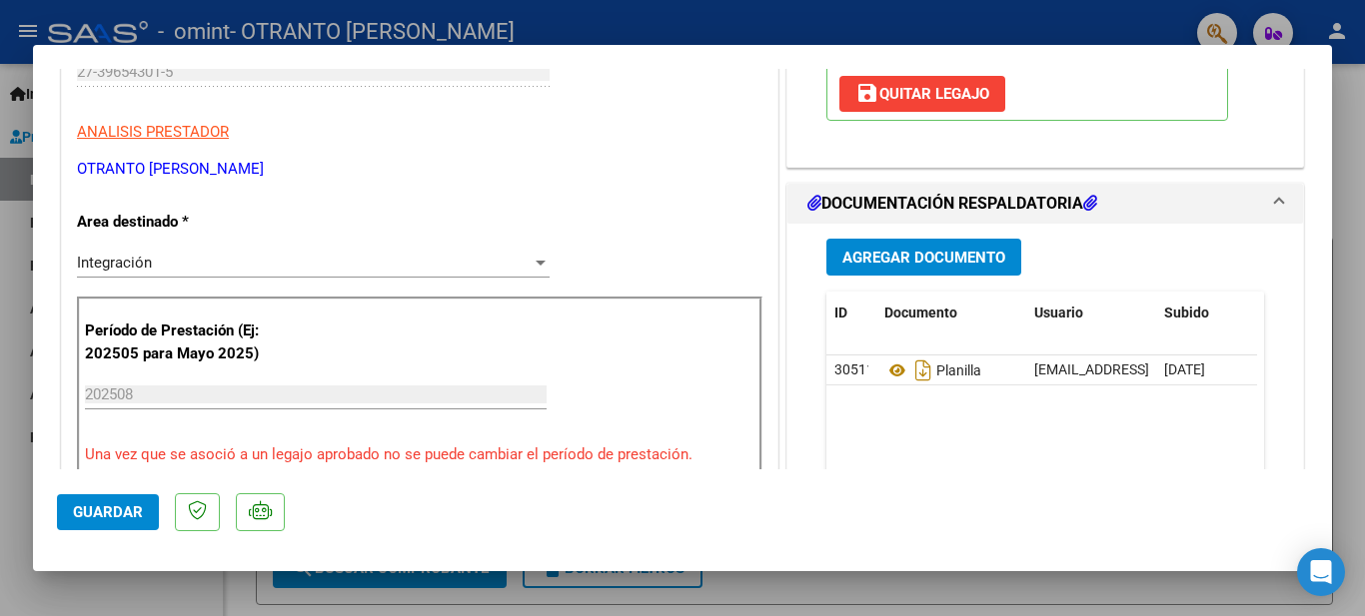
click at [104, 511] on span "Guardar" at bounding box center [108, 512] width 70 height 18
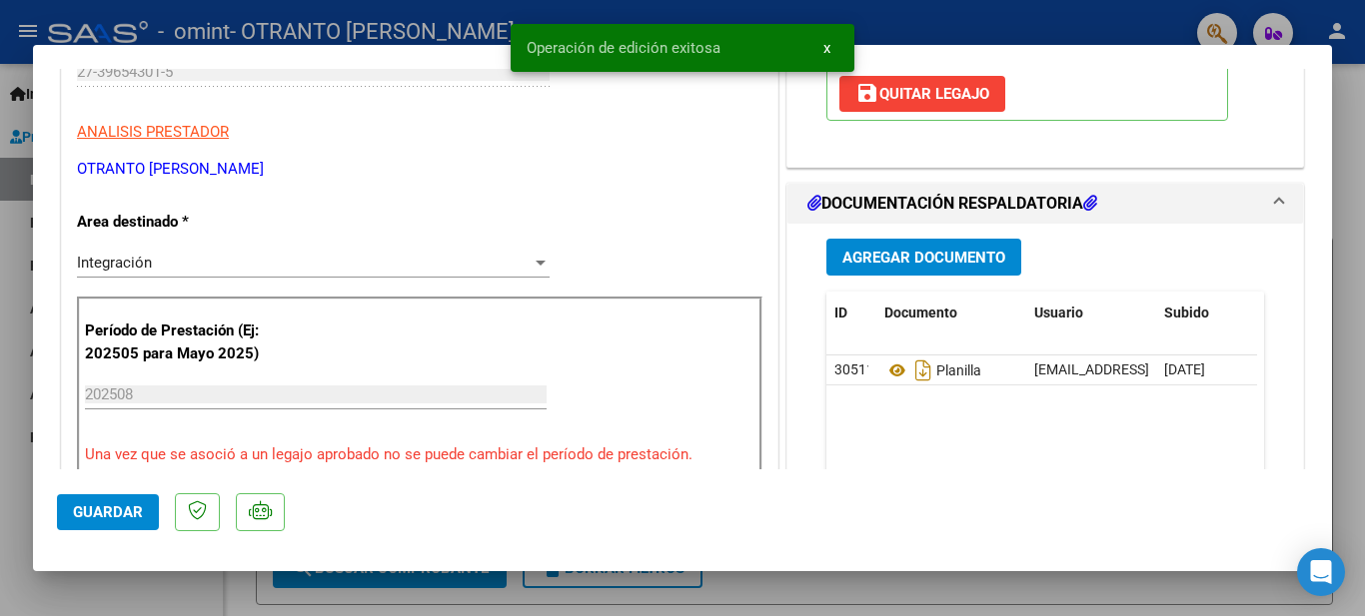
click at [119, 503] on span "Guardar" at bounding box center [108, 512] width 70 height 18
click at [1, 186] on div at bounding box center [682, 308] width 1365 height 616
type input "$ 0,00"
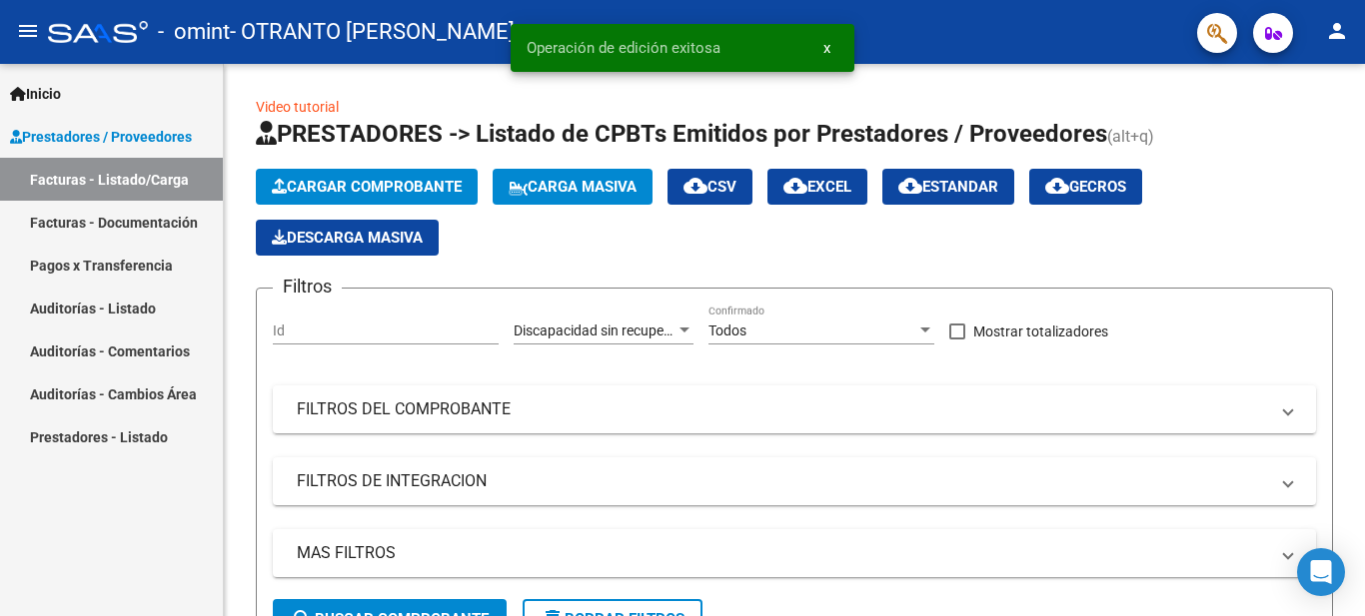
click at [50, 170] on link "Facturas - Listado/Carga" at bounding box center [111, 179] width 223 height 43
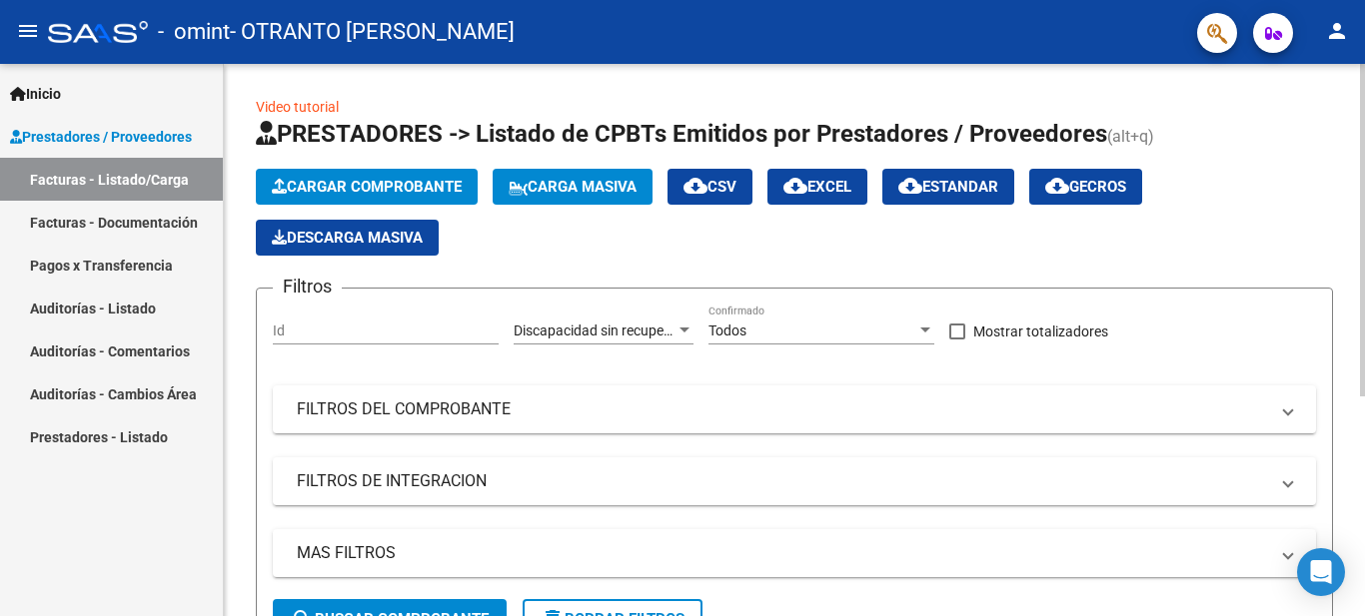
drag, startPoint x: 1359, startPoint y: 184, endPoint x: 1364, endPoint y: 351, distance: 166.9
click at [1364, 351] on div "Video tutorial PRESTADORES -> Listado de CPBTs Emitidos por Prestadores / Prove…" at bounding box center [797, 515] width 1146 height 902
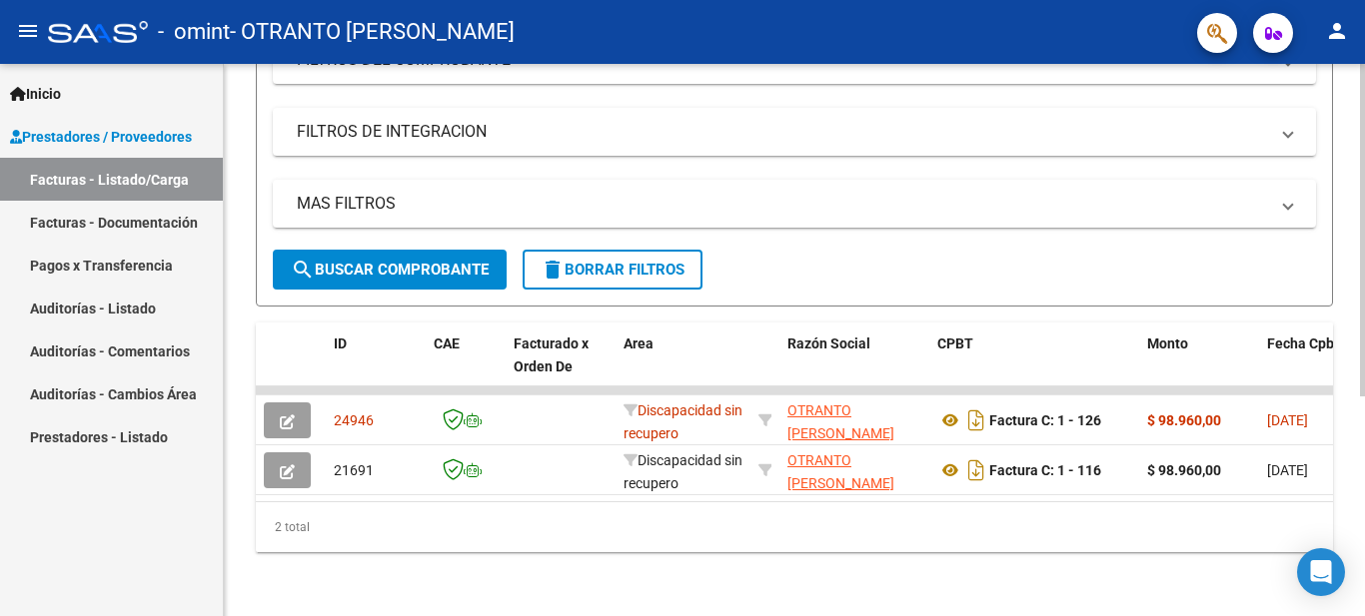
scroll to position [366, 0]
click at [1364, 576] on div at bounding box center [1362, 450] width 5 height 333
click at [793, 229] on div "MAS FILTROS Todos Con Doc. Respaldatoria Todos Con Trazabilidad Todos Asociado …" at bounding box center [794, 215] width 1043 height 70
click at [630, 336] on span "Area" at bounding box center [638, 344] width 30 height 16
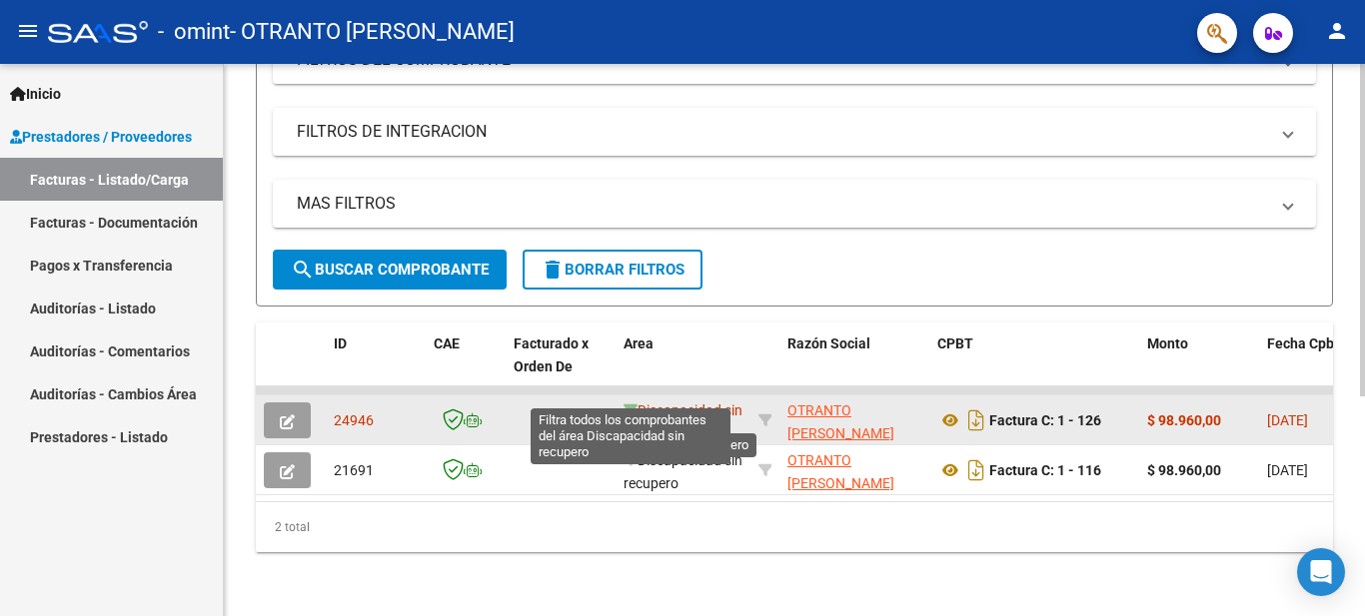
click at [633, 404] on icon at bounding box center [630, 411] width 14 height 14
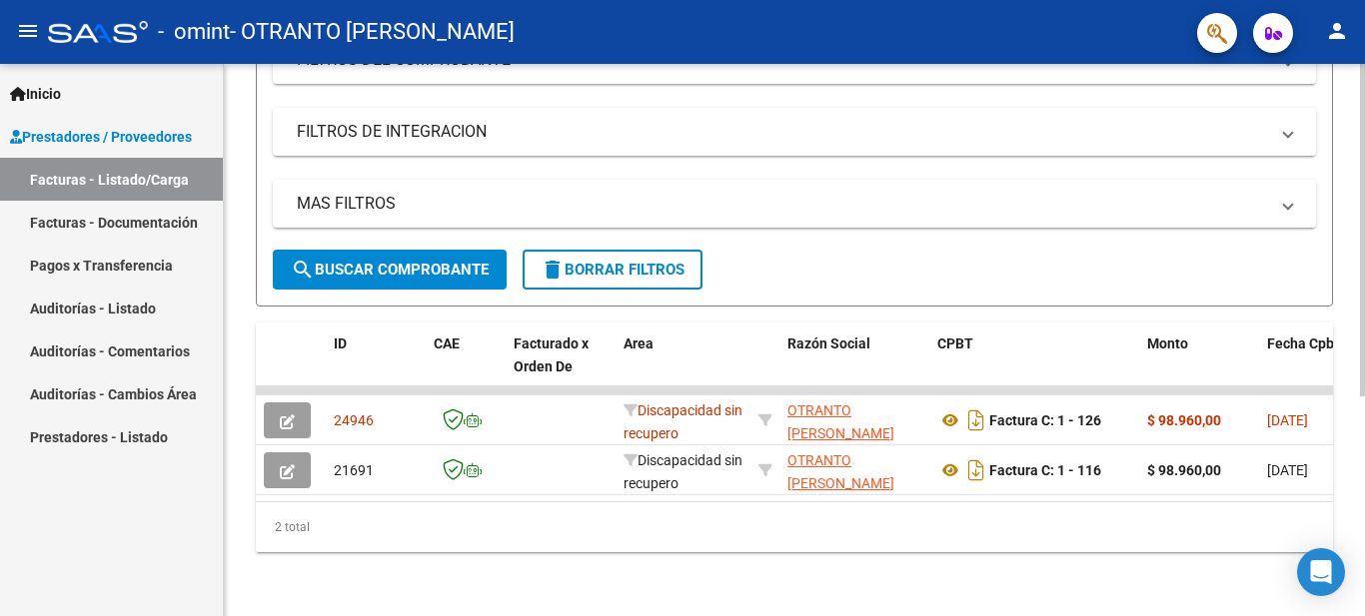
click at [646, 261] on span "delete Borrar Filtros" at bounding box center [612, 270] width 144 height 18
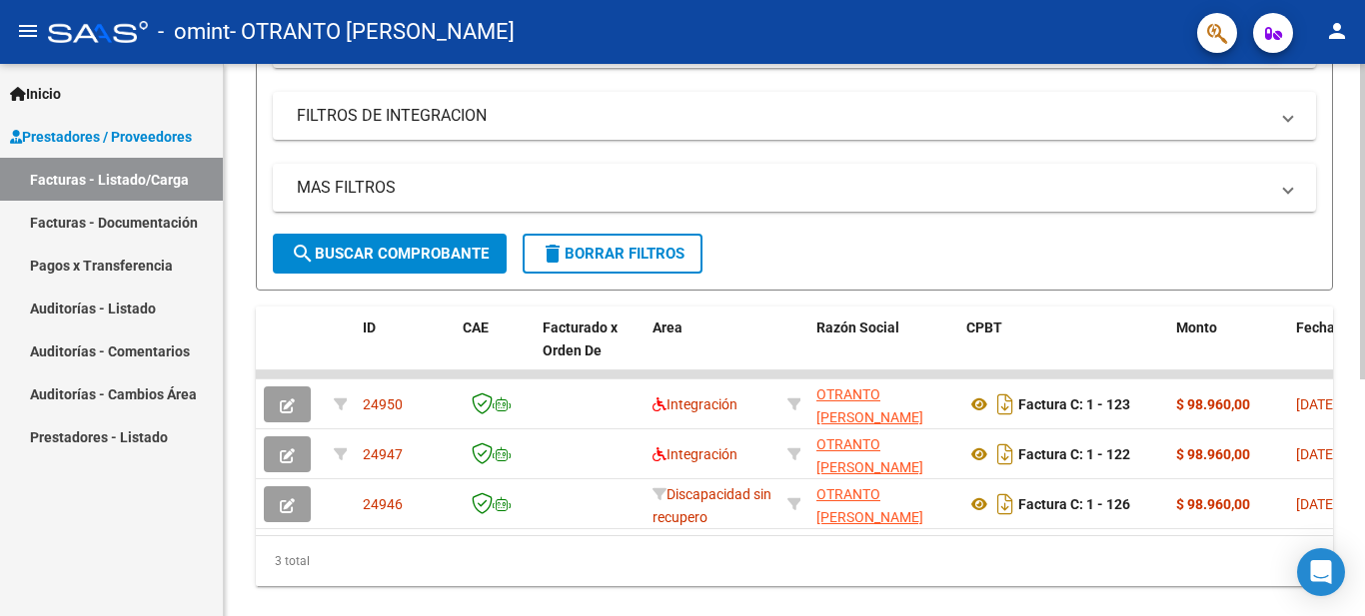
scroll to position [416, 0]
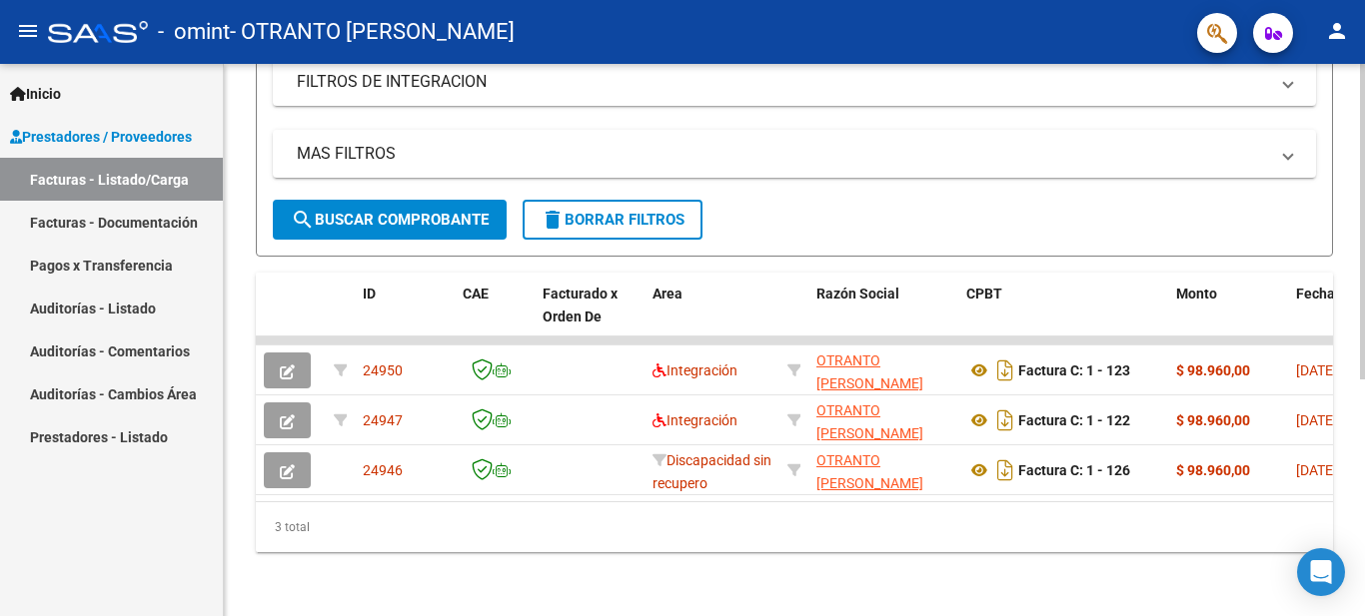
click at [1364, 398] on div at bounding box center [1362, 459] width 5 height 316
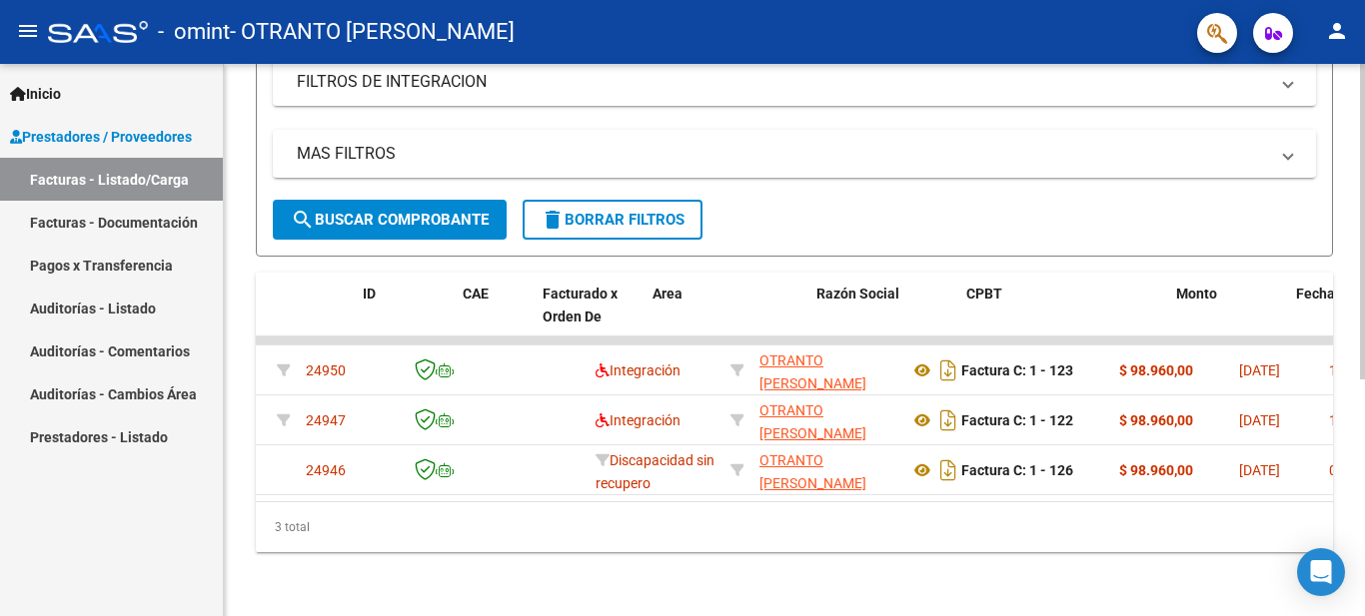
scroll to position [0, 0]
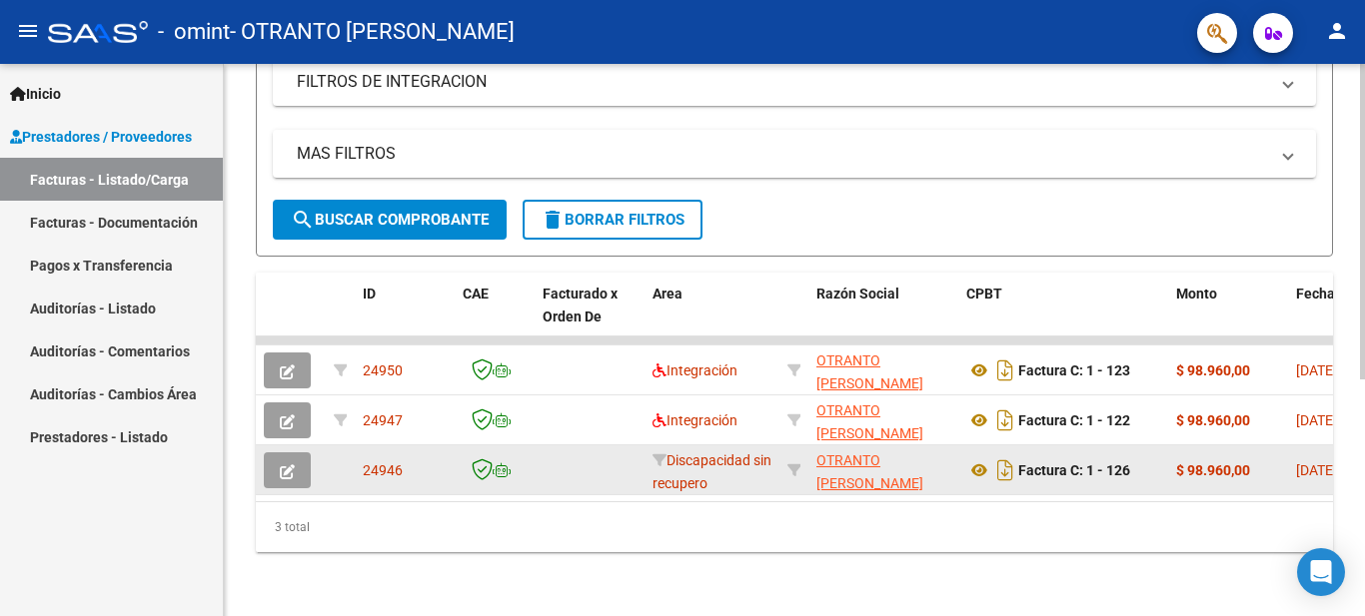
click at [292, 464] on icon "button" at bounding box center [287, 471] width 15 height 15
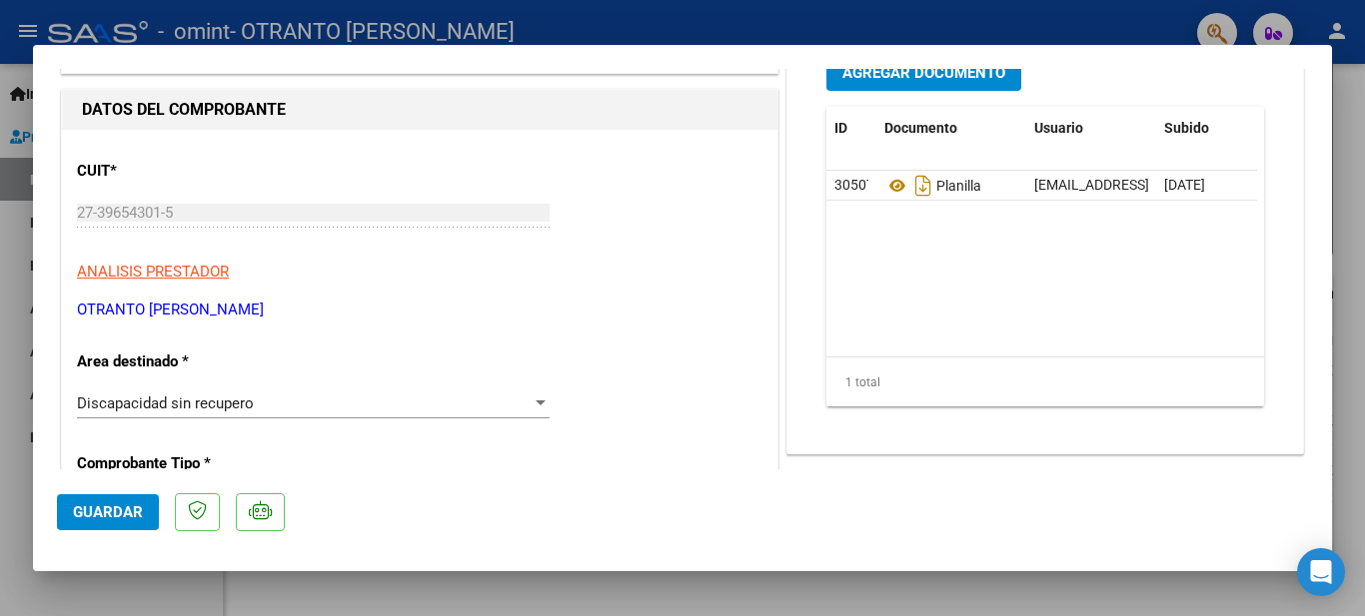
scroll to position [180, 0]
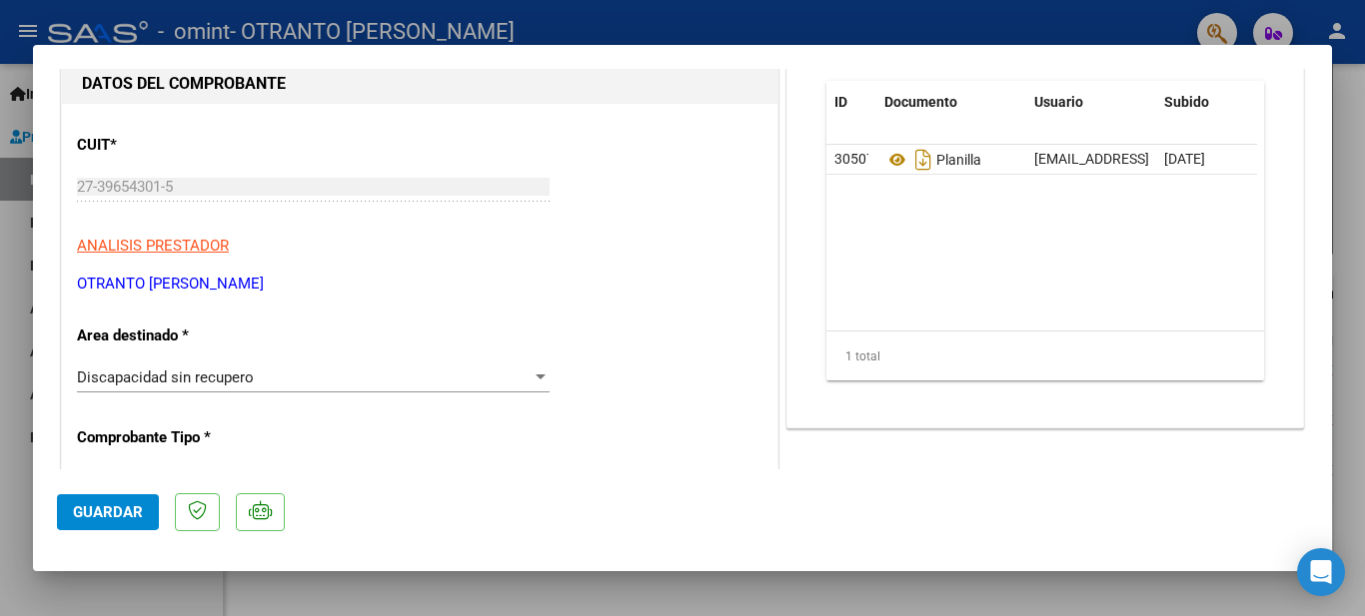
click at [487, 372] on div "Discapacidad sin recupero" at bounding box center [304, 378] width 455 height 18
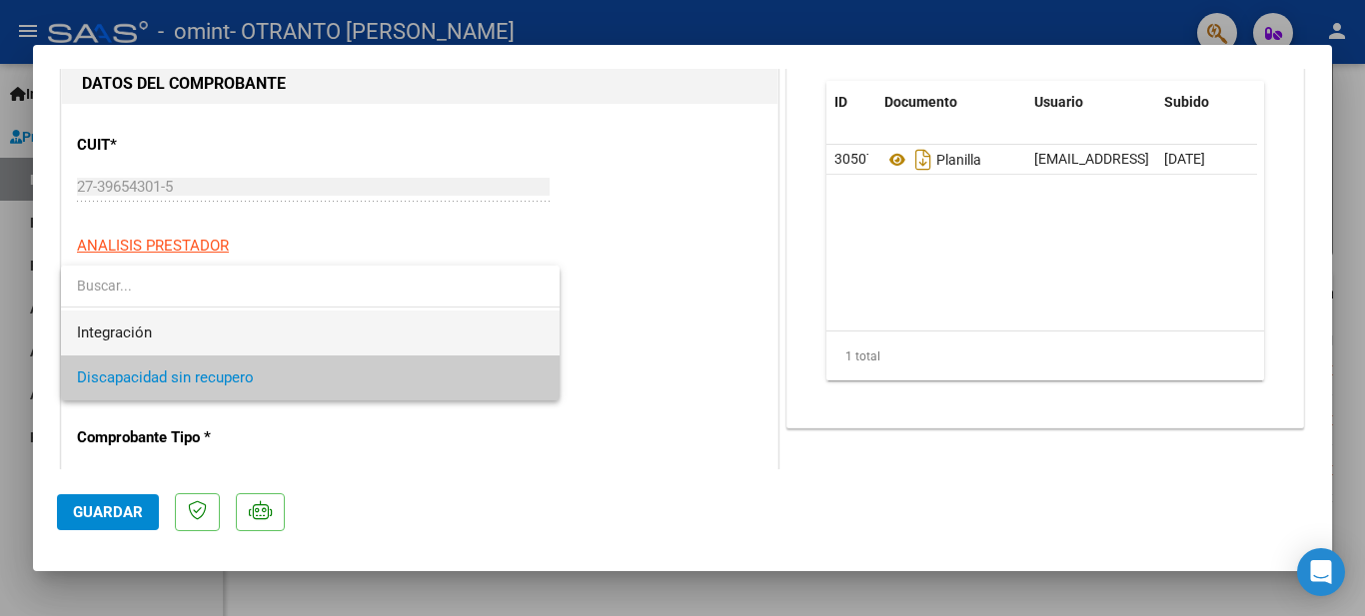
click at [305, 334] on span "Integración" at bounding box center [310, 333] width 466 height 45
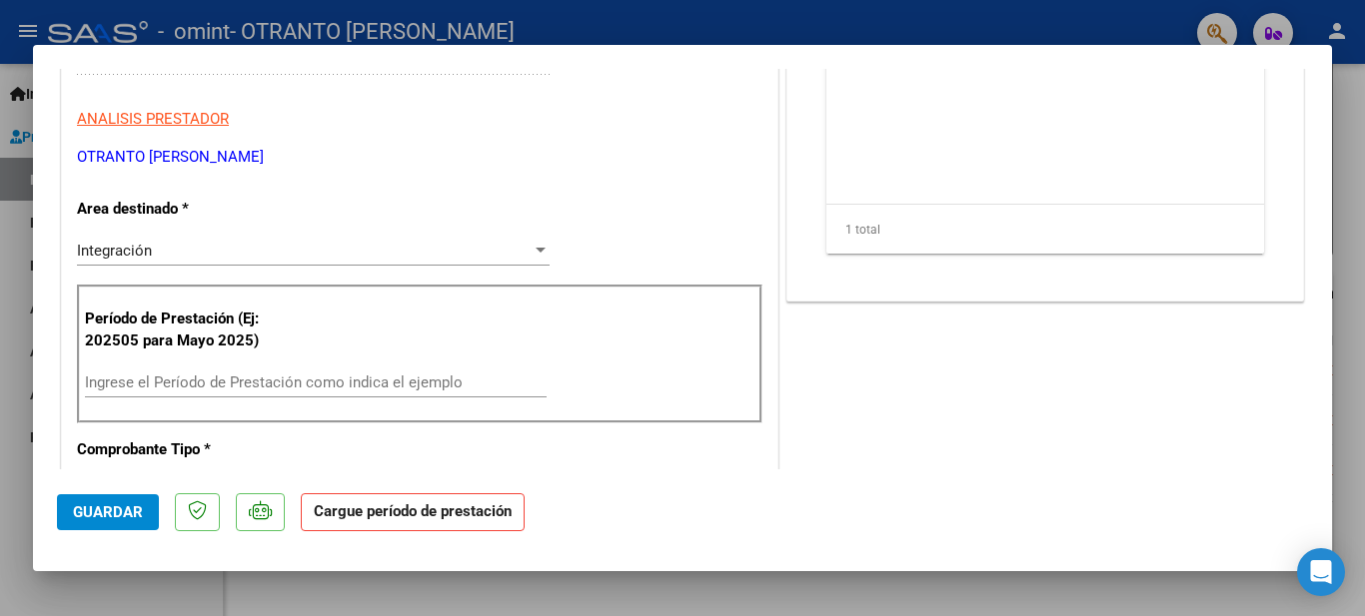
scroll to position [366, 0]
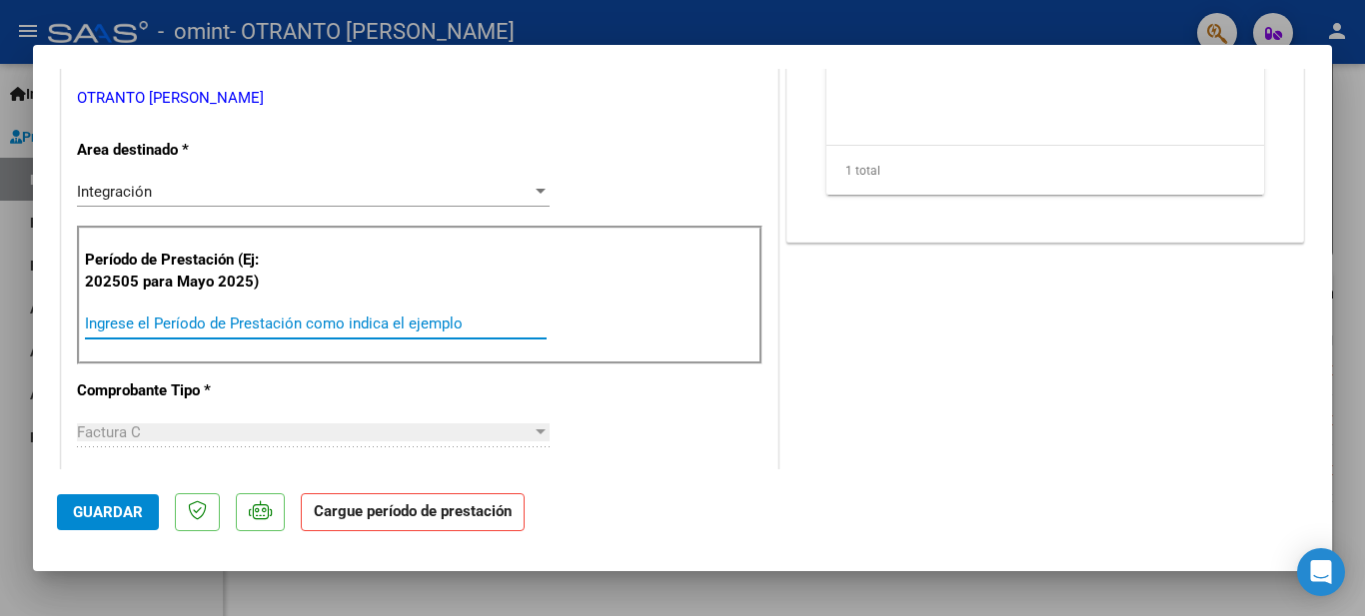
click at [443, 316] on input "Ingrese el Período de Prestación como indica el ejemplo" at bounding box center [315, 324] width 461 height 18
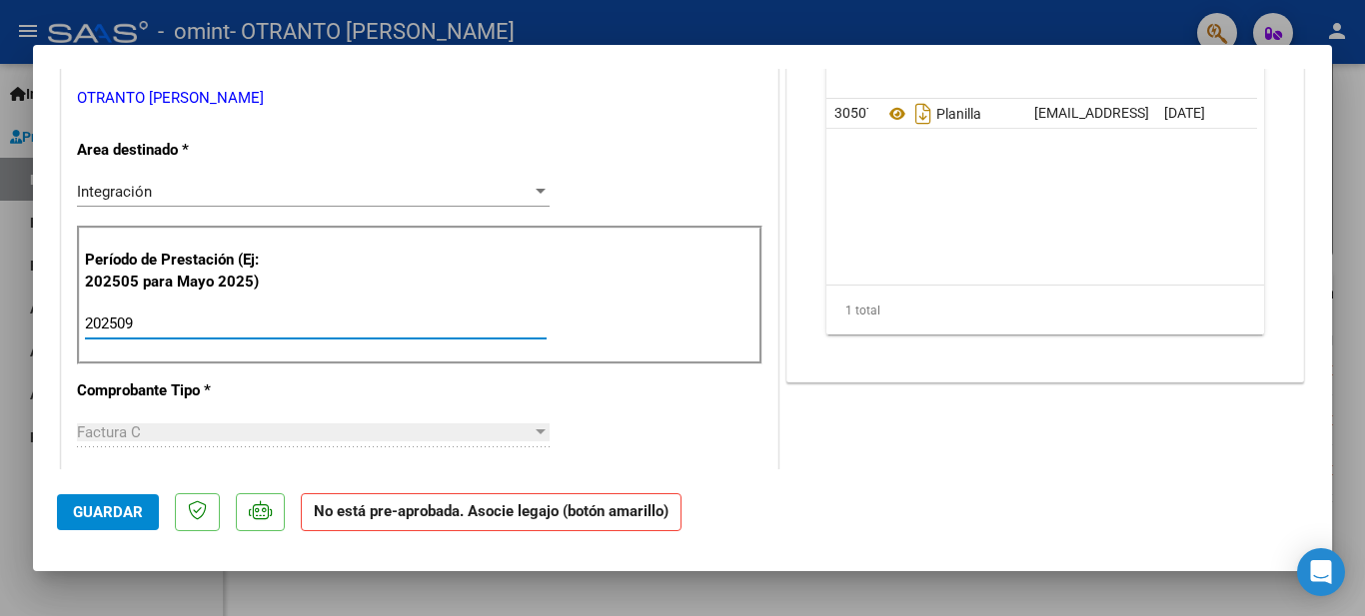
type input "202509"
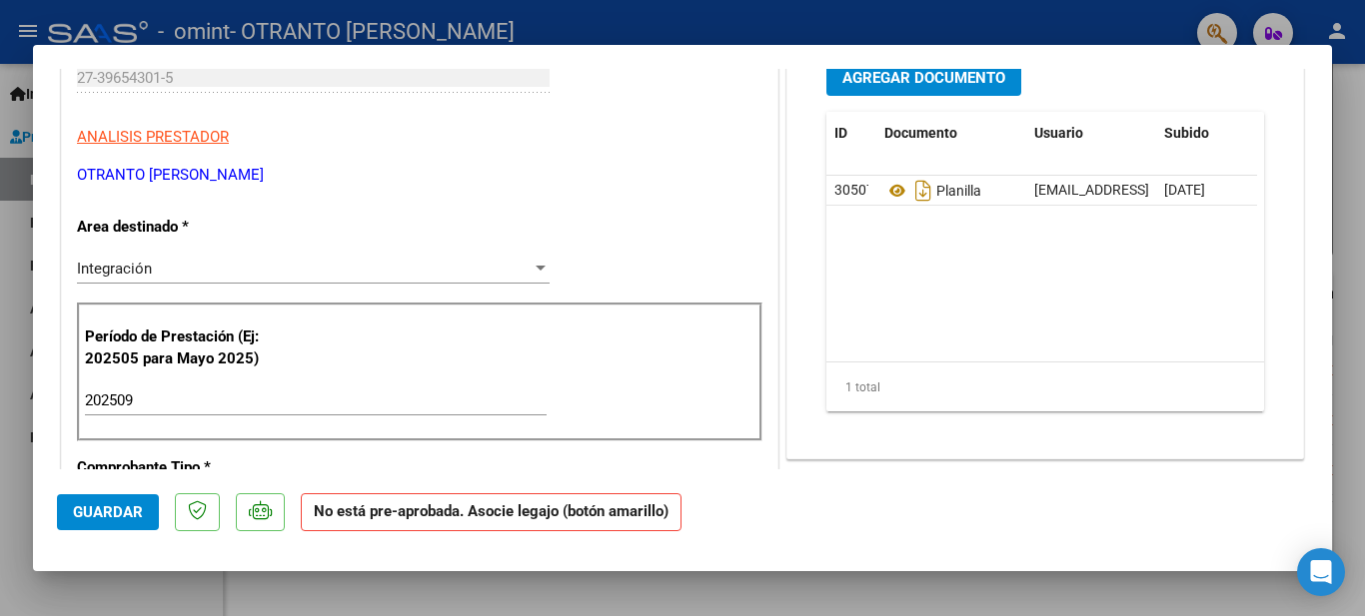
scroll to position [56, 0]
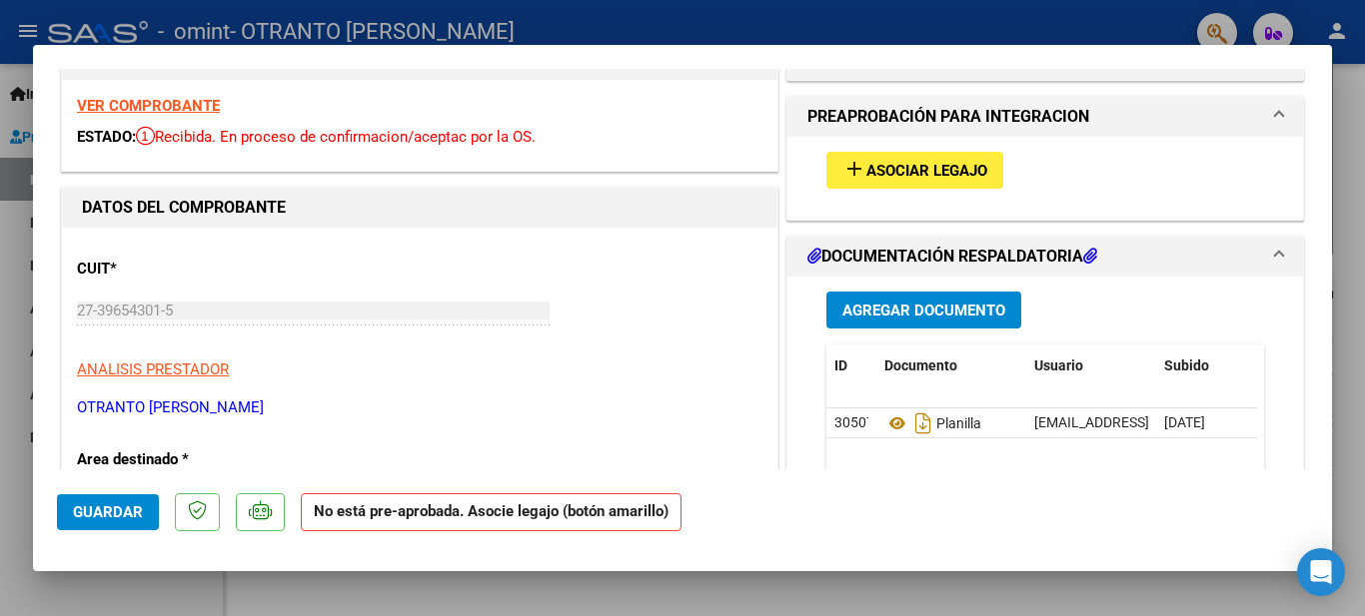
click at [936, 174] on span "Asociar Legajo" at bounding box center [926, 171] width 121 height 18
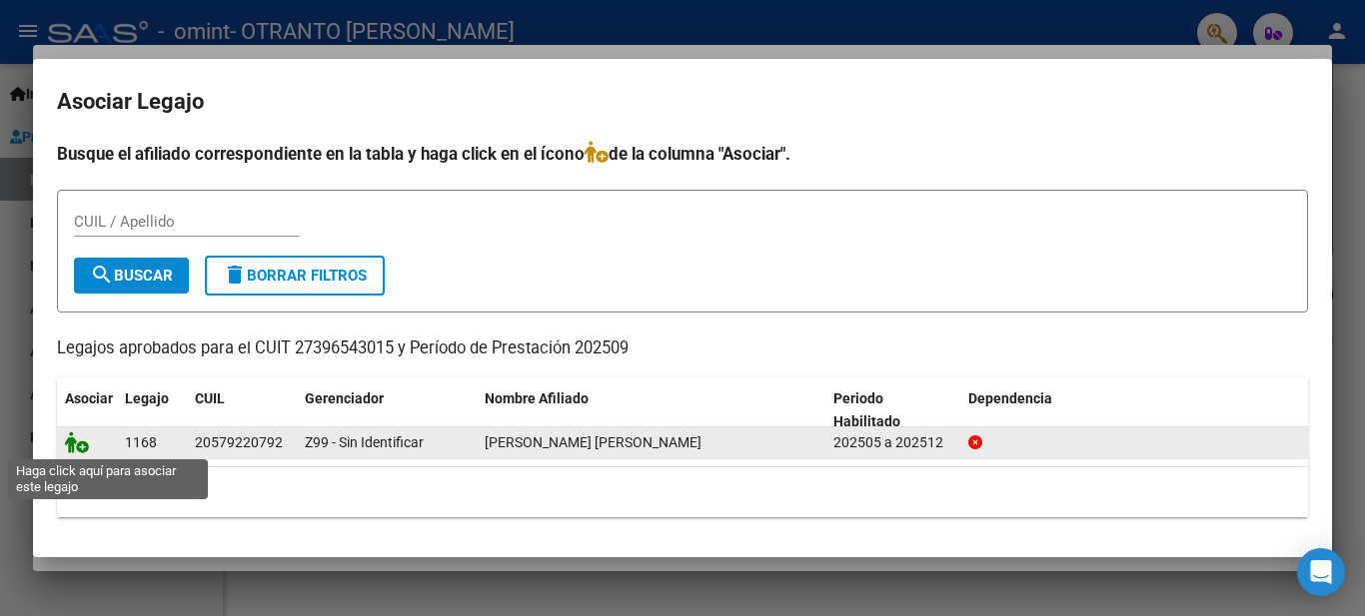
click at [79, 449] on icon at bounding box center [77, 443] width 24 height 22
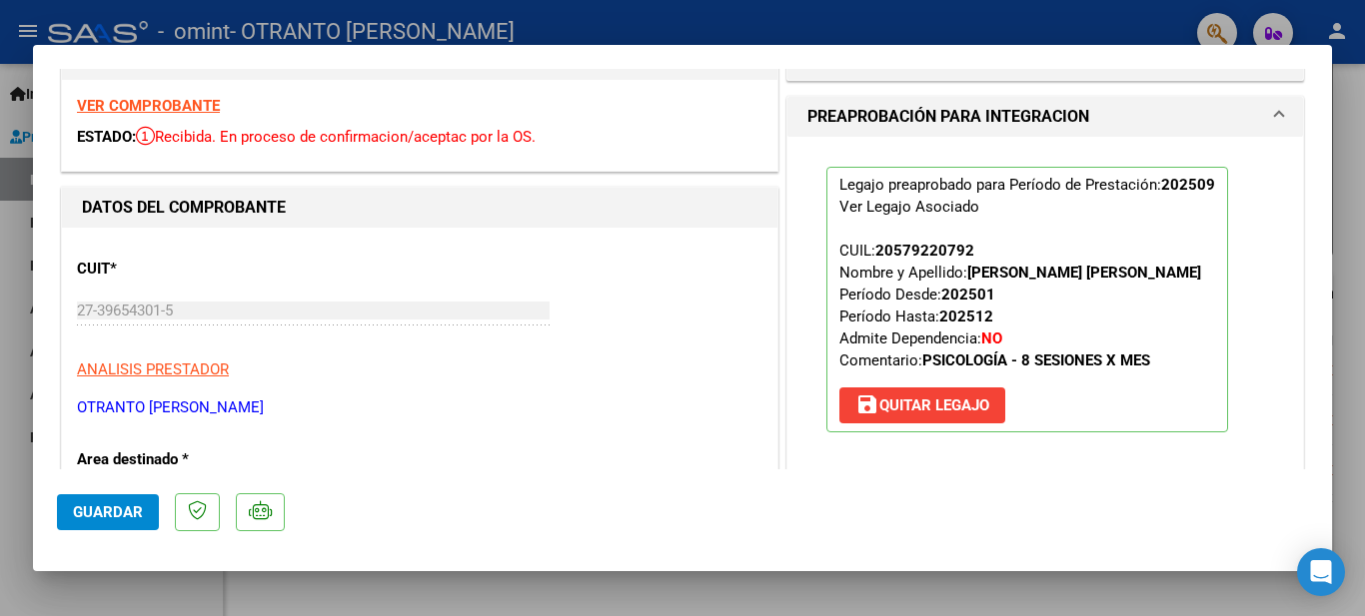
drag, startPoint x: 1316, startPoint y: 158, endPoint x: 1325, endPoint y: 291, distance: 133.2
click at [1325, 291] on mat-dialog-content "COMPROBANTE VER COMPROBANTE ESTADO: Recibida. En proceso de confirmacion/acepta…" at bounding box center [682, 269] width 1299 height 401
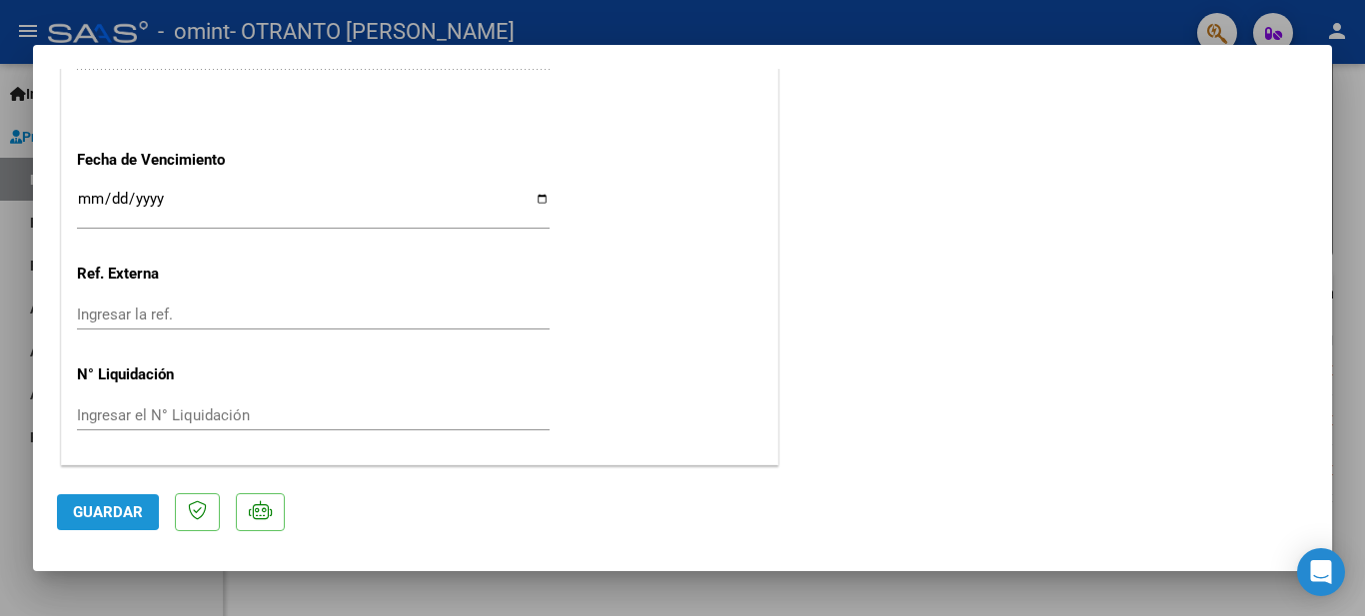
click at [92, 512] on span "Guardar" at bounding box center [108, 512] width 70 height 18
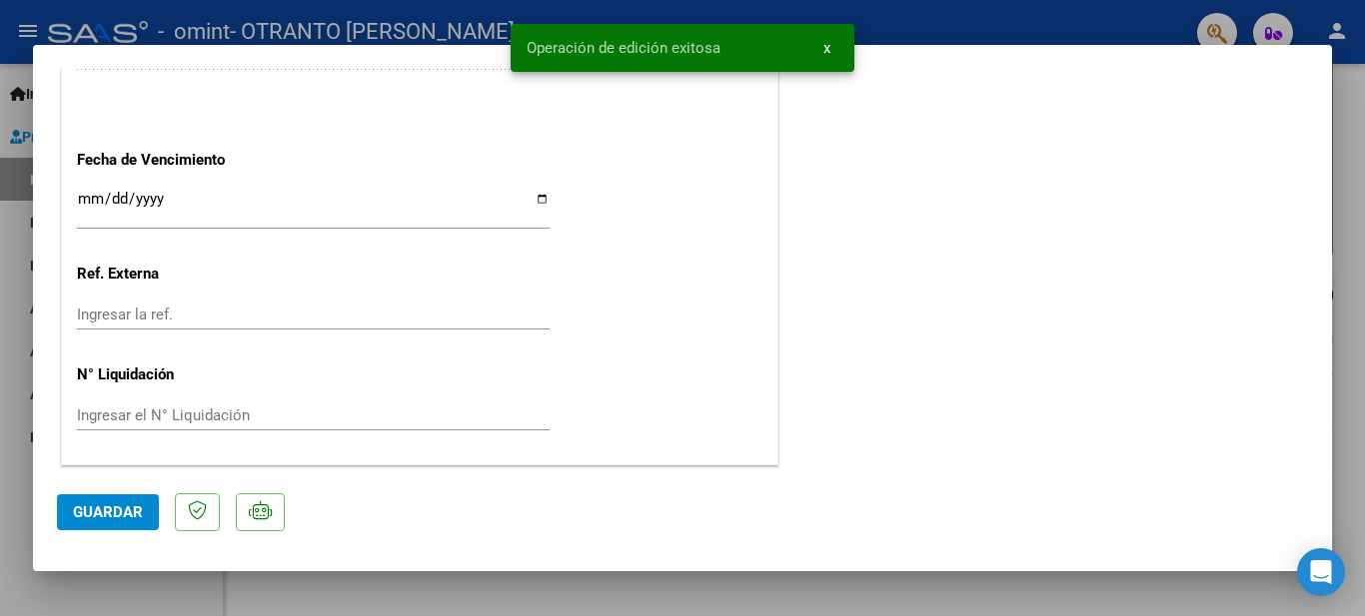
click at [1121, 17] on div at bounding box center [682, 308] width 1365 height 616
type input "$ 0,00"
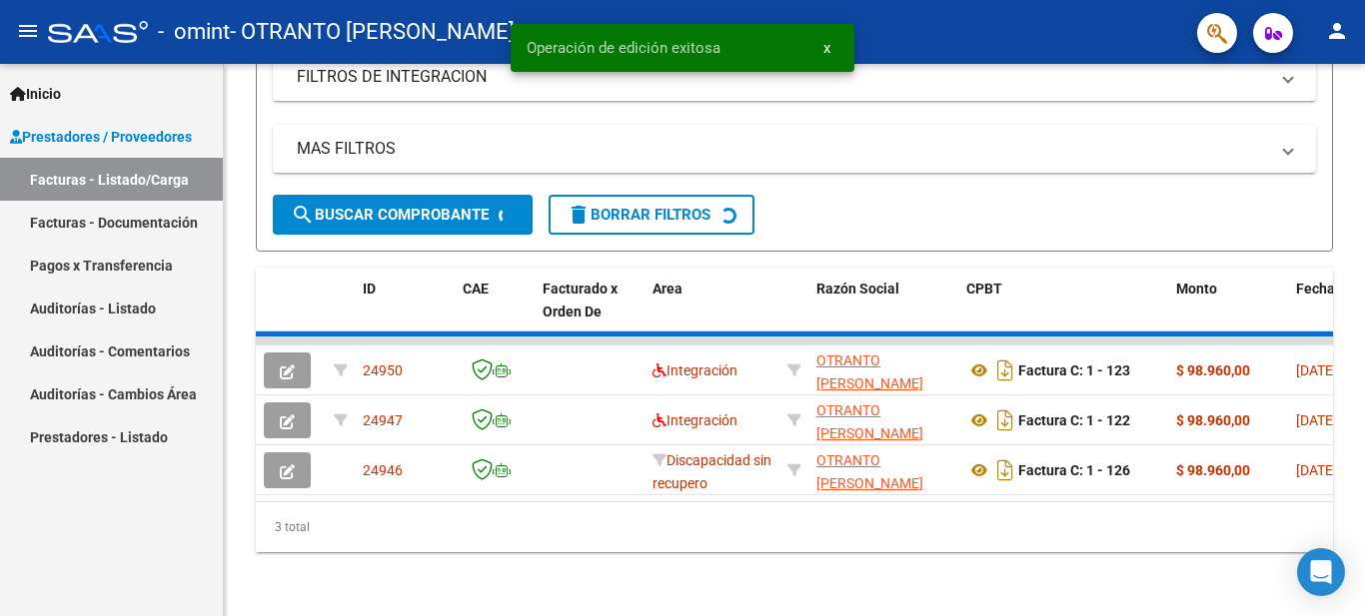
scroll to position [416, 0]
